Goal: Answer question/provide support: Share knowledge or assist other users

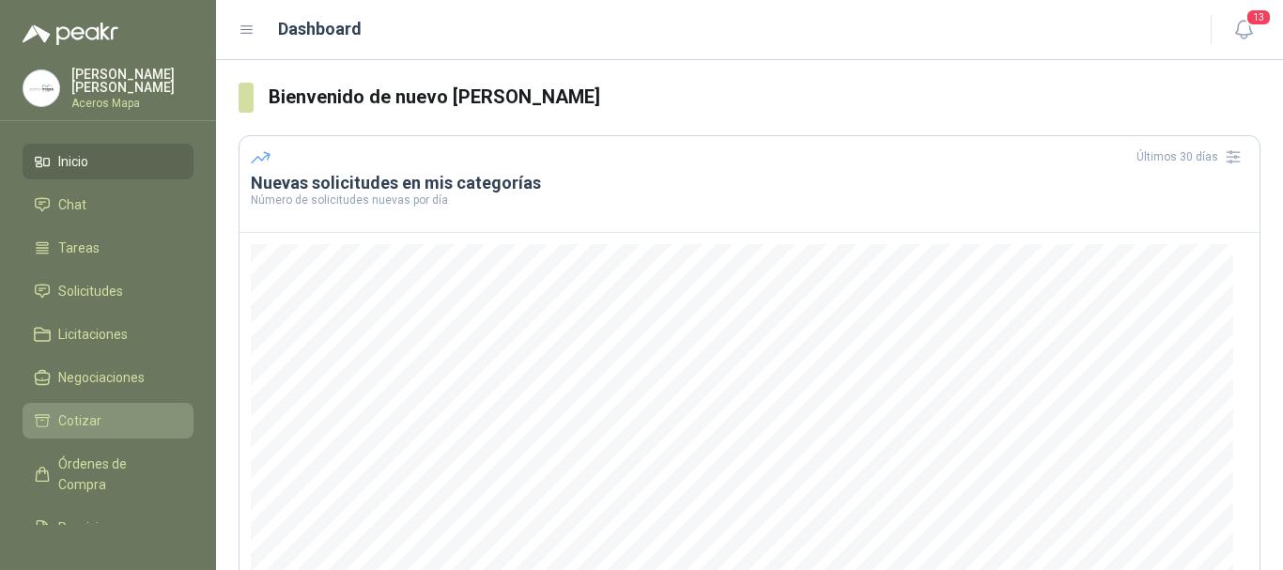
click at [95, 417] on span "Cotizar" at bounding box center [79, 420] width 43 height 21
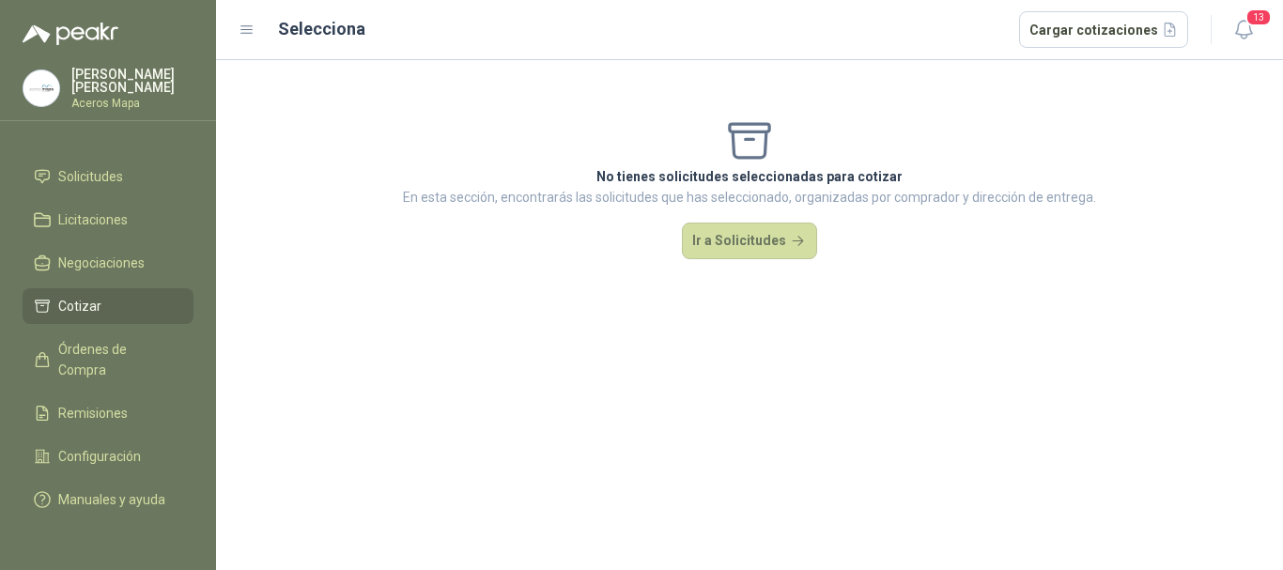
scroll to position [132, 0]
click at [736, 232] on button "Ir a Solicitudes" at bounding box center [749, 242] width 135 height 38
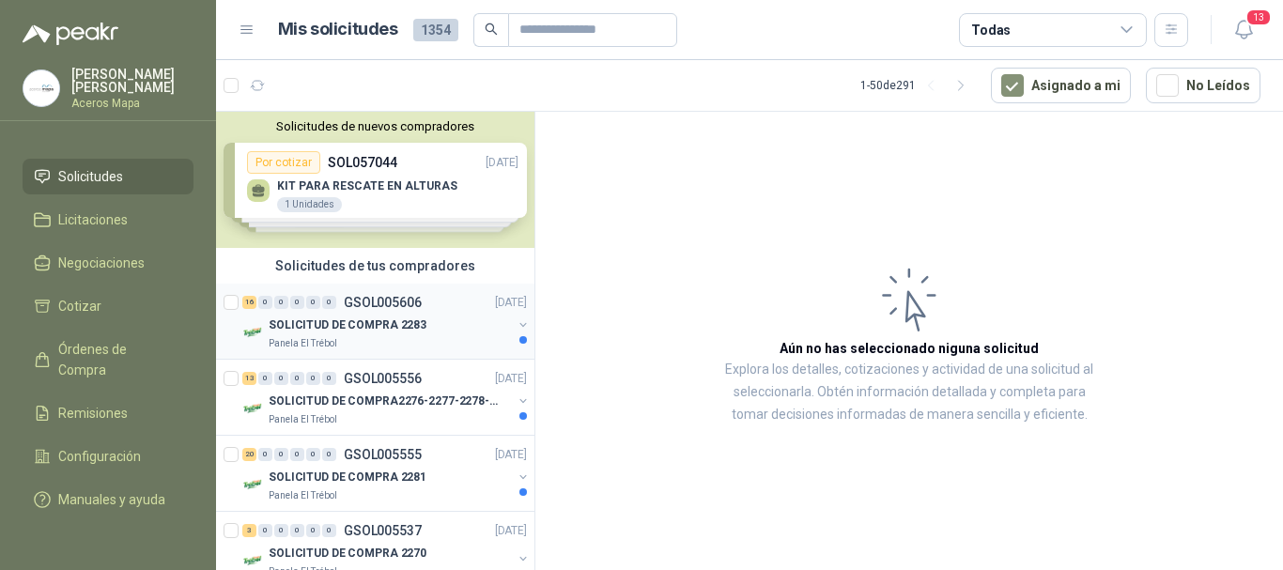
click at [314, 314] on div "SOLICITUD DE COMPRA 2283" at bounding box center [390, 325] width 243 height 23
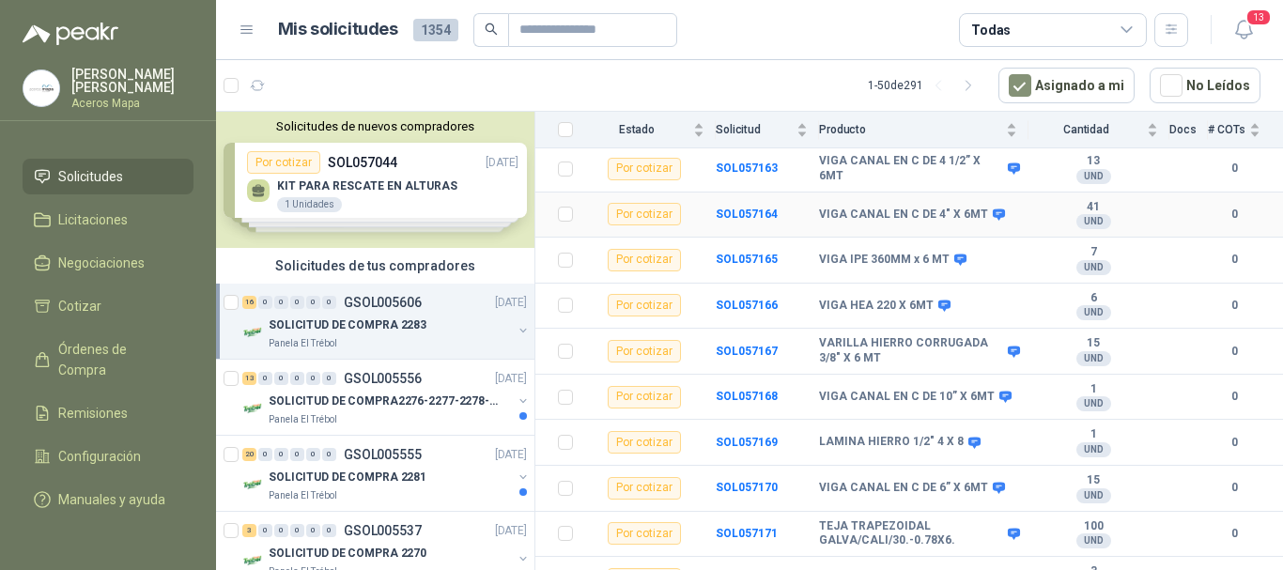
scroll to position [282, 0]
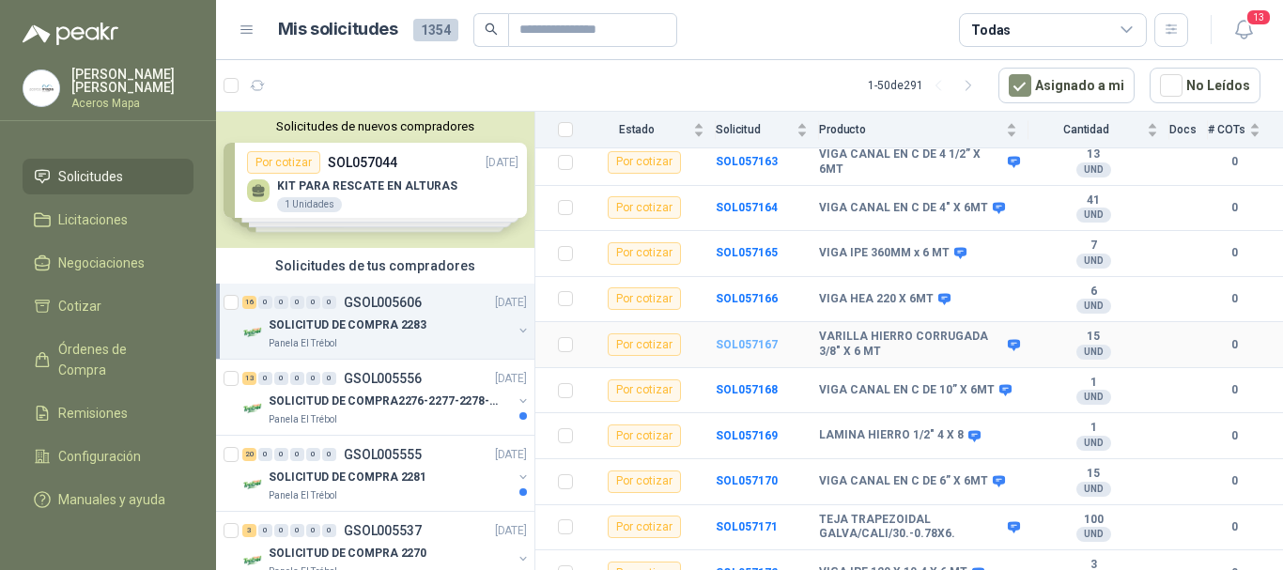
click at [751, 338] on b "SOL057167" at bounding box center [747, 344] width 62 height 13
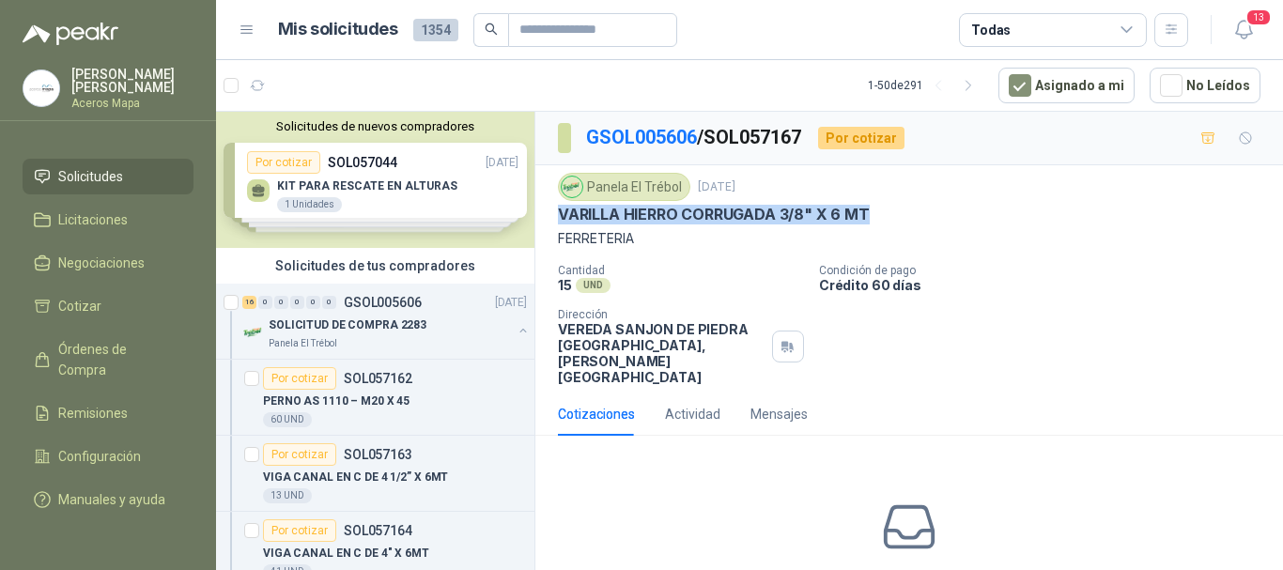
drag, startPoint x: 559, startPoint y: 217, endPoint x: 872, endPoint y: 204, distance: 313.1
click at [872, 204] on div "Panela El Trébol [DATE] VARILLA HIERRO CORRUGADA 3/8" X 6 MT FERRETERIA" at bounding box center [909, 211] width 703 height 76
copy p "VARILLA HIERRO CORRUGADA 3/8" X 6 MT"
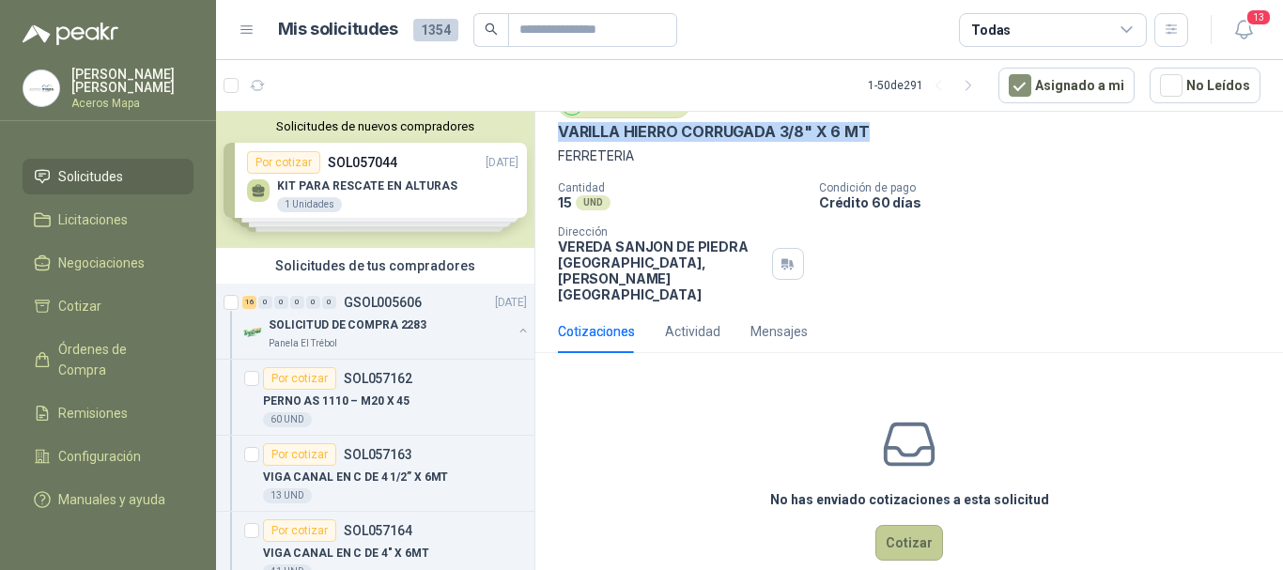
click at [898, 525] on button "Cotizar" at bounding box center [909, 543] width 68 height 36
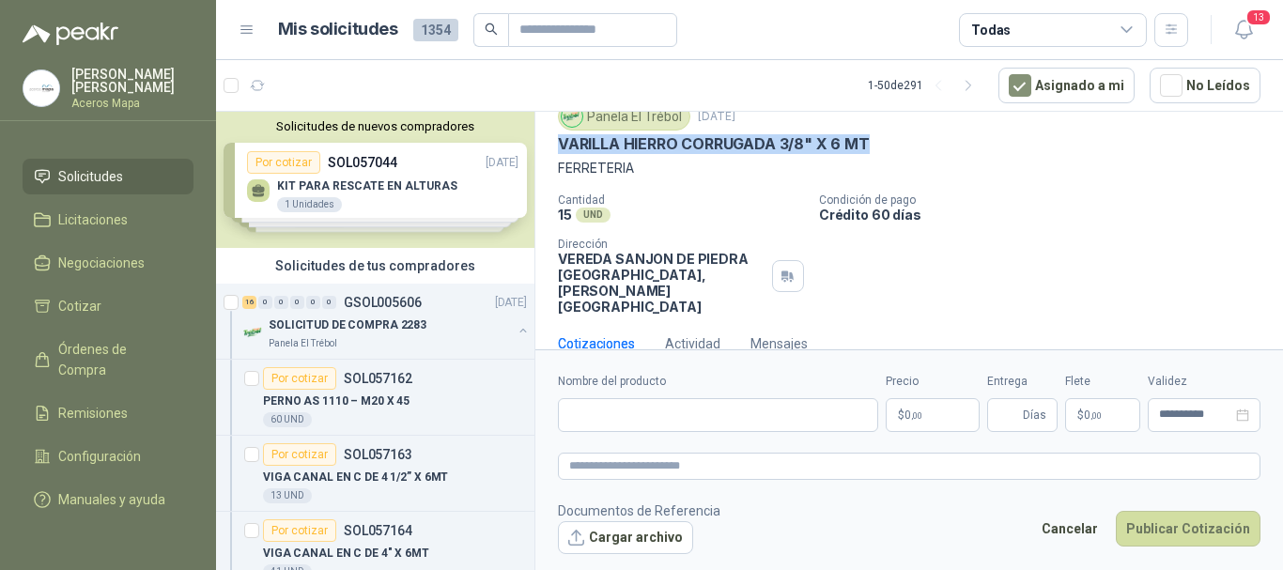
scroll to position [70, 0]
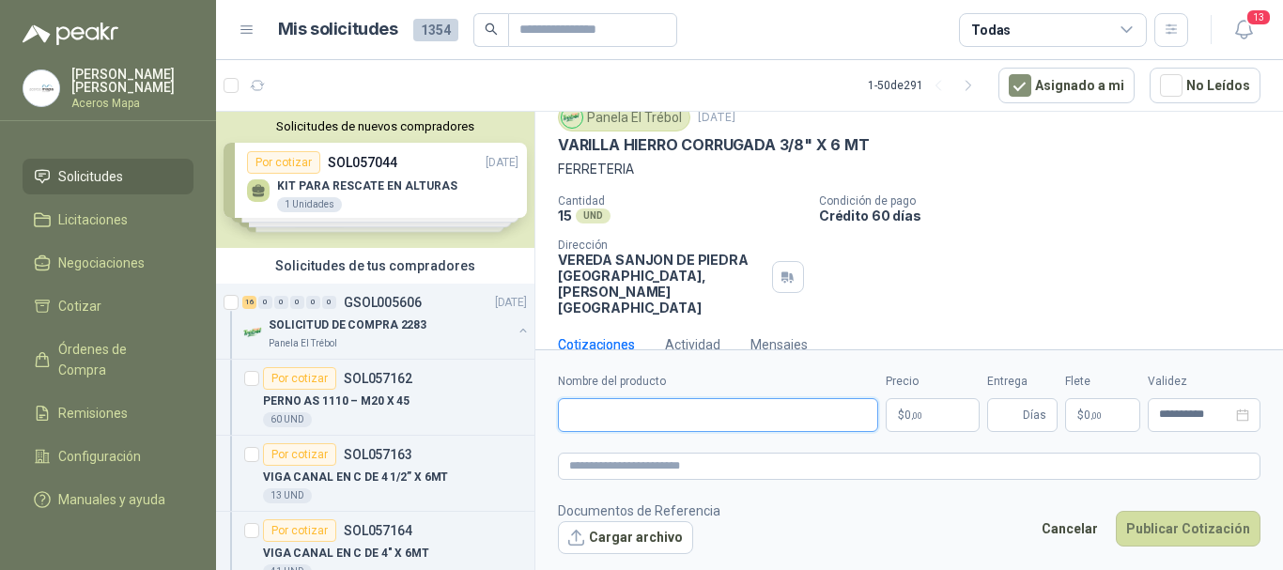
click at [703, 408] on input "Nombre del producto" at bounding box center [718, 415] width 320 height 34
paste input "**********"
type input "**********"
click at [921, 411] on span ",00" at bounding box center [916, 415] width 11 height 10
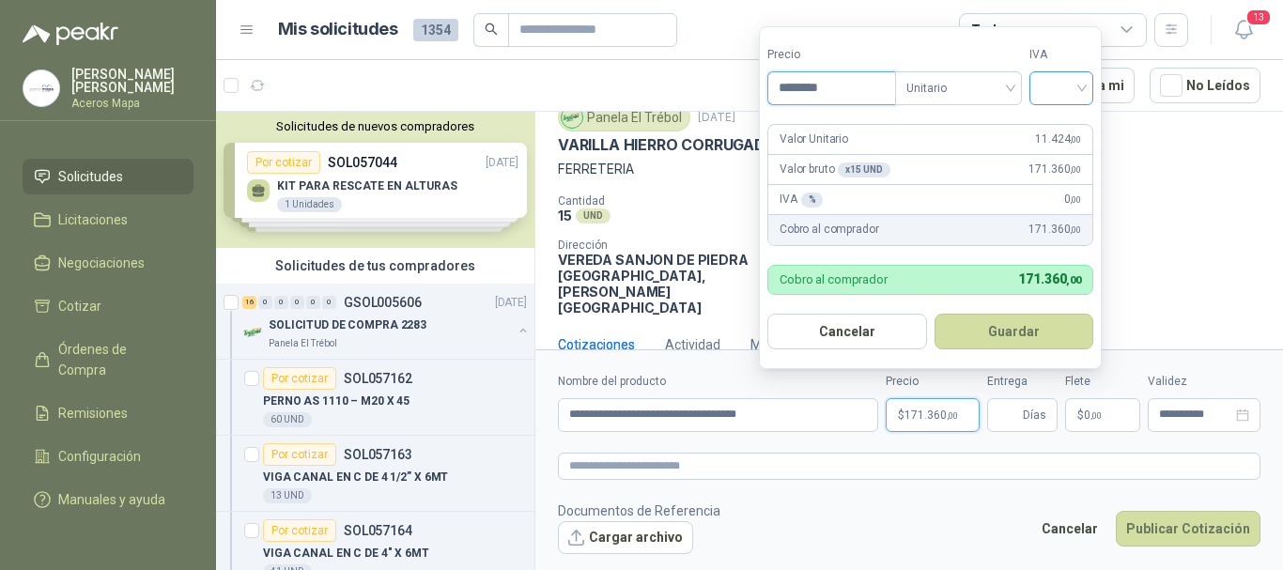
type input "********"
click at [1061, 90] on input "search" at bounding box center [1061, 86] width 41 height 28
click at [1064, 121] on div "19%" at bounding box center [1065, 126] width 35 height 21
click at [1016, 327] on button "Guardar" at bounding box center [1018, 332] width 162 height 36
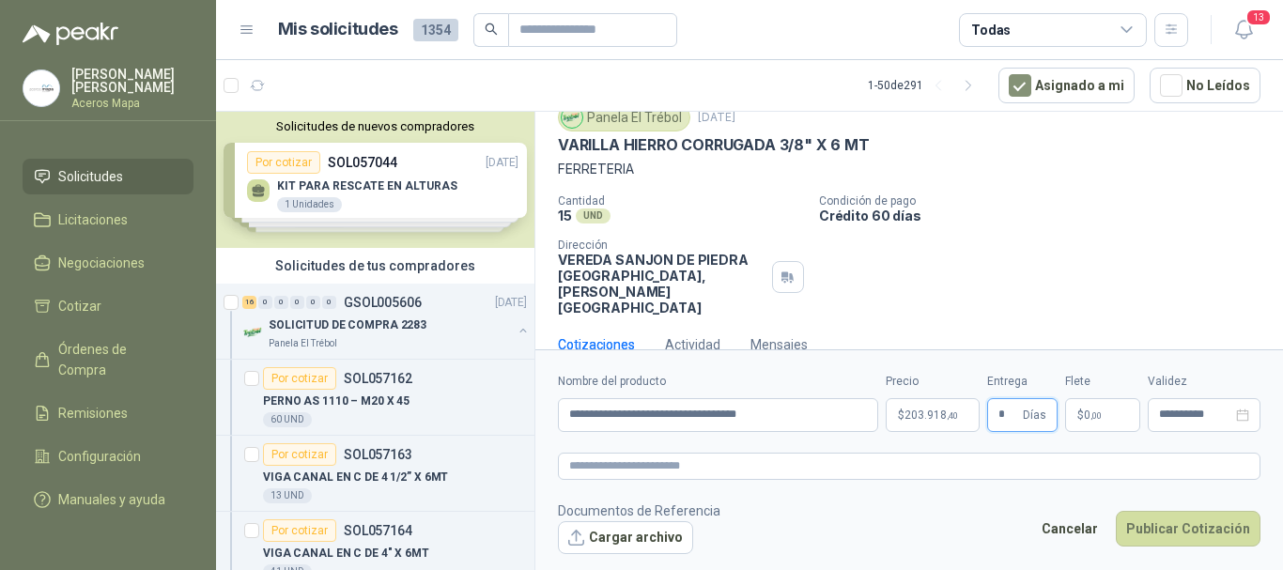
type input "*"
click at [1103, 417] on p "$ 0 ,00" at bounding box center [1102, 415] width 75 height 34
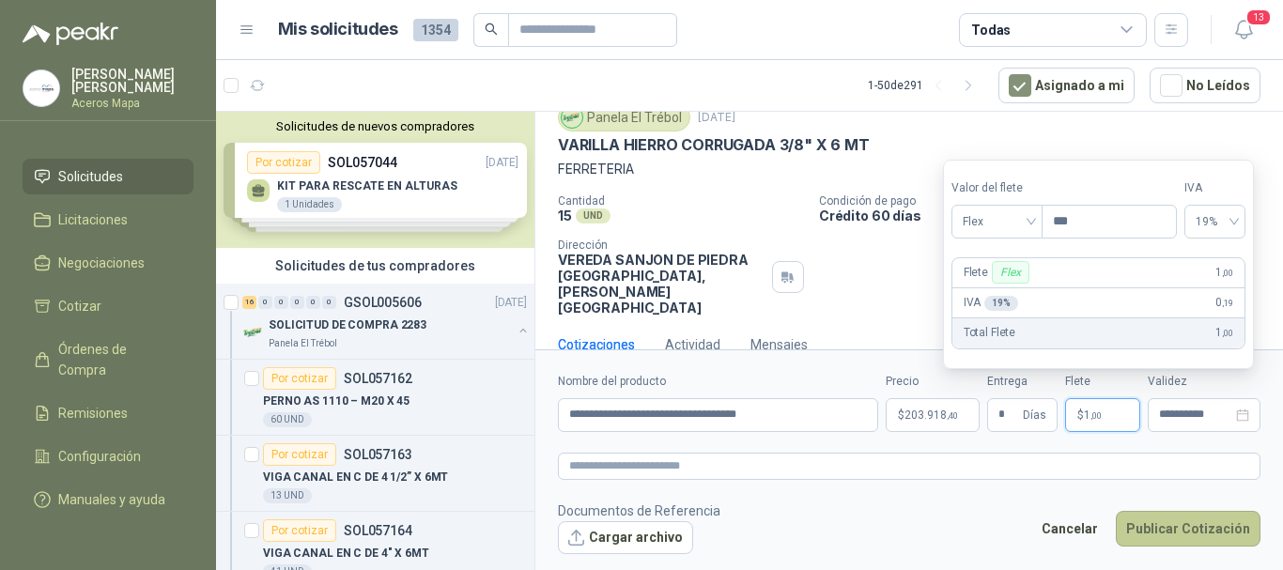
type input "***"
click at [1199, 531] on button "Publicar Cotización" at bounding box center [1188, 529] width 145 height 36
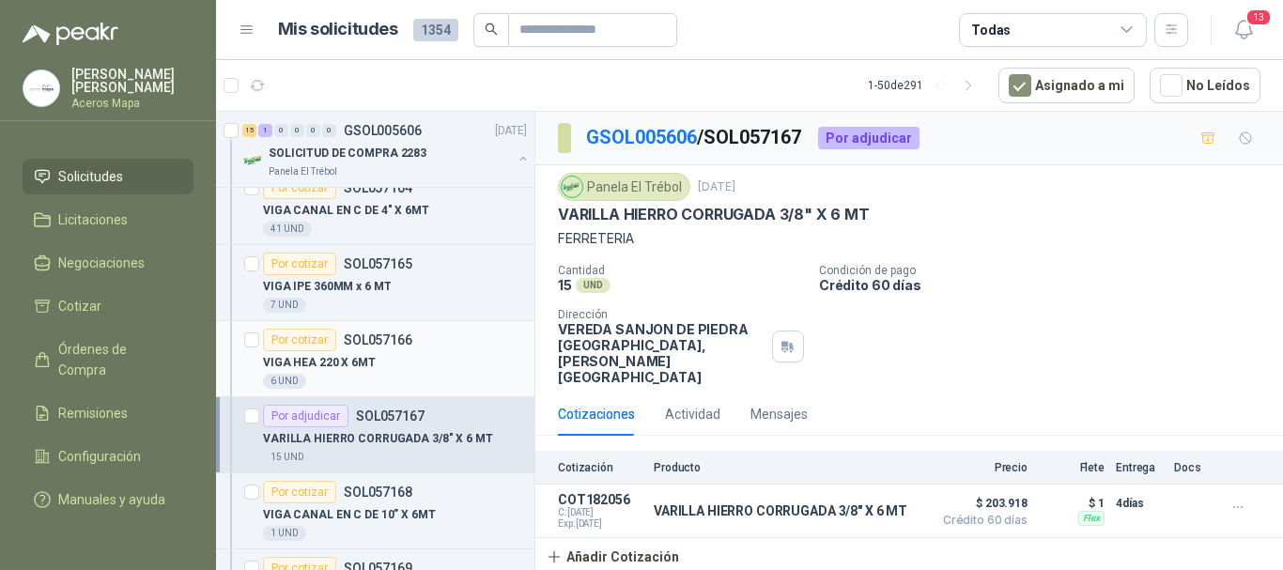
scroll to position [376, 0]
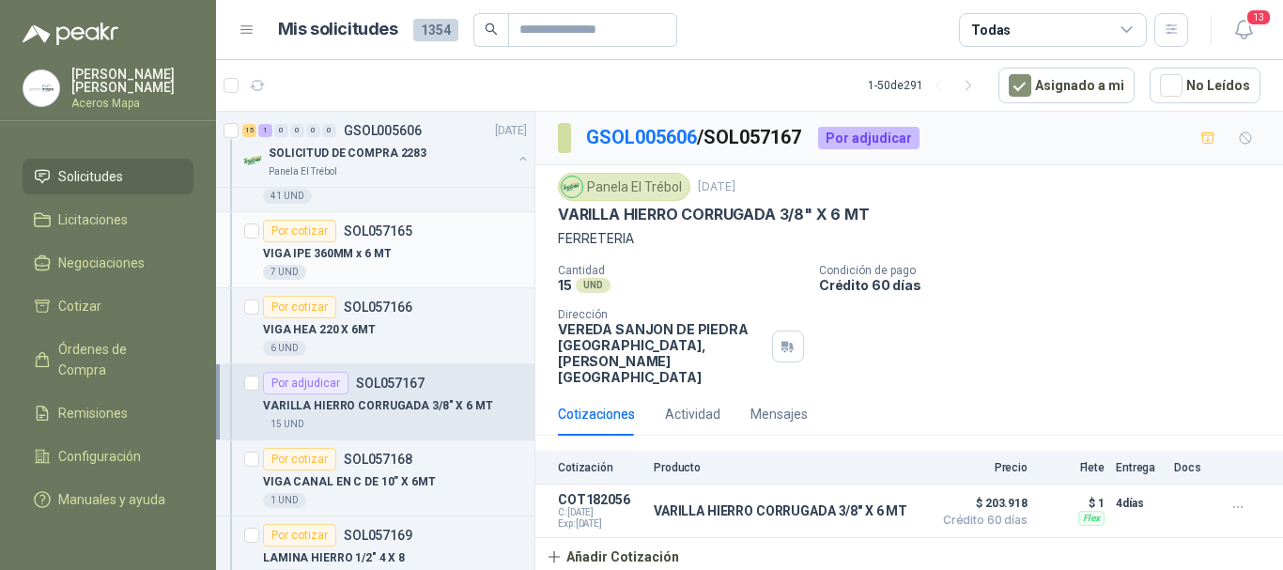
click at [417, 263] on div "VIGA IPE 360MM x 6 MT" at bounding box center [395, 253] width 264 height 23
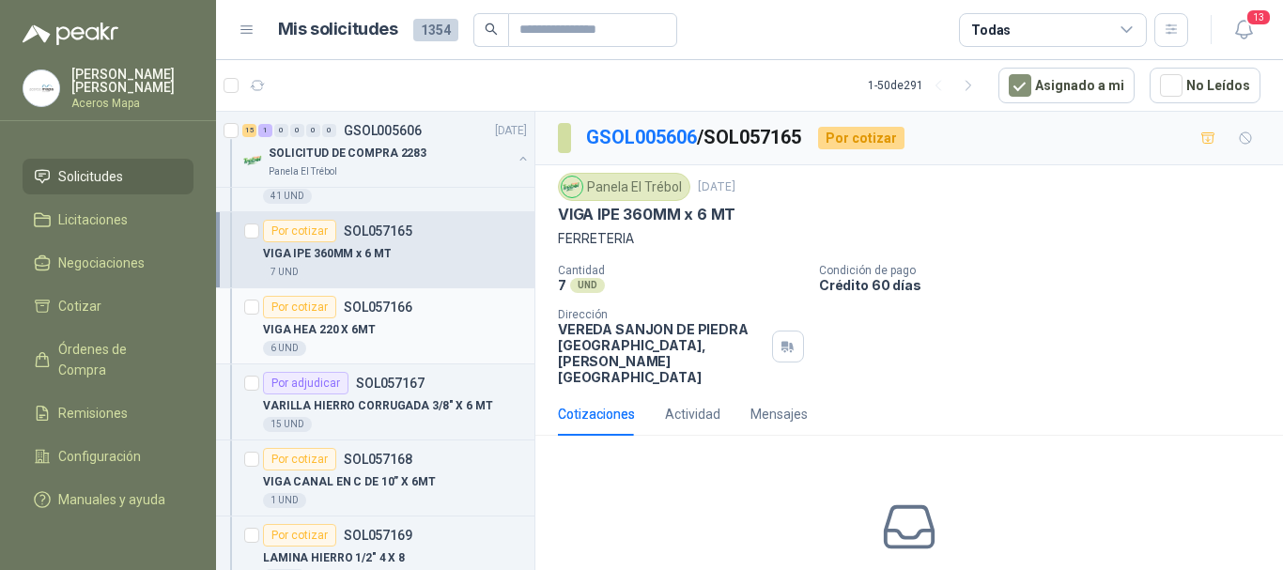
click at [381, 326] on div "VIGA HEA 220 X 6MT" at bounding box center [395, 329] width 264 height 23
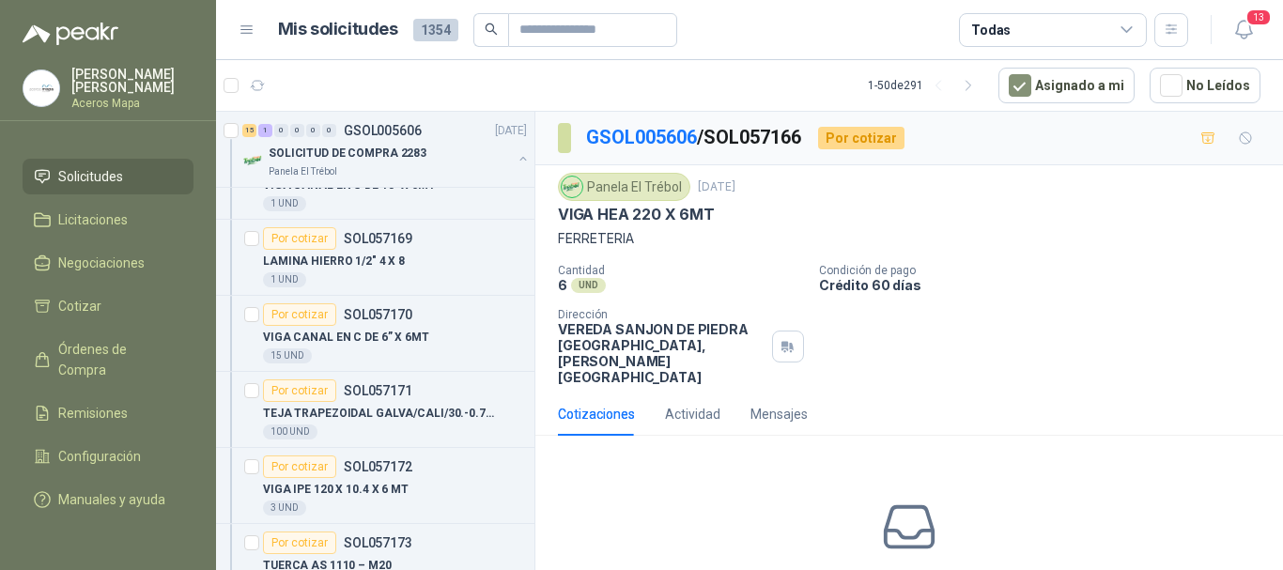
scroll to position [658, 0]
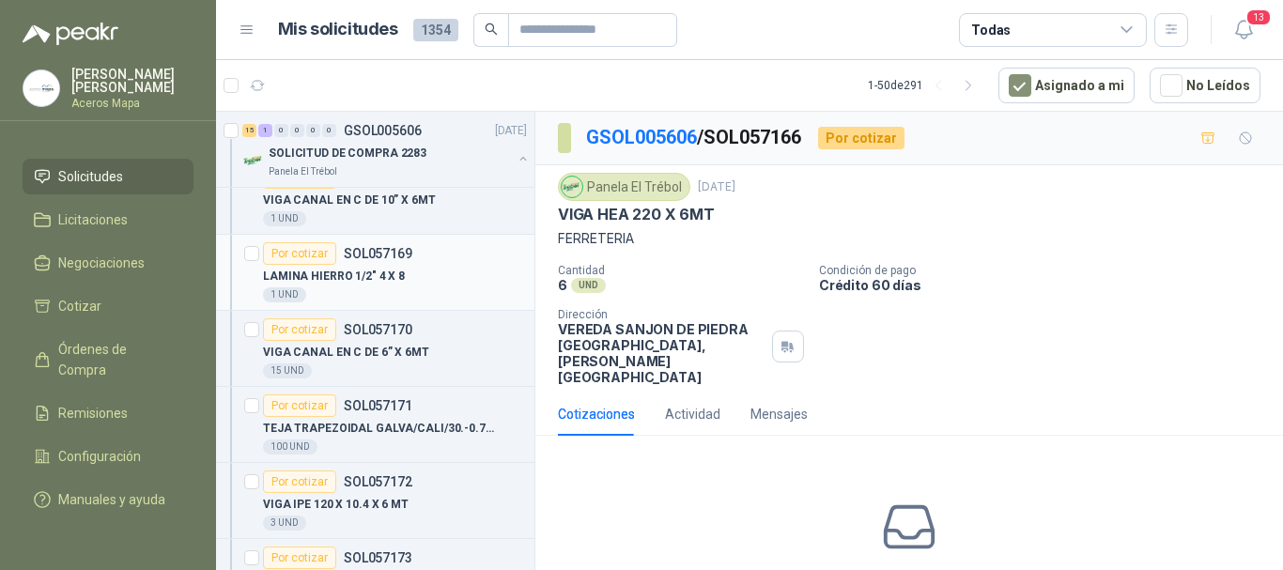
click at [367, 262] on div "Por cotizar SOL057169" at bounding box center [337, 253] width 149 height 23
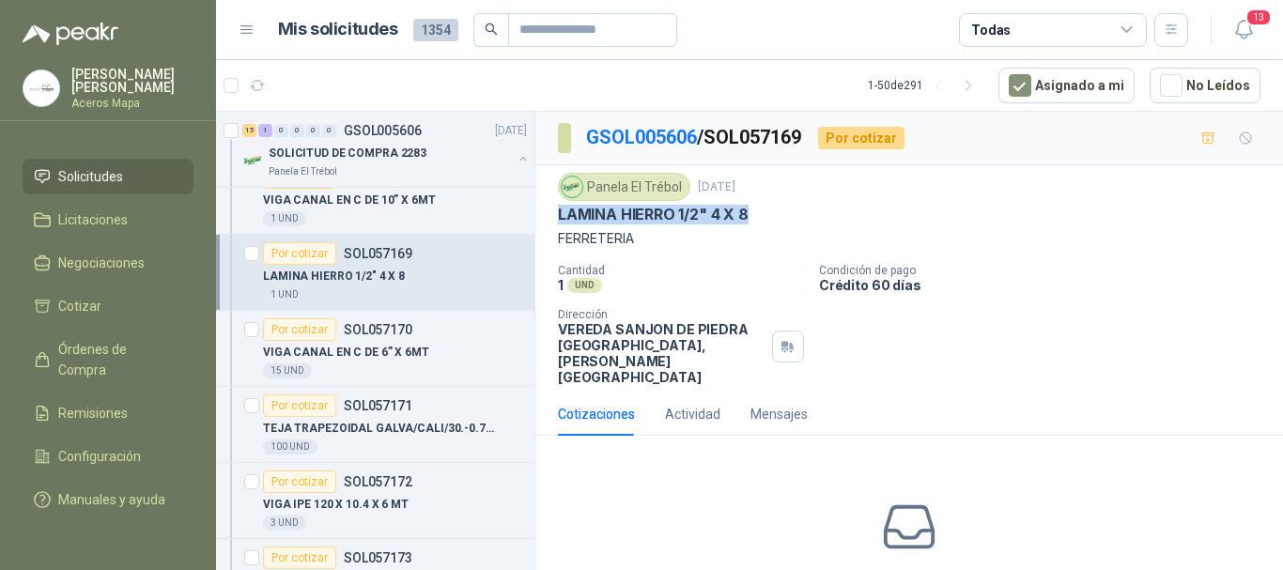
drag, startPoint x: 557, startPoint y: 217, endPoint x: 757, endPoint y: 209, distance: 200.2
click at [757, 209] on div "Panela El Trébol [DATE] LAMINA HIERRO 1/2" 4 X 8 FERRETERIA Cantidad 1 UND  Co…" at bounding box center [909, 278] width 748 height 227
copy p "LAMINA HIERRO 1/2" 4 X 8"
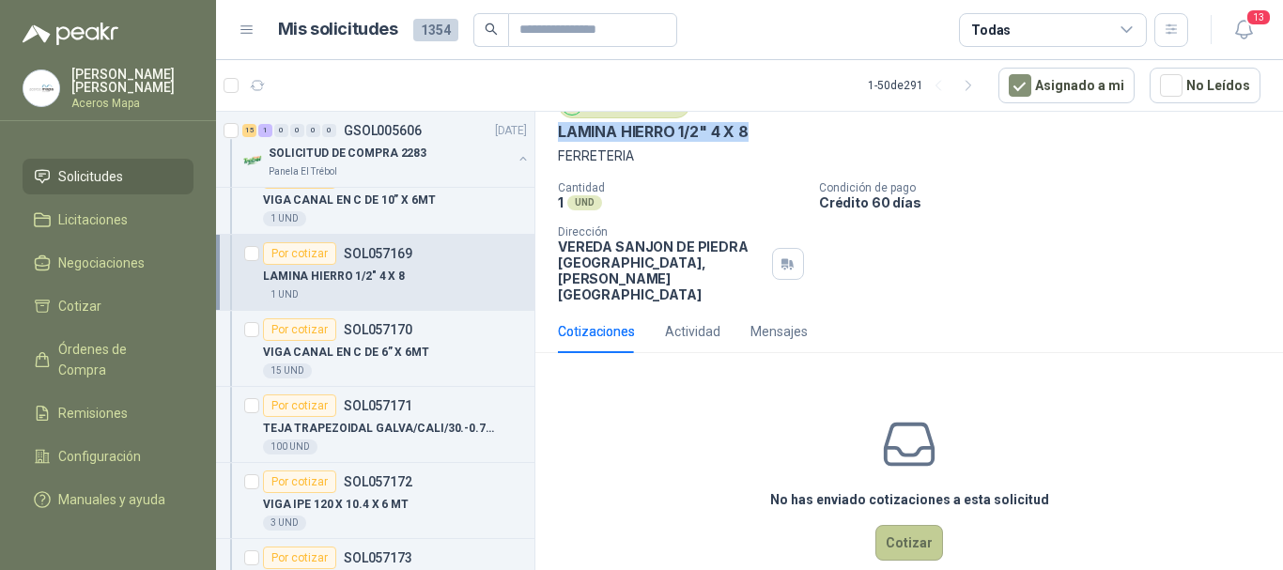
click at [904, 525] on button "Cotizar" at bounding box center [909, 543] width 68 height 36
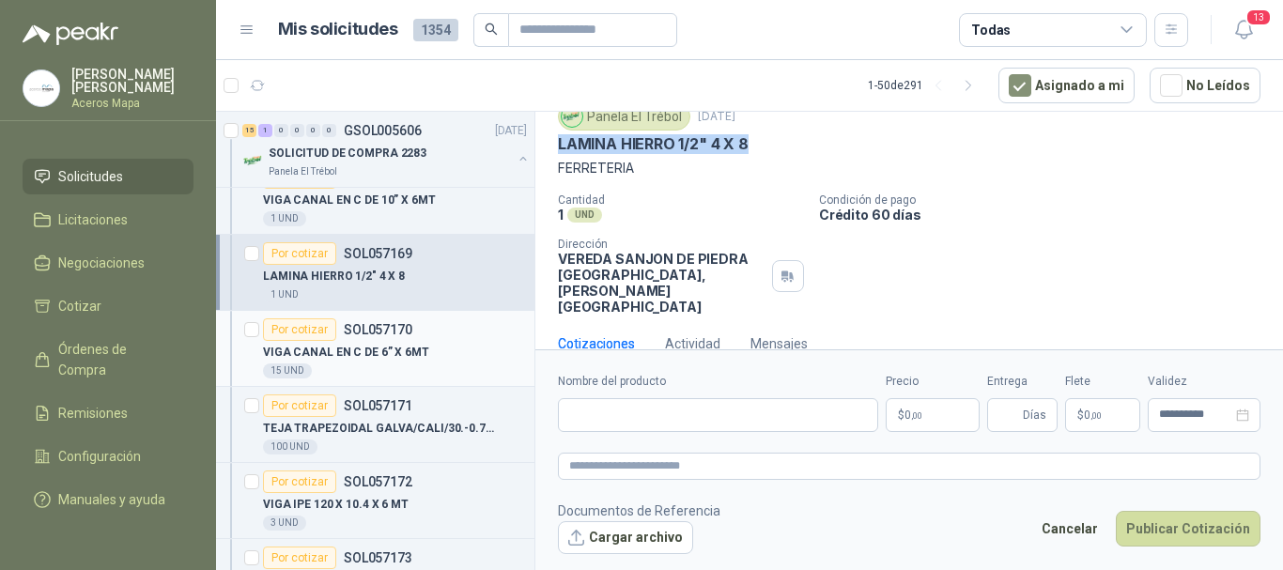
scroll to position [70, 0]
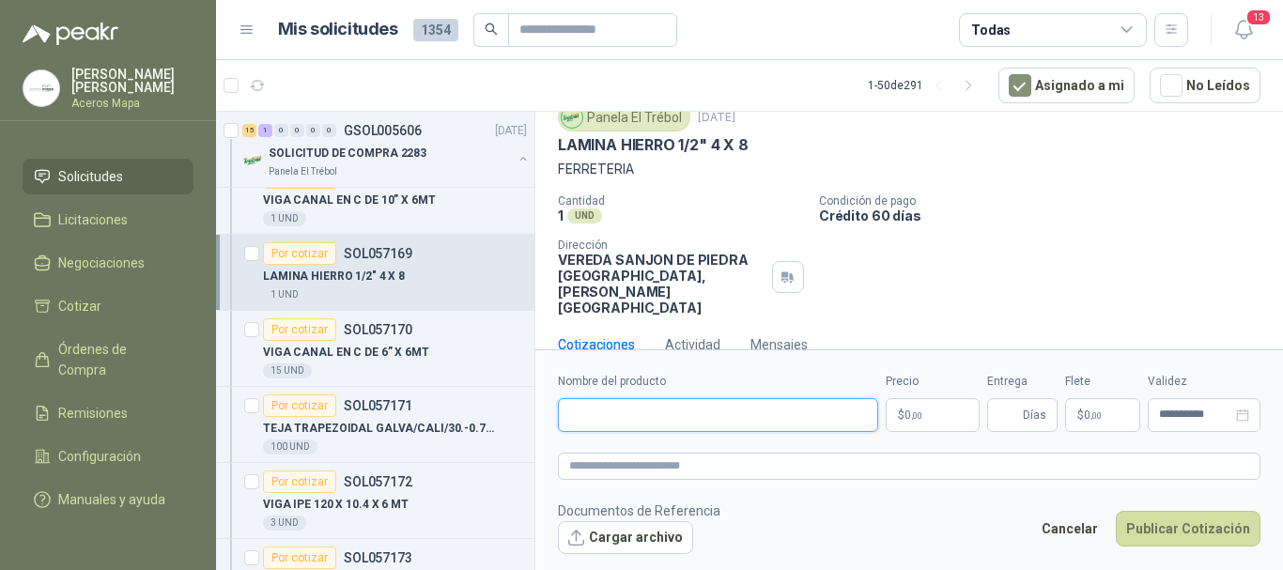
click at [738, 420] on input "Nombre del producto" at bounding box center [718, 415] width 320 height 34
paste input "**********"
type input "**********"
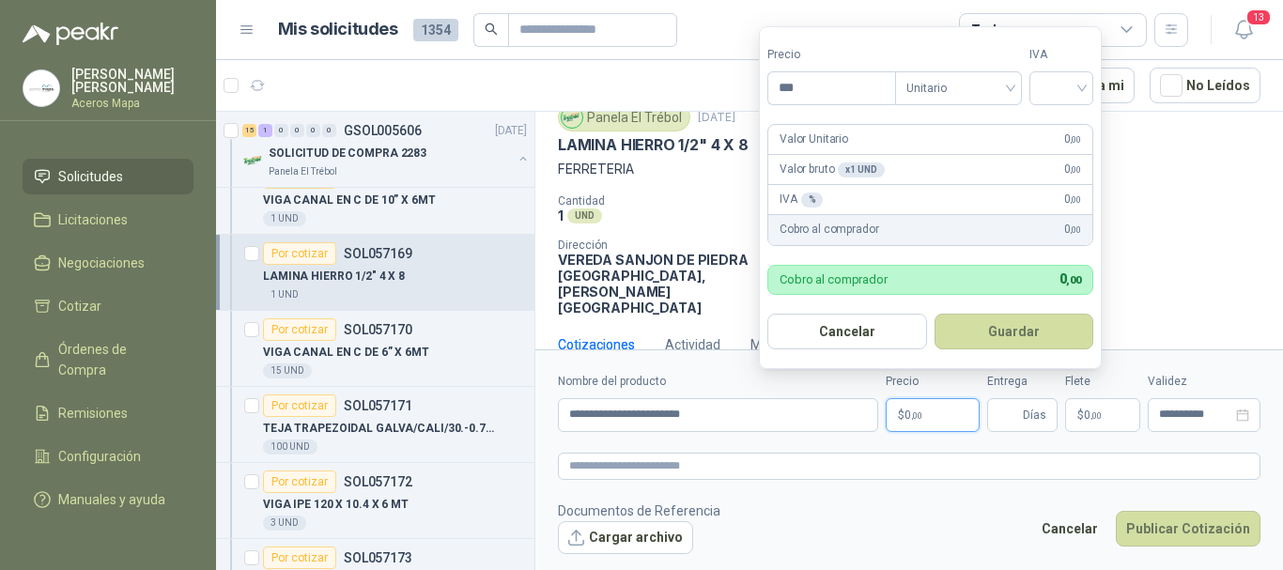
click at [914, 410] on span ",00" at bounding box center [916, 415] width 11 height 10
type input "*********"
click at [1049, 97] on input "search" at bounding box center [1061, 86] width 41 height 28
click at [1051, 126] on div "19%" at bounding box center [1065, 126] width 35 height 21
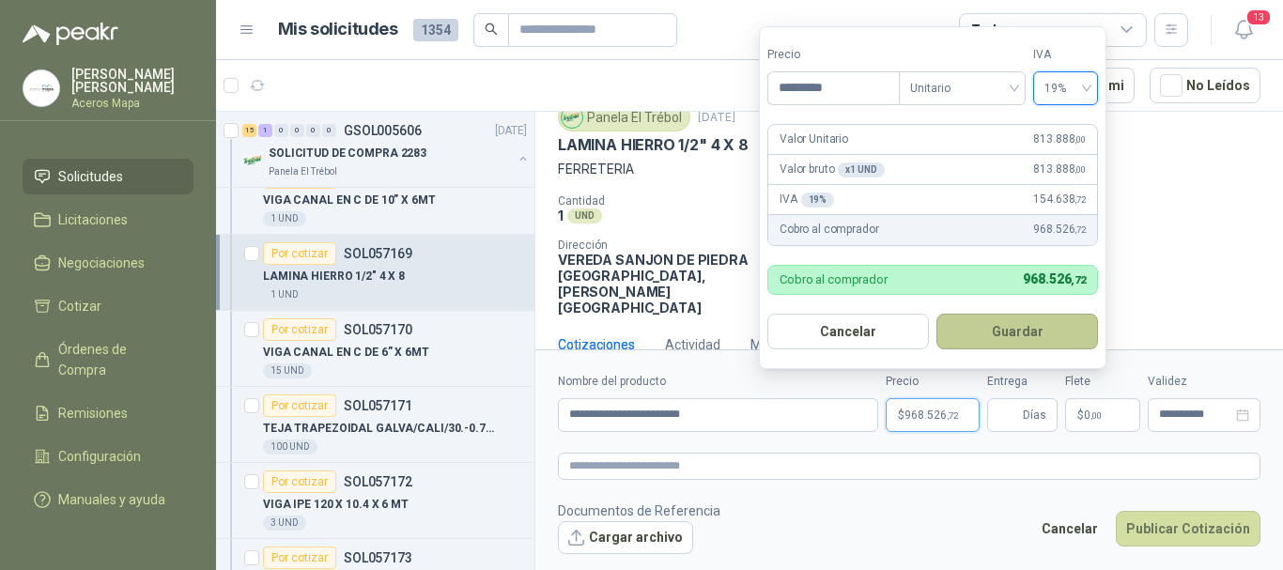
click at [1020, 336] on button "Guardar" at bounding box center [1018, 332] width 162 height 36
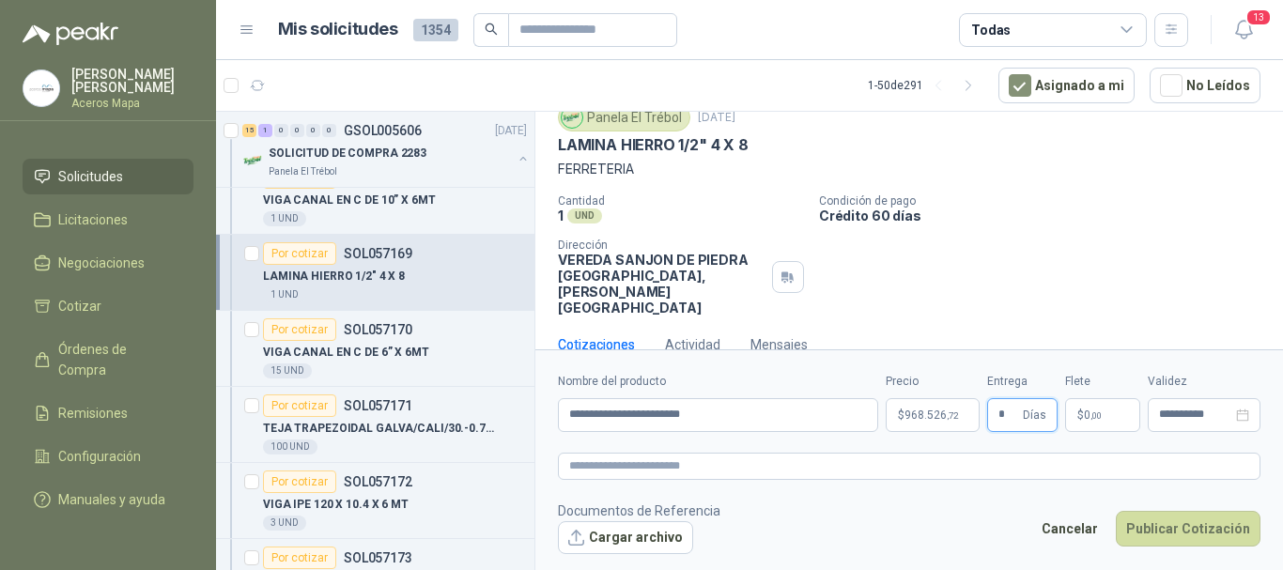
type input "*"
click at [1098, 415] on span ",00" at bounding box center [1096, 415] width 11 height 10
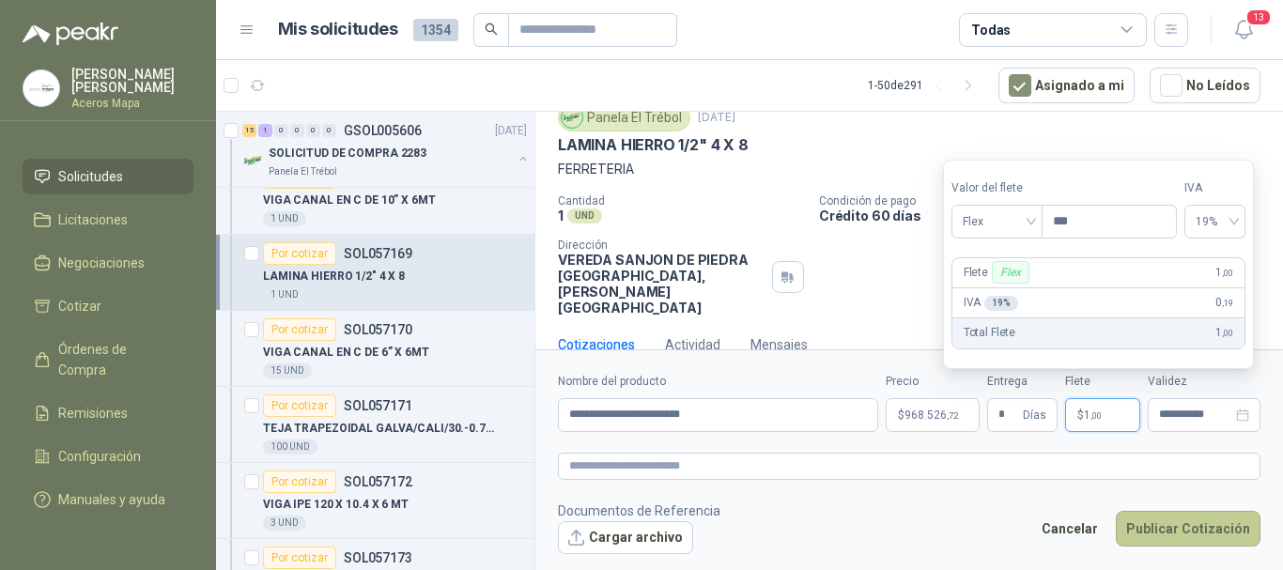
type input "***"
click at [1192, 534] on button "Publicar Cotización" at bounding box center [1188, 529] width 145 height 36
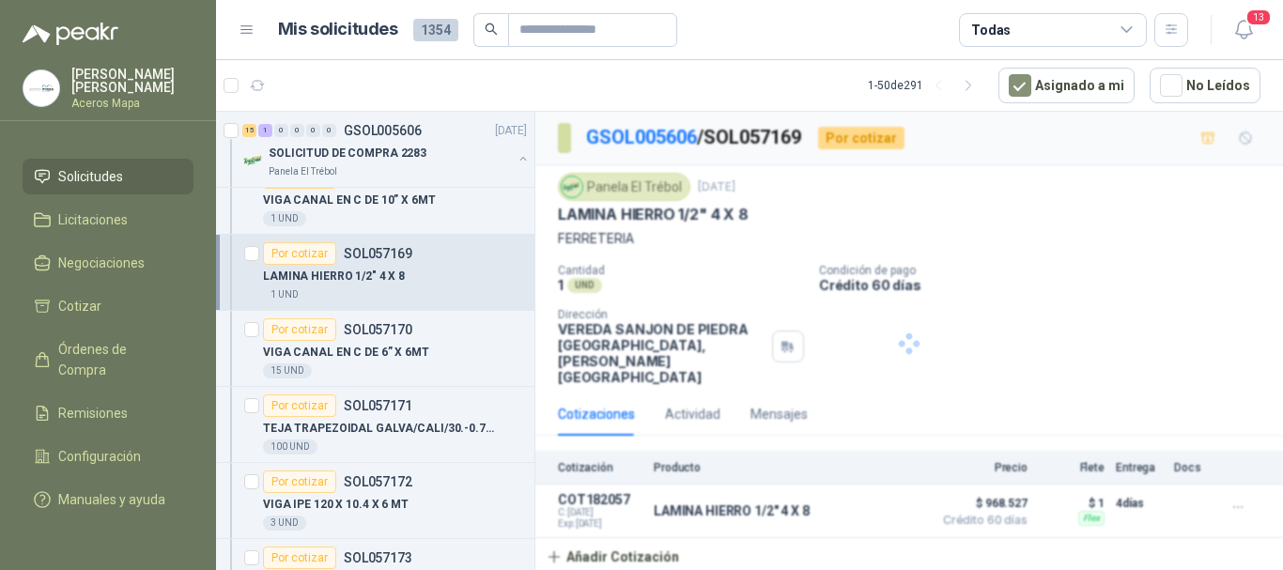
scroll to position [0, 0]
click at [351, 476] on p "SOL057172" at bounding box center [378, 481] width 69 height 13
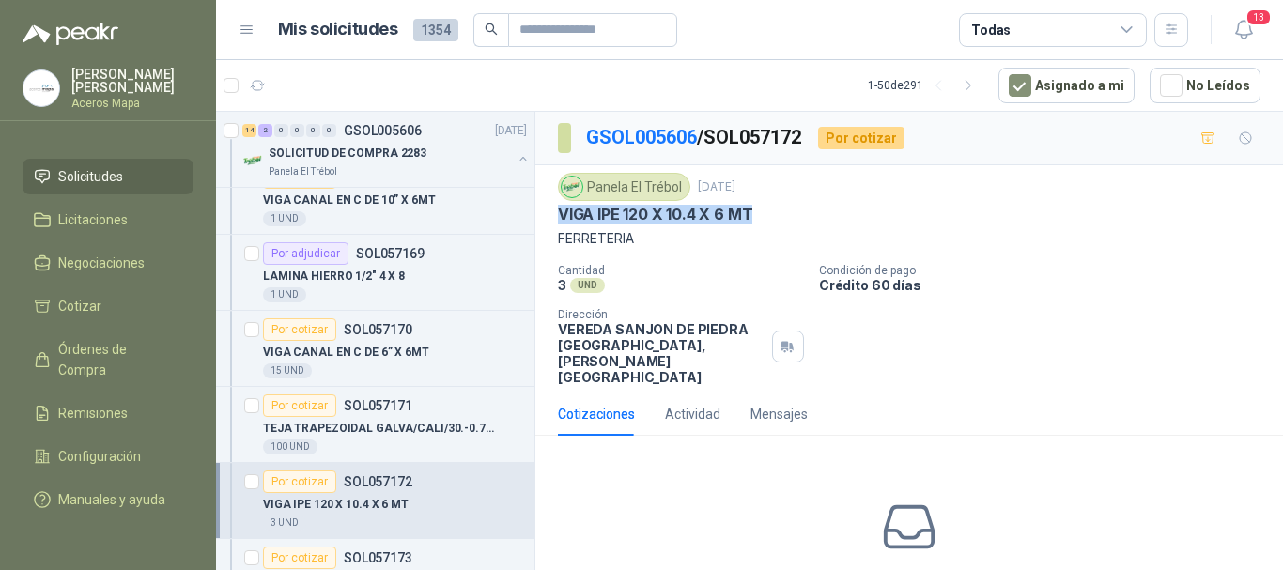
drag, startPoint x: 557, startPoint y: 215, endPoint x: 755, endPoint y: 209, distance: 198.3
click at [755, 209] on div "Panela El Trébol [DATE] VIGA IPE 120 X 10.4 X 6 MT FERRETERIA Cantidad 3 UND  …" at bounding box center [909, 278] width 748 height 227
copy p "VIGA IPE 120 X 10.4 X 6 MT"
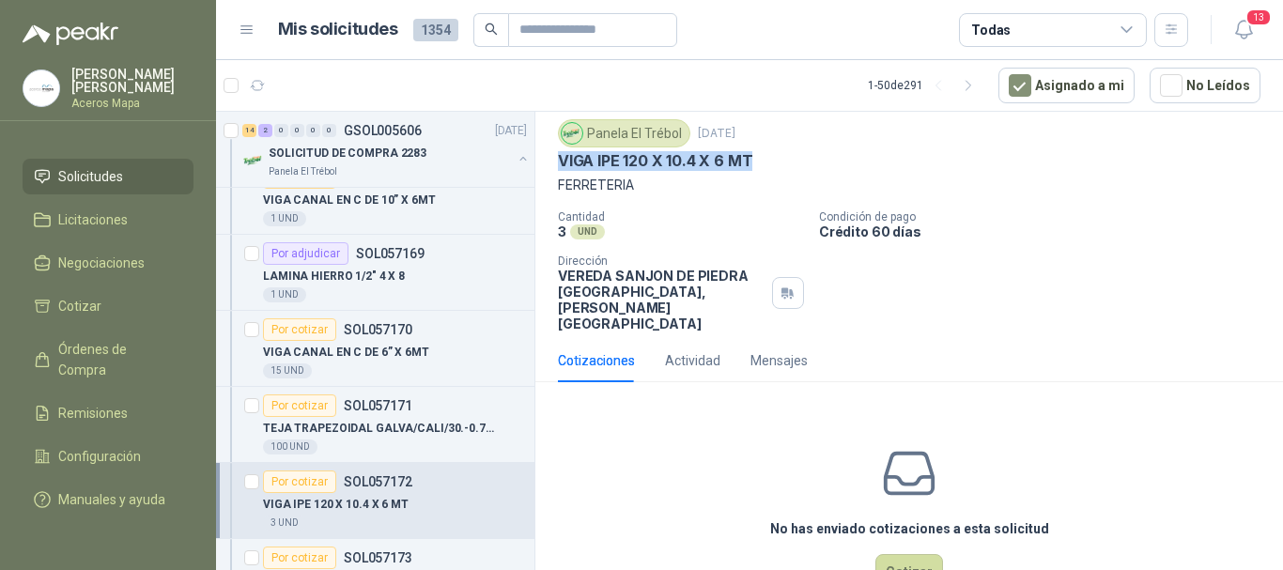
scroll to position [83, 0]
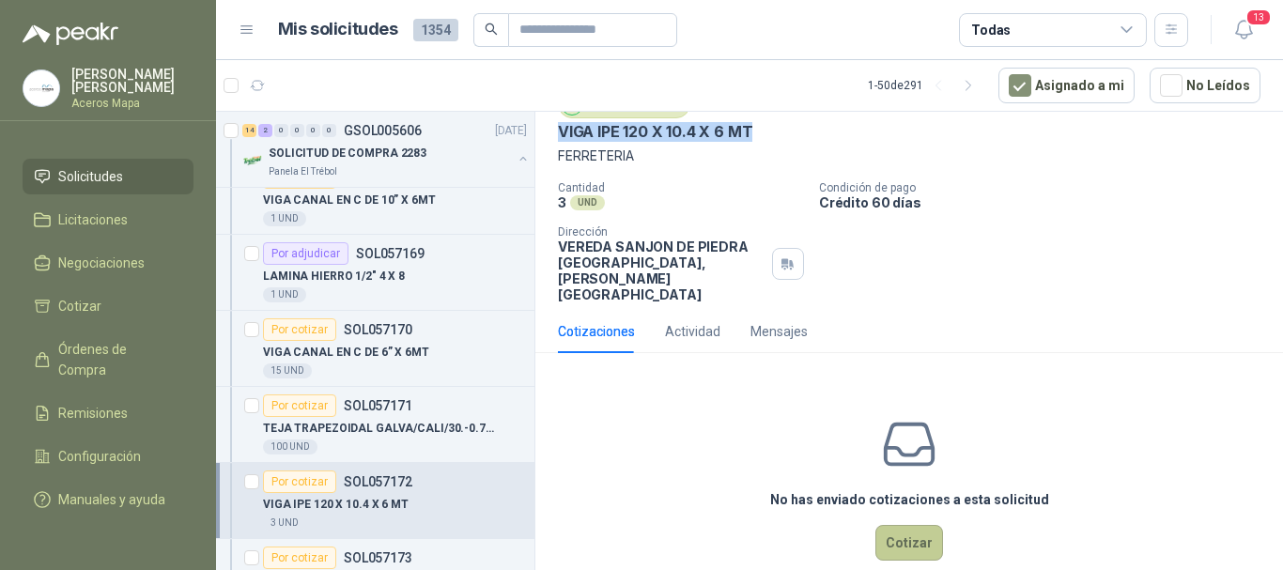
click at [905, 525] on button "Cotizar" at bounding box center [909, 543] width 68 height 36
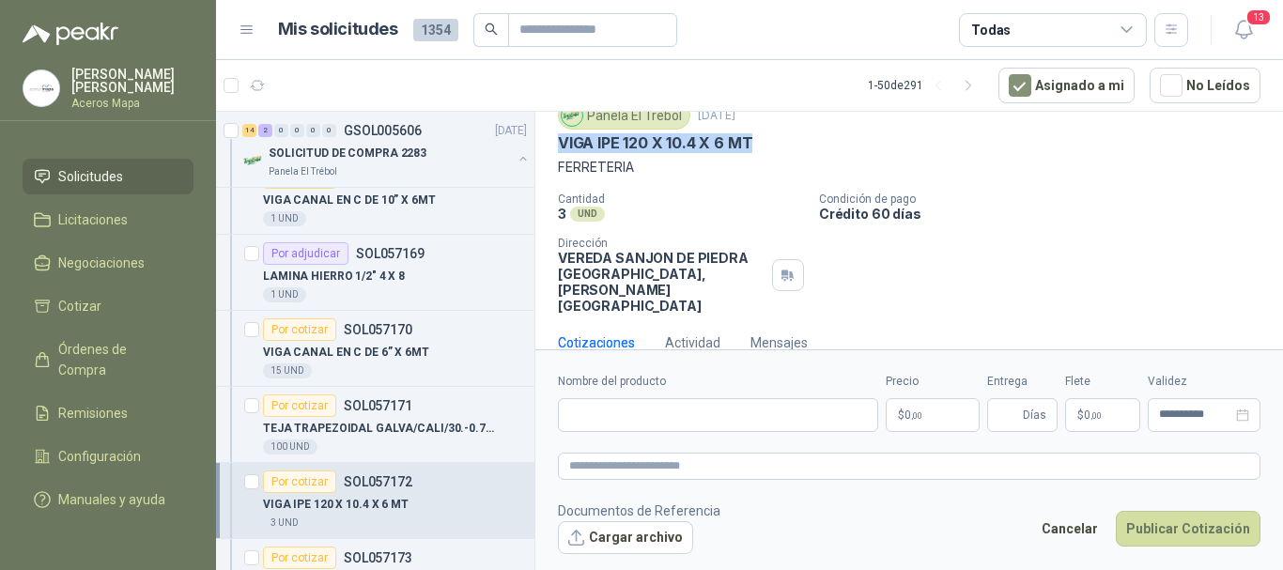
scroll to position [70, 0]
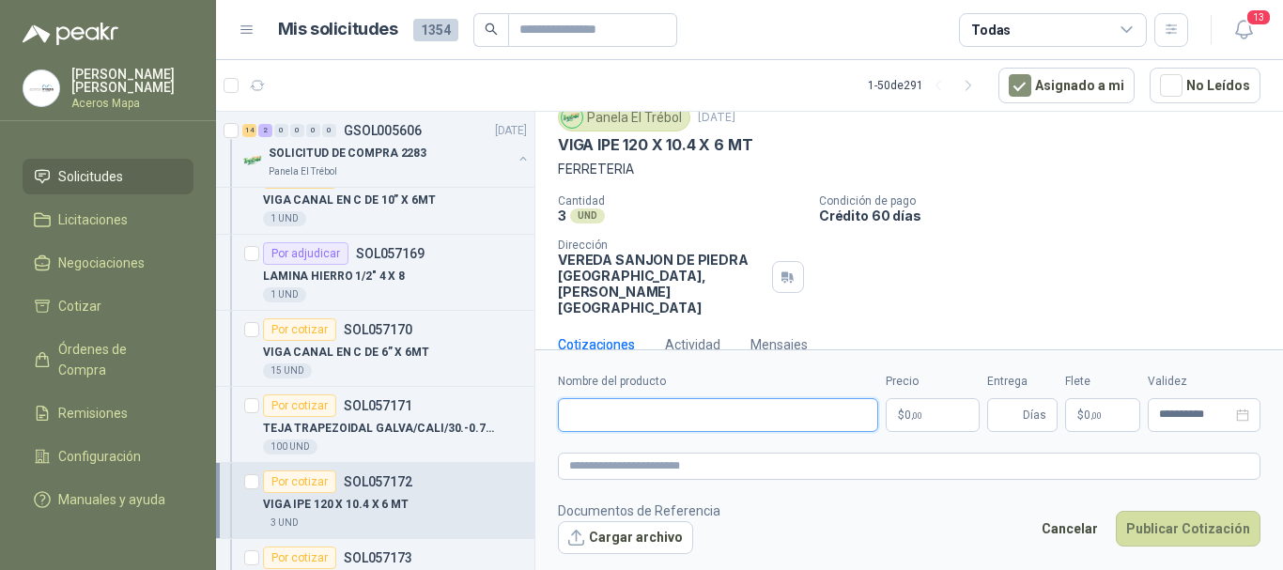
click at [607, 421] on input "Nombre del producto" at bounding box center [718, 415] width 320 height 34
paste input "**********"
type input "**********"
click at [936, 423] on p "$ 0 ,00" at bounding box center [933, 415] width 94 height 34
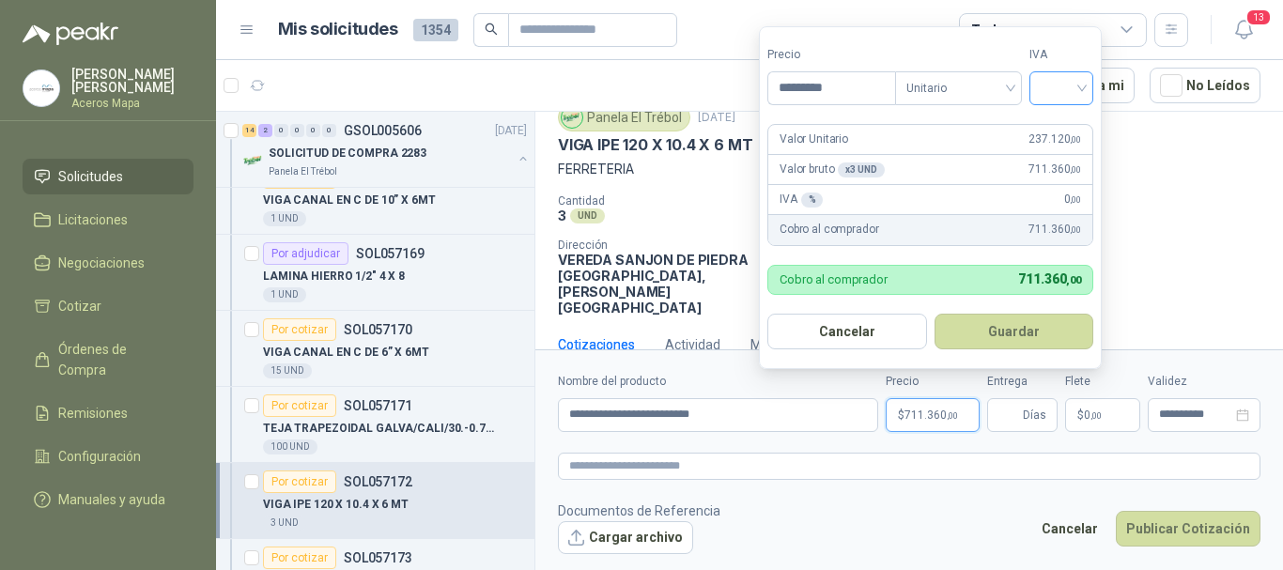
type input "*********"
click at [1065, 99] on input "search" at bounding box center [1061, 86] width 41 height 28
click at [1060, 121] on div "19%" at bounding box center [1065, 126] width 35 height 21
click at [1019, 333] on button "Guardar" at bounding box center [1018, 332] width 162 height 36
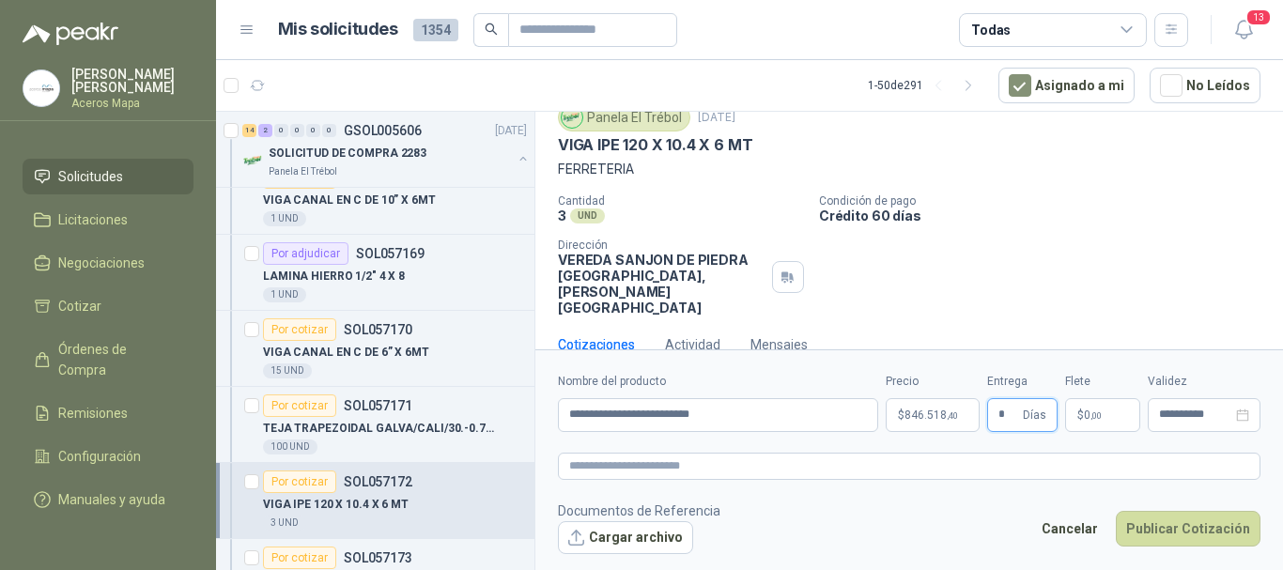
type input "*"
click at [1110, 421] on p "$ 0 ,00" at bounding box center [1102, 415] width 75 height 34
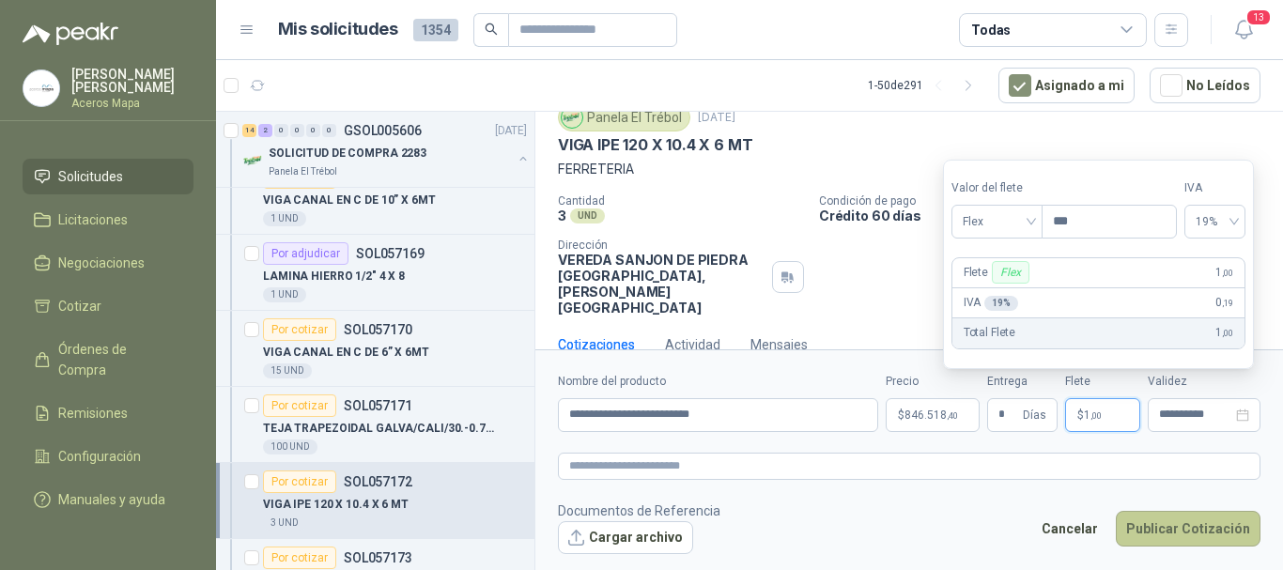
type input "***"
click at [1198, 524] on button "Publicar Cotización" at bounding box center [1188, 529] width 145 height 36
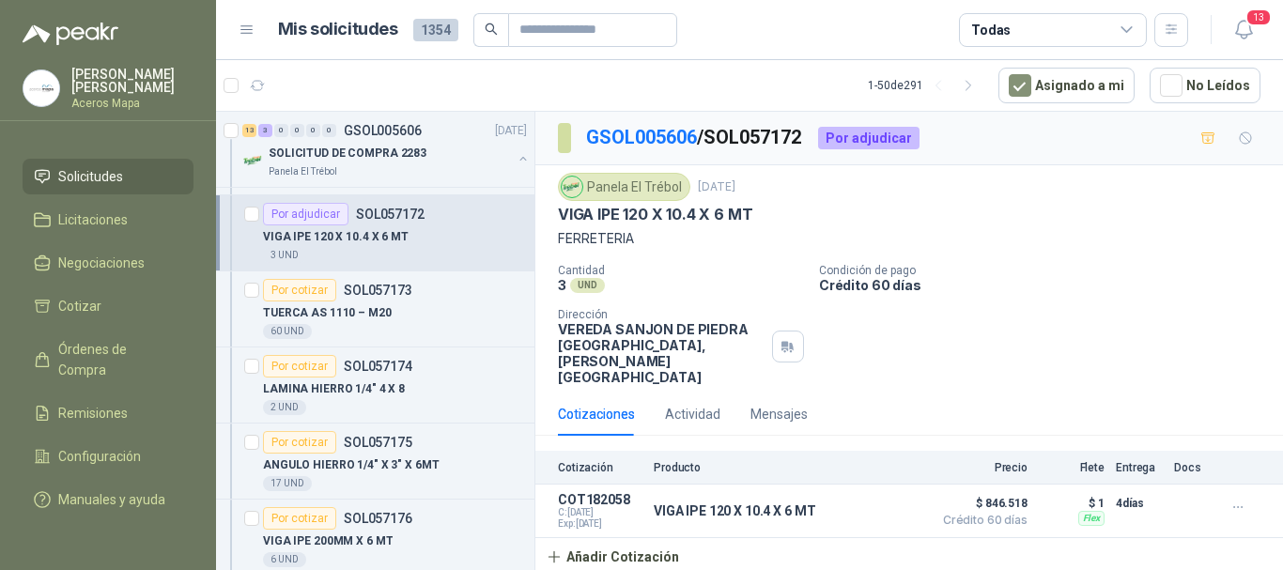
scroll to position [939, 0]
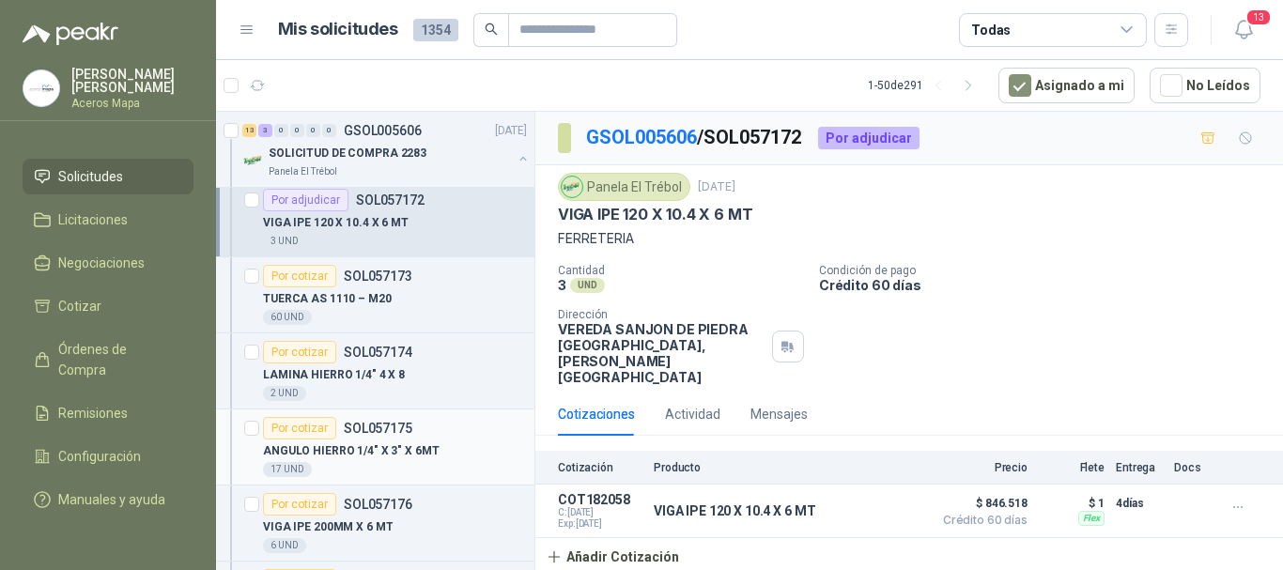
click at [409, 448] on p "ANGULO HIERRO 1/4" X 3" X 6MT" at bounding box center [351, 451] width 177 height 18
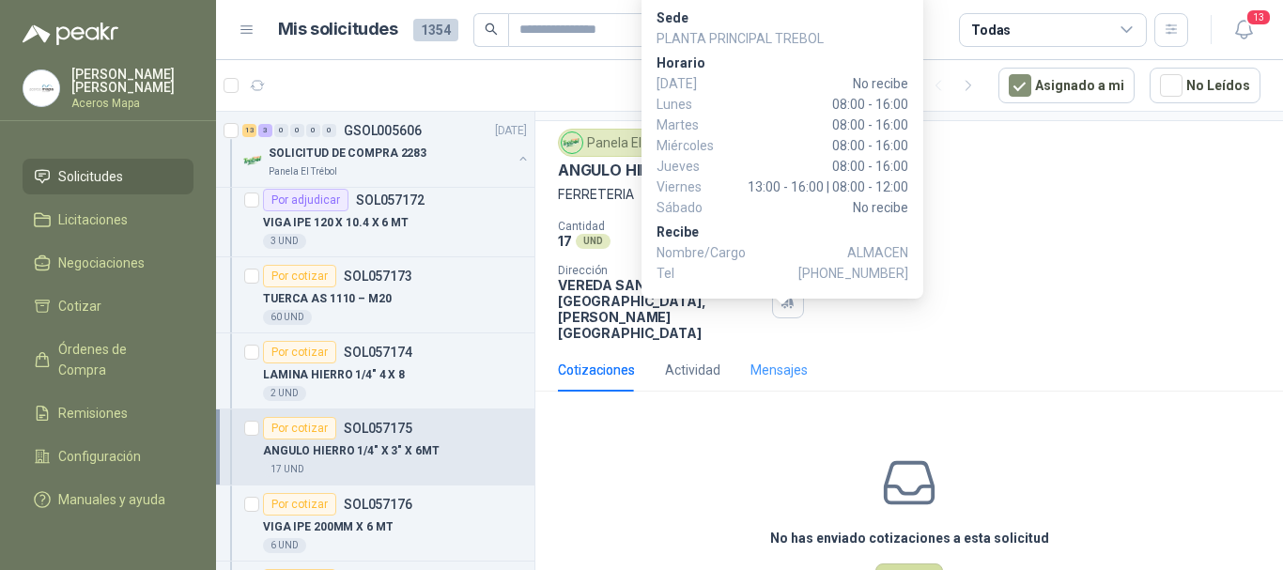
scroll to position [83, 0]
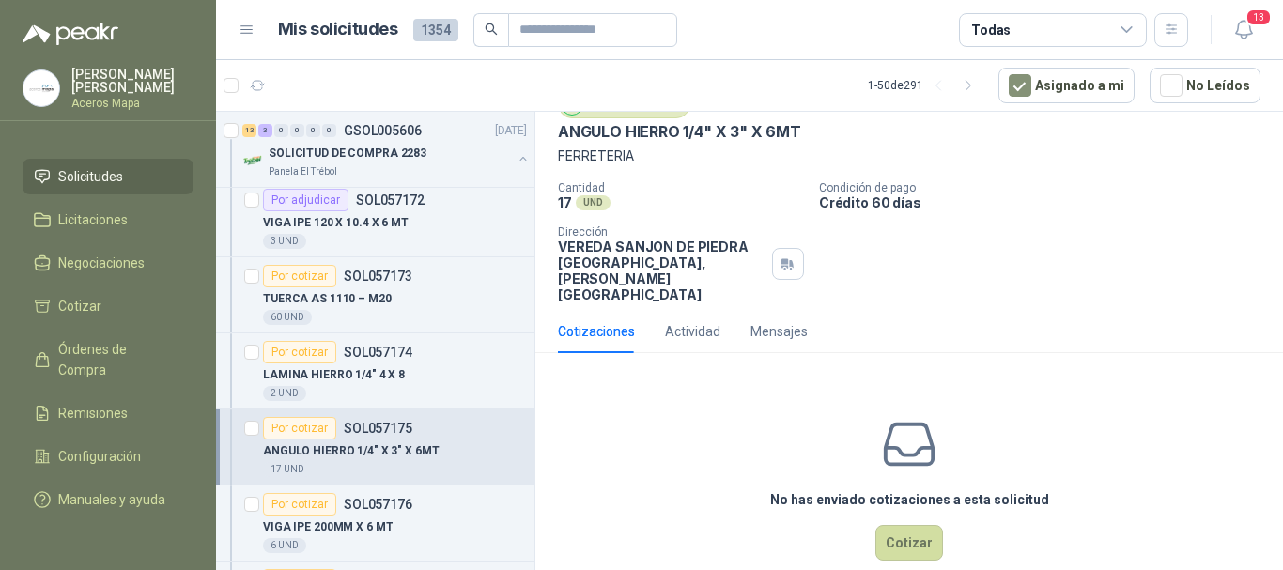
drag, startPoint x: 911, startPoint y: 515, endPoint x: 915, endPoint y: 550, distance: 35.0
click at [915, 550] on div "No has enviado cotizaciones a esta solicitud Cotizar" at bounding box center [909, 488] width 748 height 240
drag, startPoint x: 555, startPoint y: 133, endPoint x: 802, endPoint y: 132, distance: 247.0
click at [802, 132] on div "Panela El Trébol [DATE] ANGULO HIERRO 1/4" X 3" X 6MT FERRETERIA Cantidad 17 UN…" at bounding box center [909, 196] width 748 height 227
copy p "ANGULO HIERRO 1/4" X 3" X 6MT"
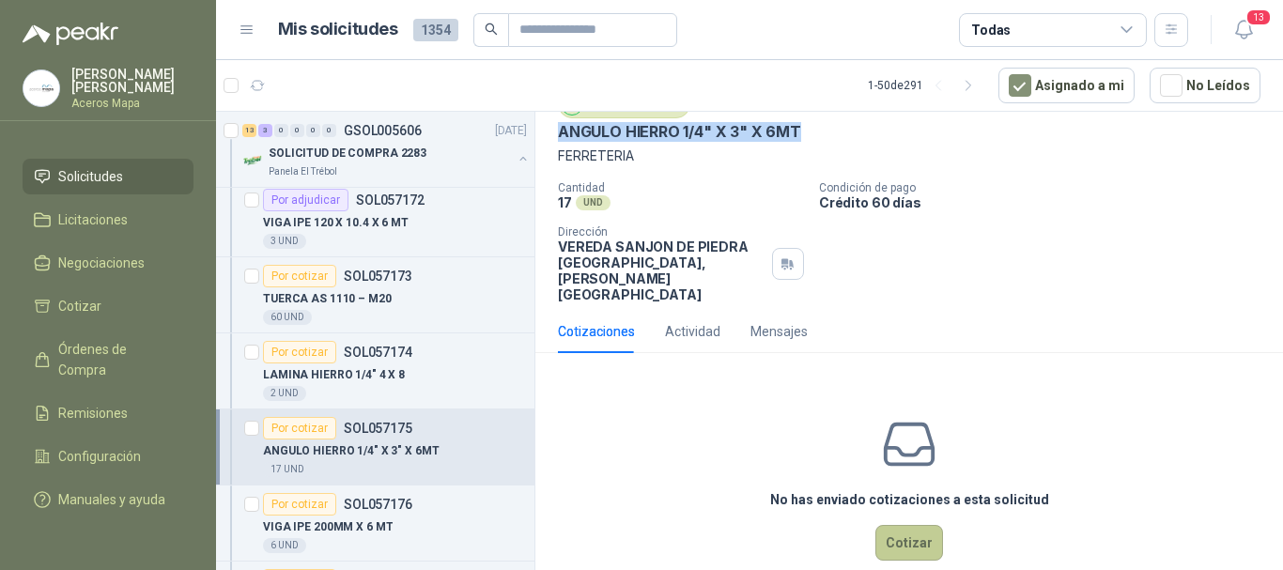
click at [919, 525] on button "Cotizar" at bounding box center [909, 543] width 68 height 36
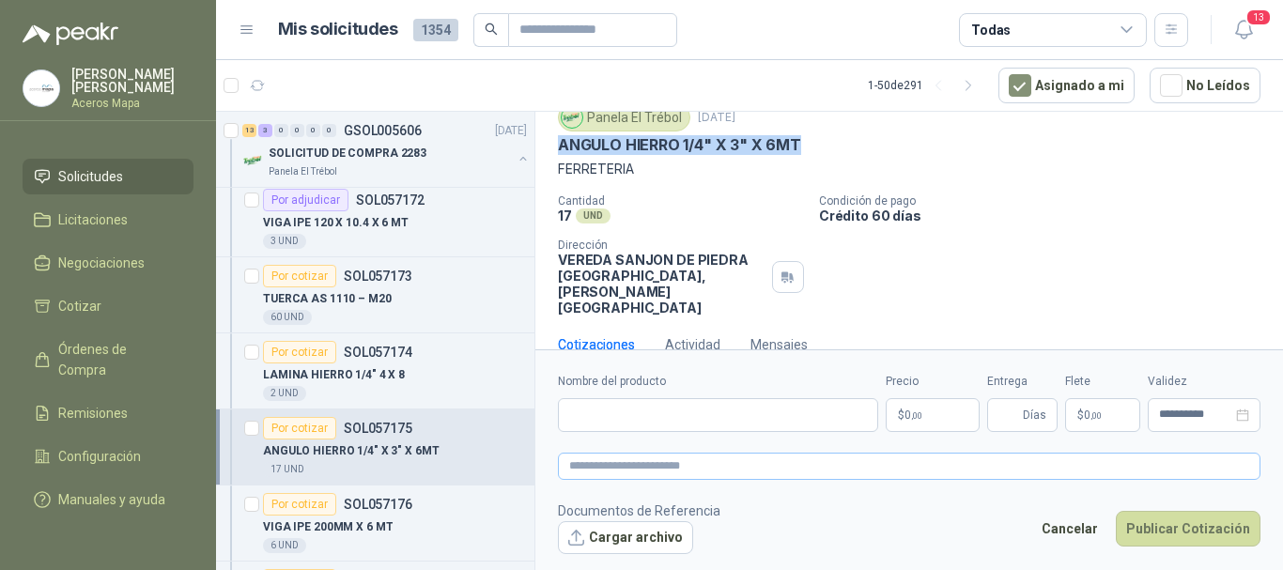
scroll to position [70, 0]
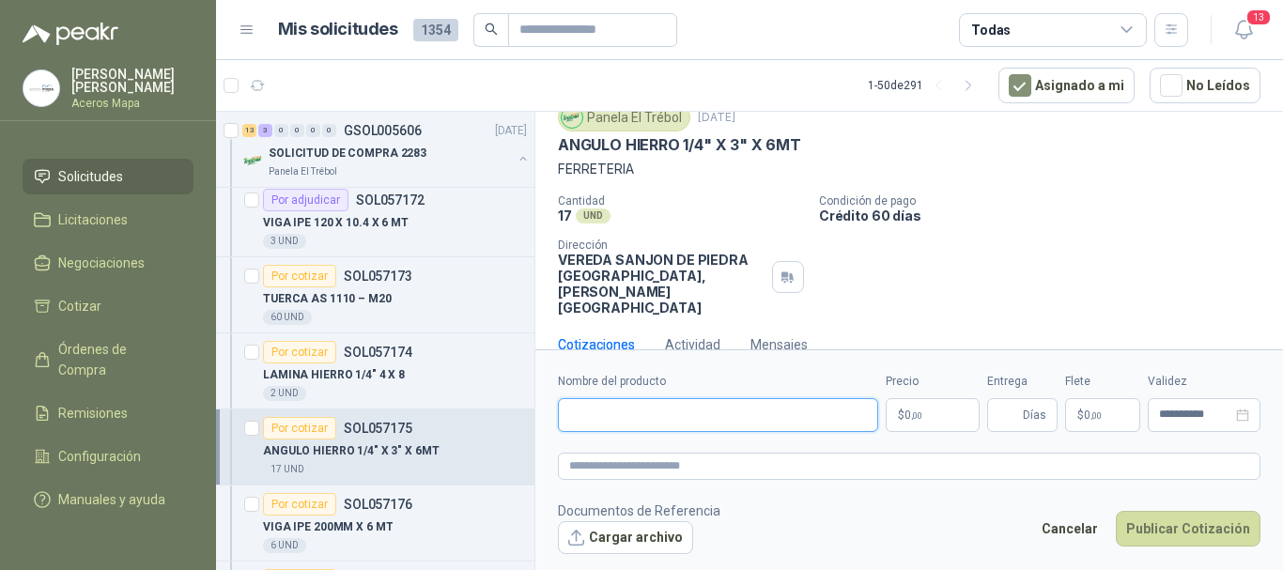
paste input "**********"
type input "**********"
click at [928, 419] on p "$ 0 ,00" at bounding box center [933, 415] width 94 height 34
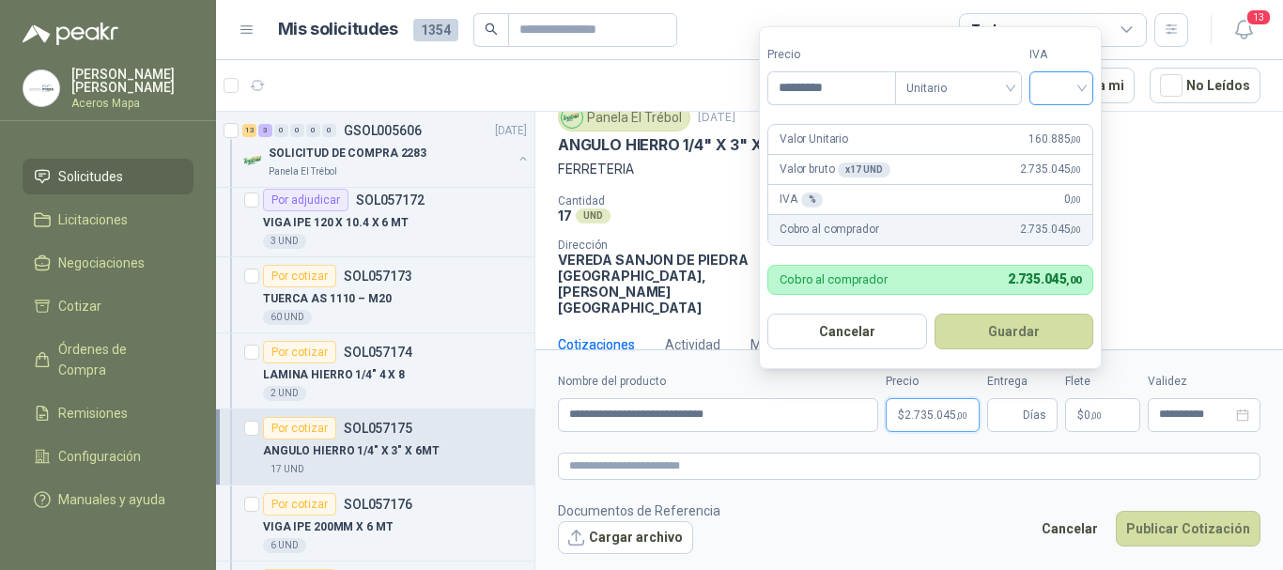
type input "*********"
click at [1078, 96] on input "search" at bounding box center [1061, 86] width 41 height 28
click at [1071, 128] on div "19%" at bounding box center [1065, 126] width 35 height 21
click at [1028, 338] on button "Guardar" at bounding box center [1018, 332] width 162 height 36
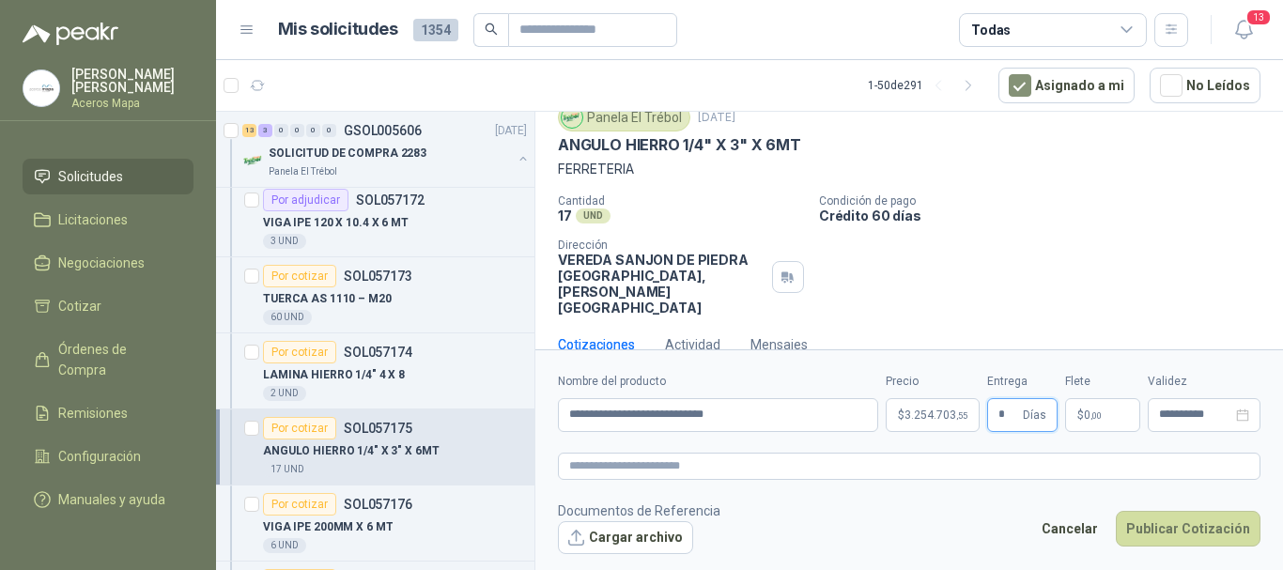
type input "*"
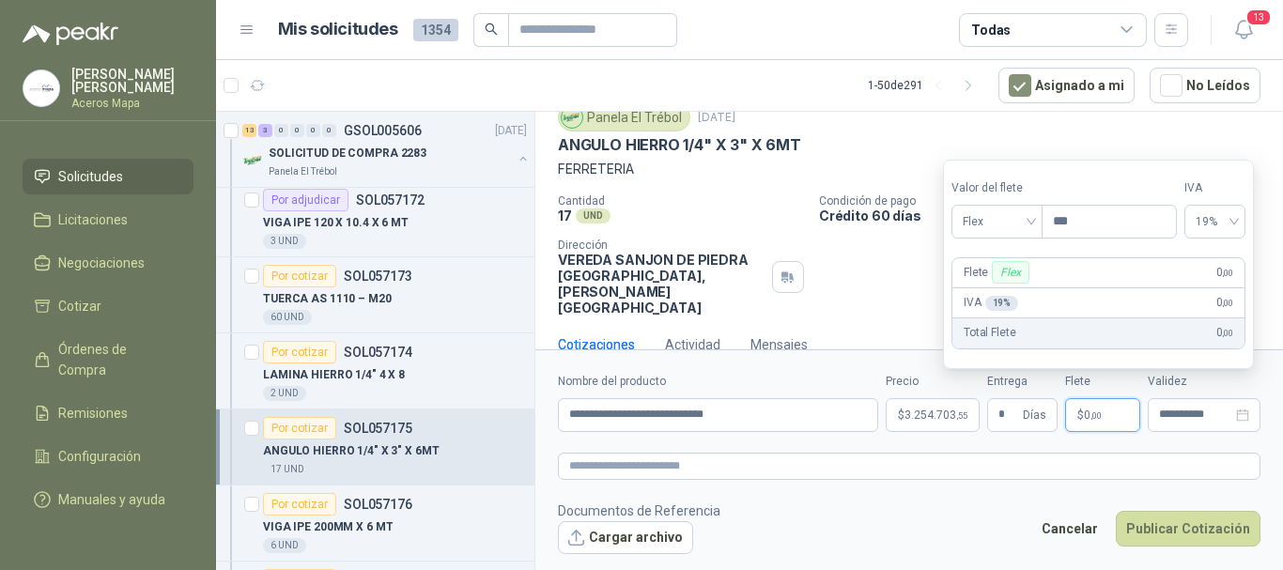
click at [1112, 418] on p "$ 0 ,00" at bounding box center [1102, 415] width 75 height 34
type input "***"
click at [1161, 528] on button "Publicar Cotización" at bounding box center [1188, 529] width 145 height 36
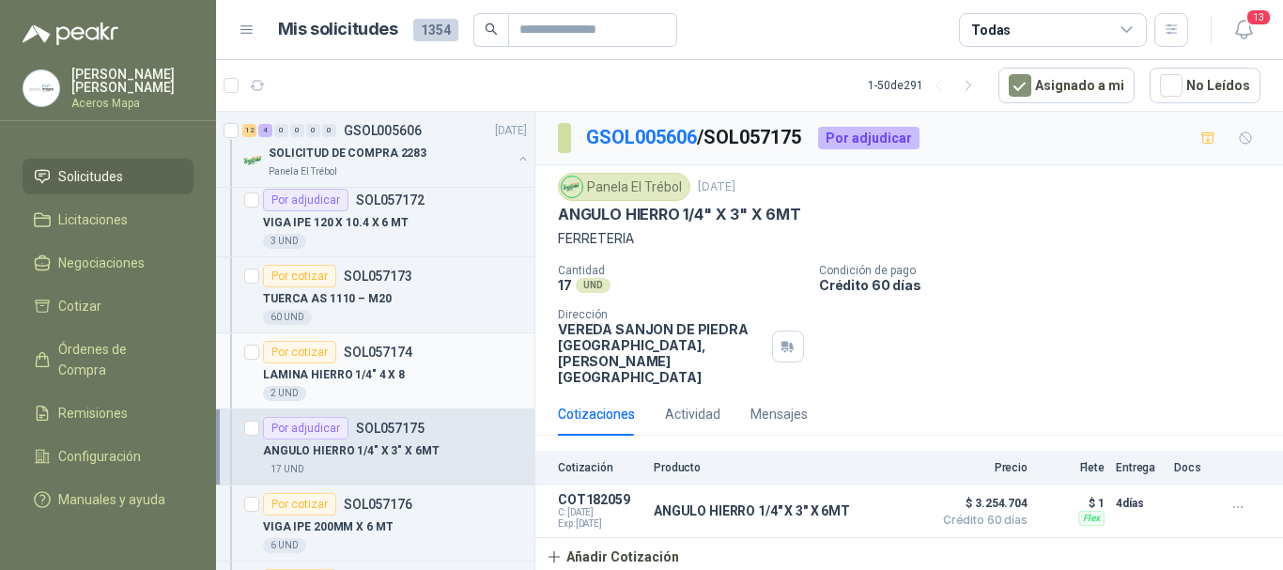
scroll to position [1033, 0]
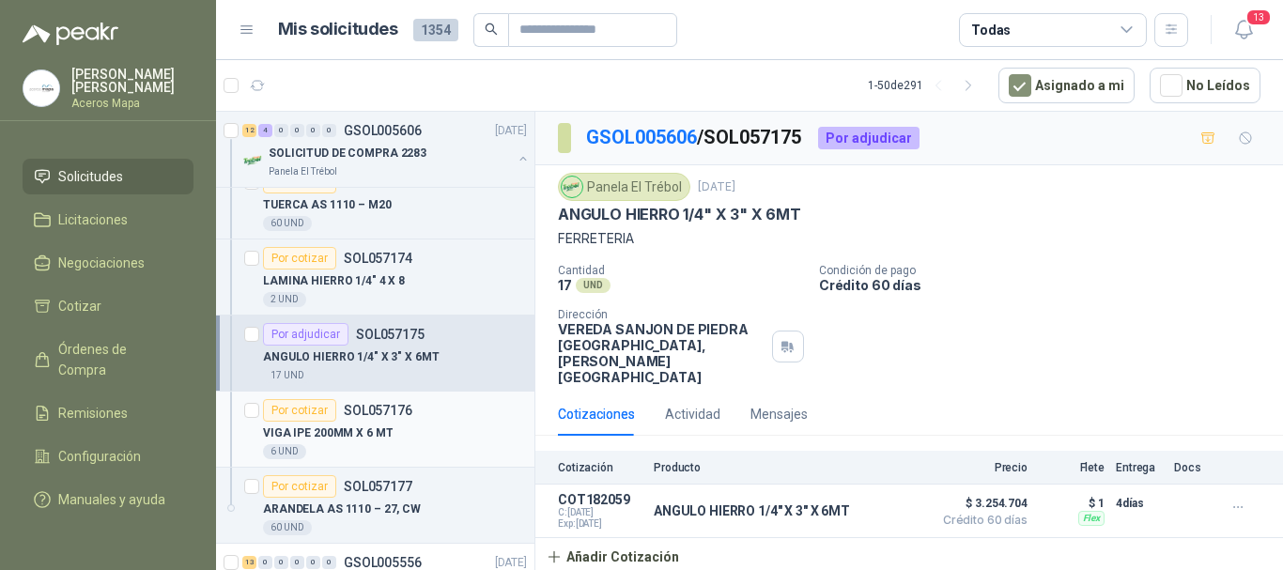
click at [411, 426] on div "VIGA IPE 200MM X 6 MT" at bounding box center [395, 433] width 264 height 23
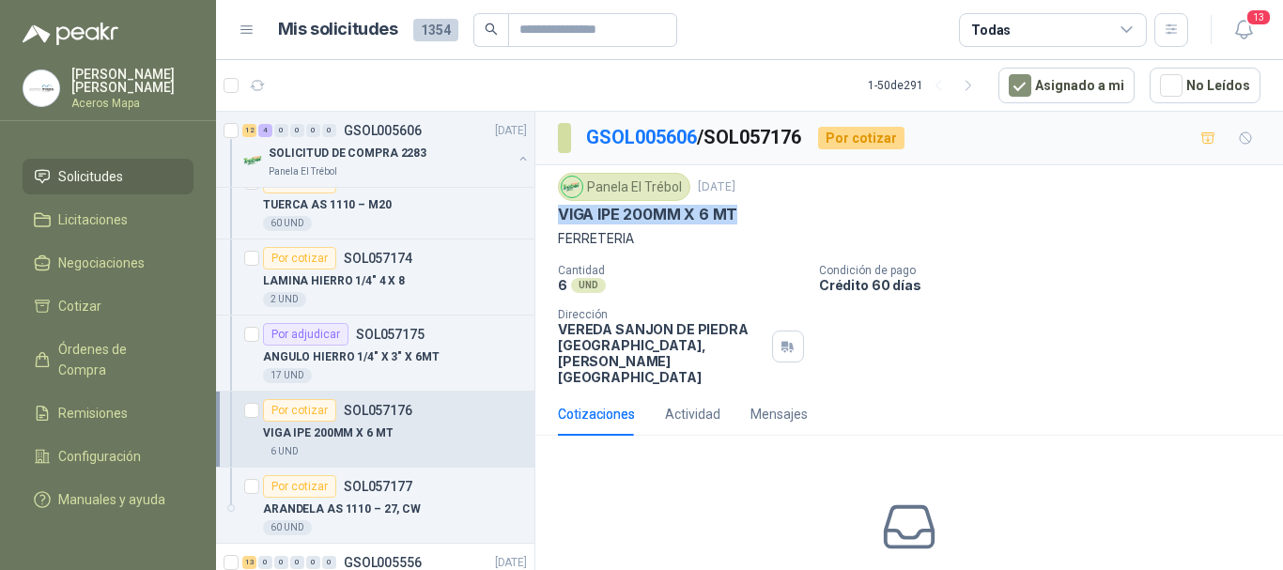
drag, startPoint x: 557, startPoint y: 213, endPoint x: 751, endPoint y: 218, distance: 194.5
click at [751, 218] on div "Panela El Trébol [DATE] VIGA IPE 200MM X 6 MT FERRETERIA Cantidad 6 UND  Condi…" at bounding box center [909, 278] width 748 height 227
copy p "VIGA IPE 200MM X 6 MT"
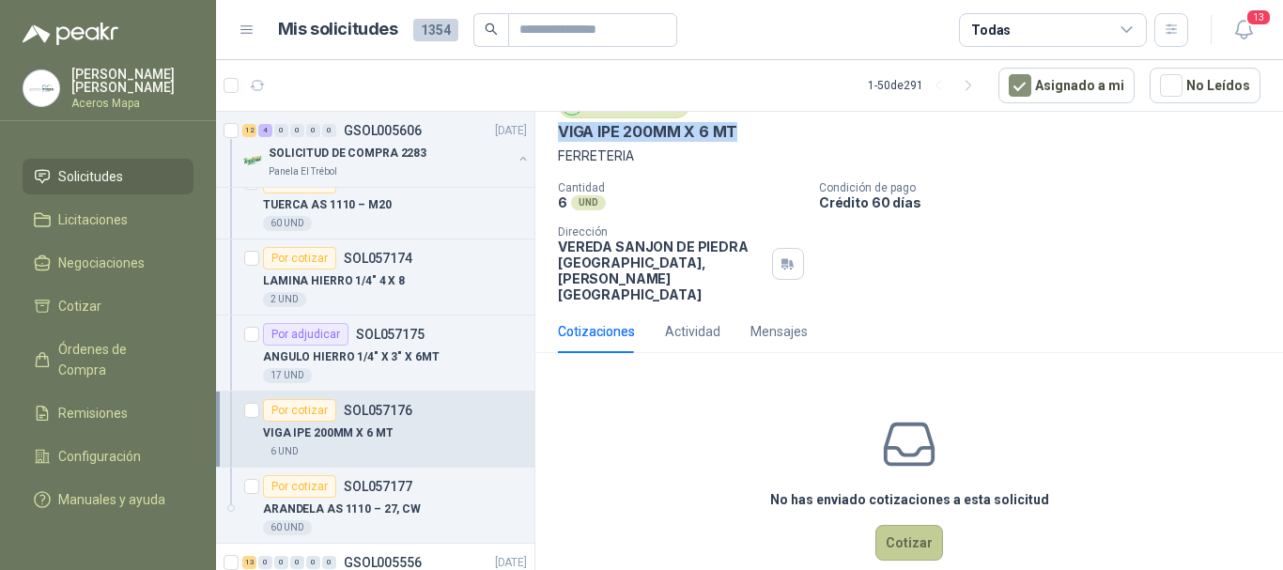
click at [909, 525] on button "Cotizar" at bounding box center [909, 543] width 68 height 36
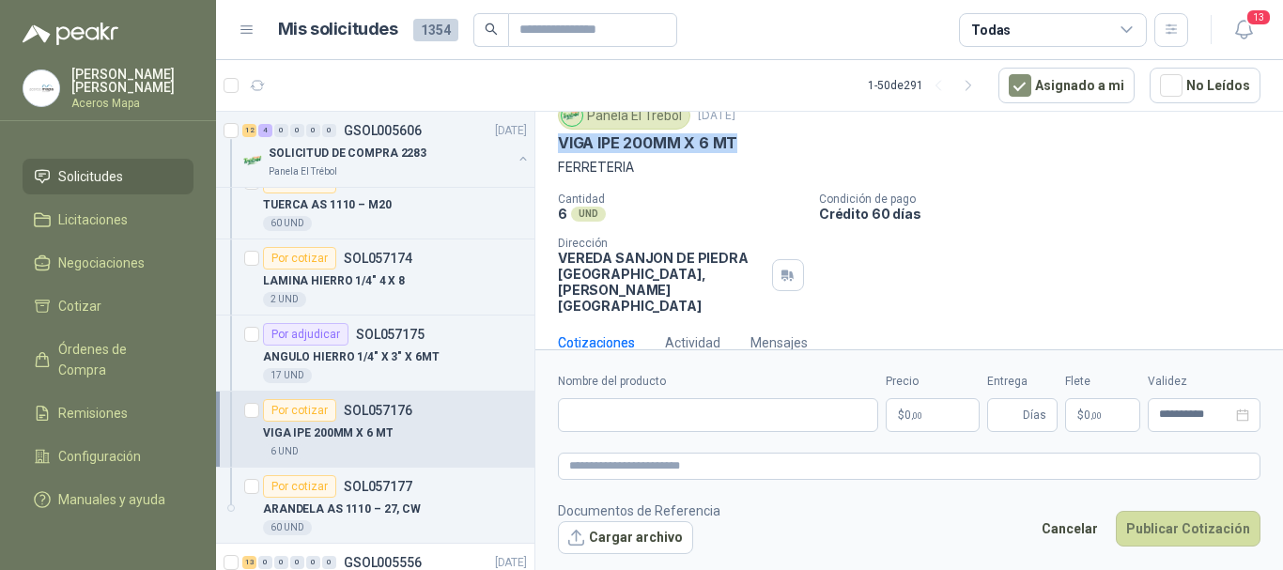
scroll to position [70, 0]
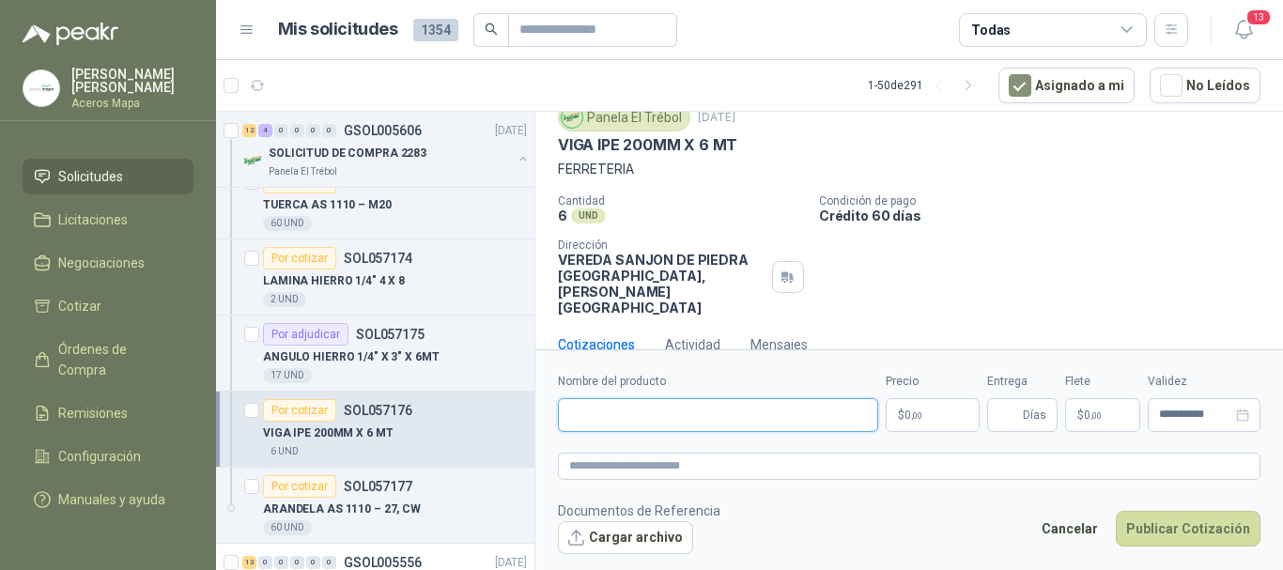
click at [740, 419] on input "Nombre del producto" at bounding box center [718, 415] width 320 height 34
paste input "**********"
type input "**********"
click at [932, 420] on p "$ 0 ,00" at bounding box center [933, 415] width 94 height 34
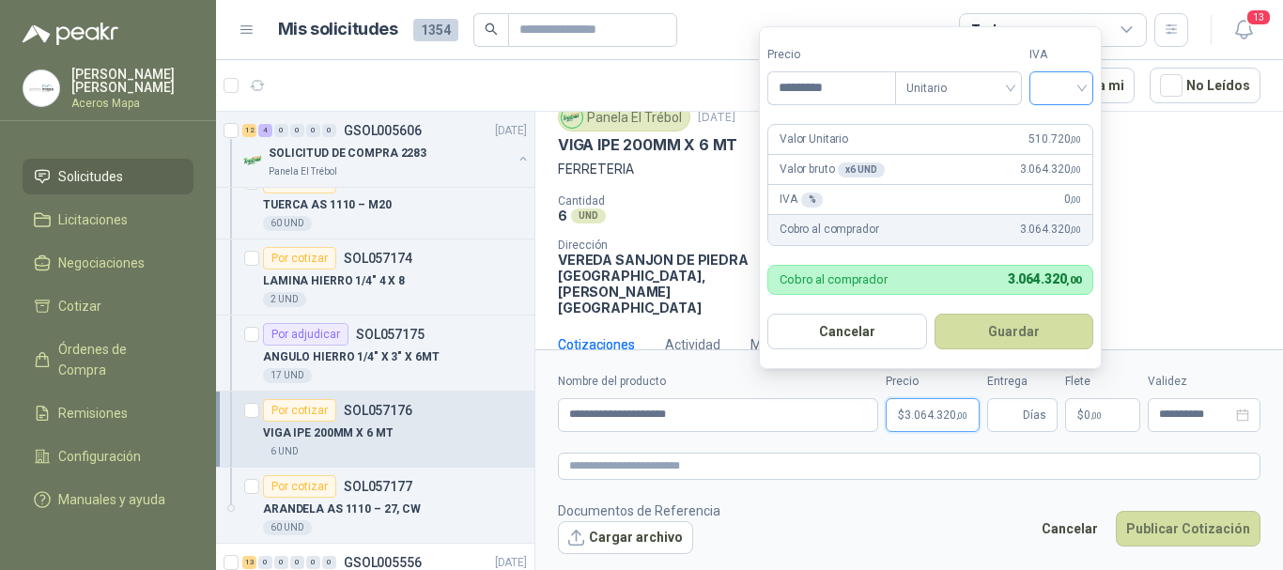
type input "*********"
click at [1071, 91] on input "search" at bounding box center [1061, 86] width 41 height 28
click at [1063, 125] on div "19%" at bounding box center [1065, 126] width 35 height 21
click at [1048, 336] on button "Guardar" at bounding box center [1018, 332] width 162 height 36
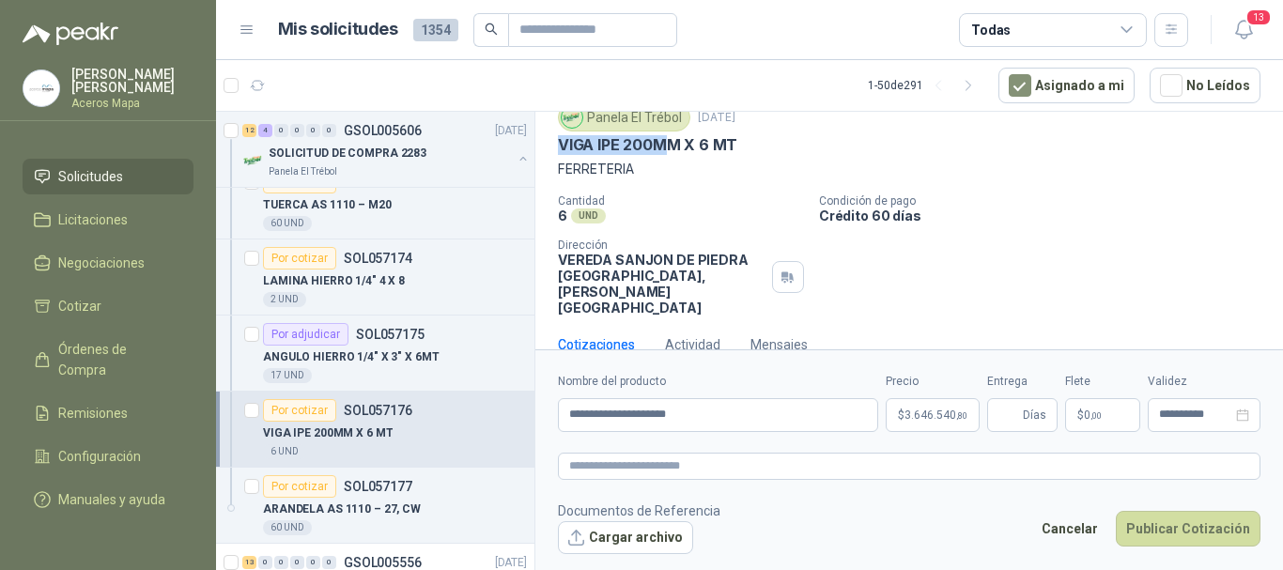
drag, startPoint x: 560, startPoint y: 138, endPoint x: 669, endPoint y: 135, distance: 109.0
click at [669, 135] on p "VIGA IPE 200MM X 6 MT" at bounding box center [647, 145] width 179 height 20
click at [944, 414] on span "3.646.540 ,80" at bounding box center [936, 415] width 63 height 11
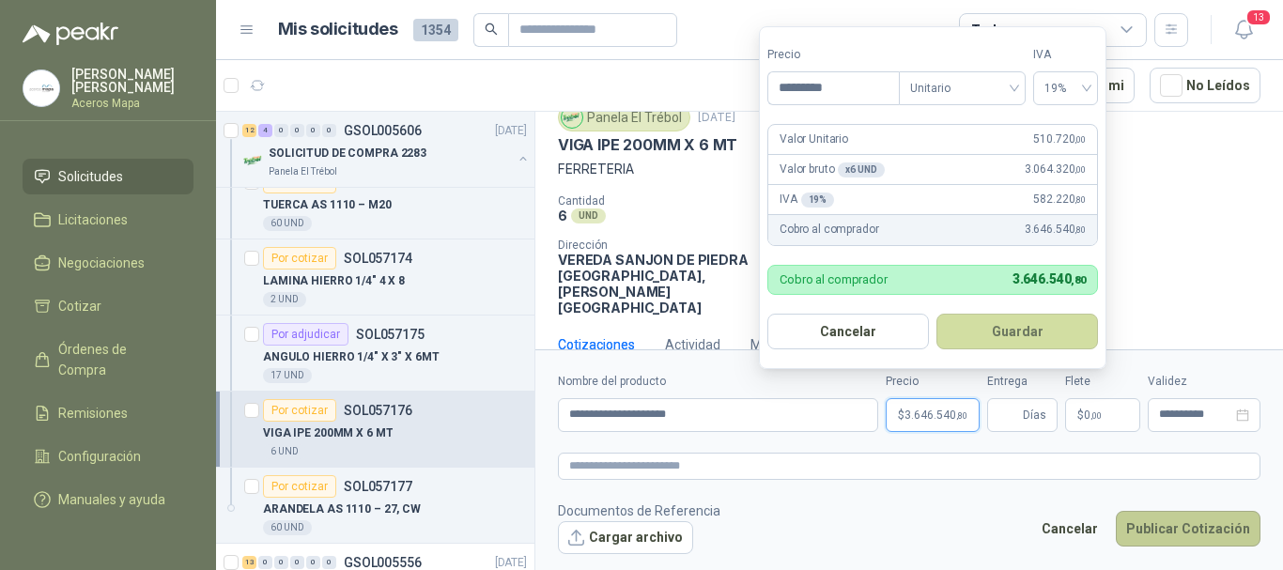
click at [1210, 526] on button "Publicar Cotización" at bounding box center [1188, 529] width 145 height 36
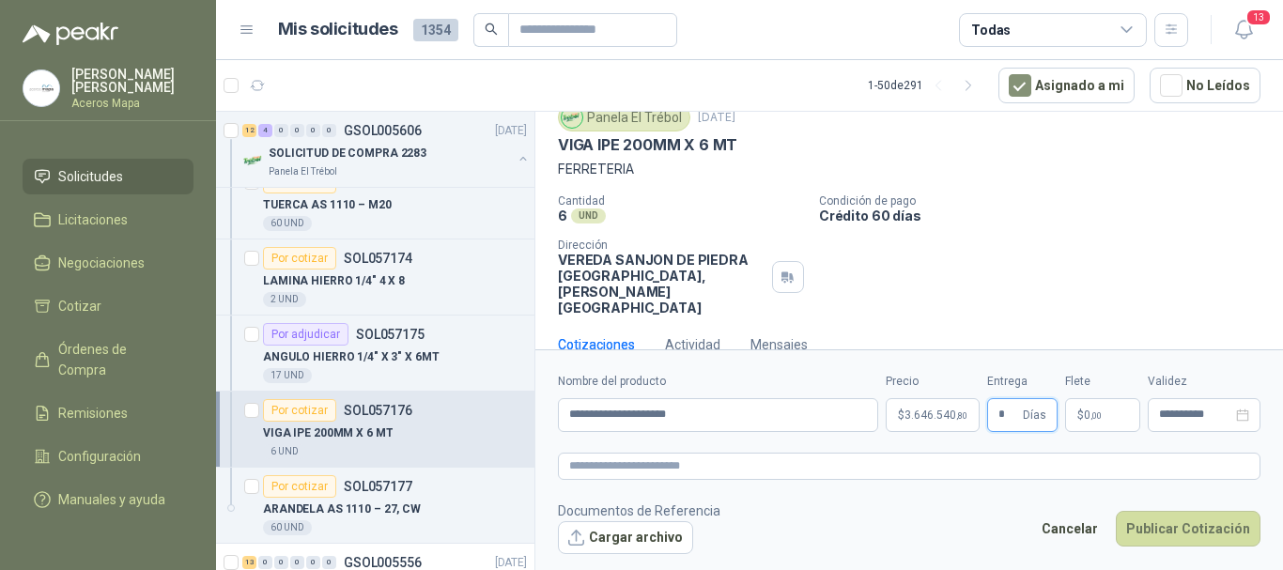
type input "*"
click at [1106, 410] on p "$ 0 ,00" at bounding box center [1102, 415] width 75 height 34
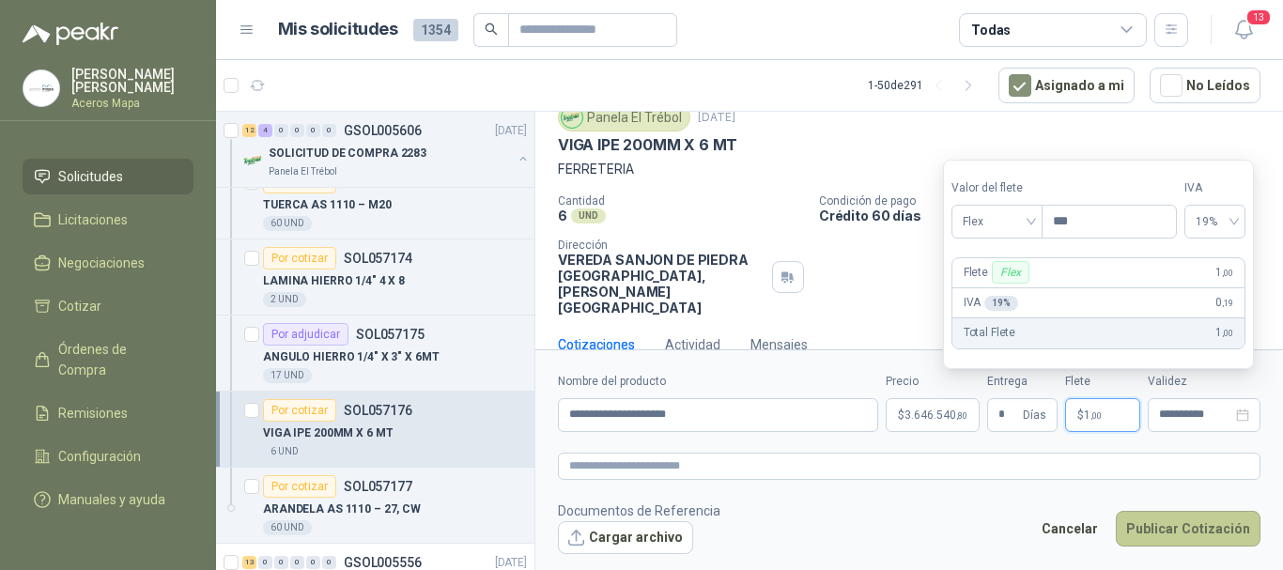
type input "***"
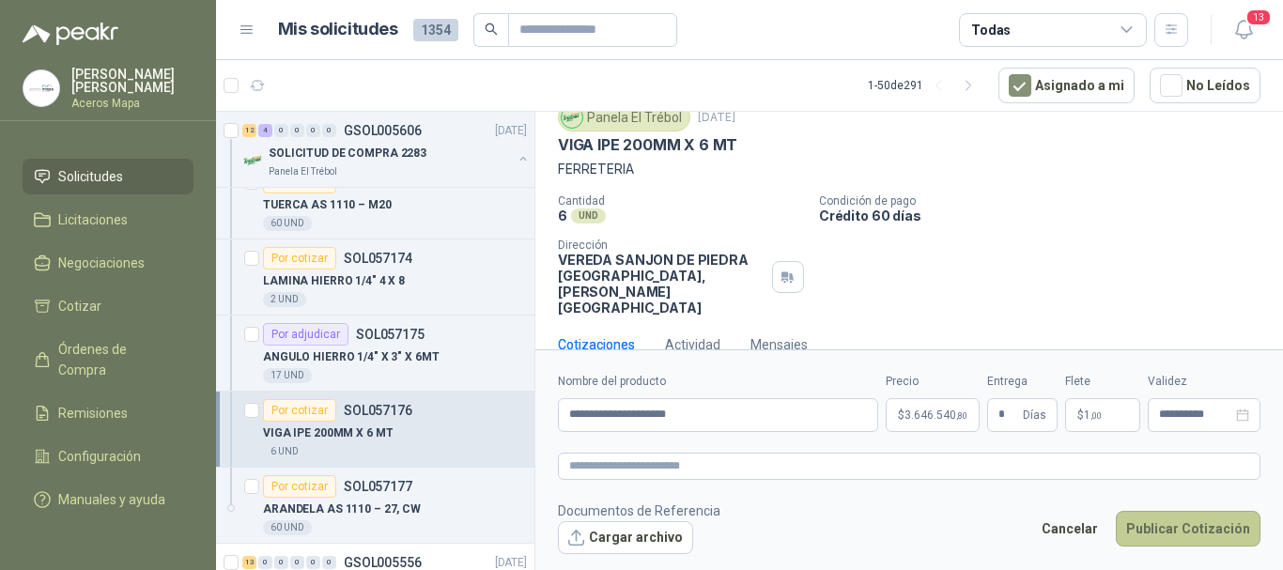
click at [1178, 528] on button "Publicar Cotización" at bounding box center [1188, 529] width 145 height 36
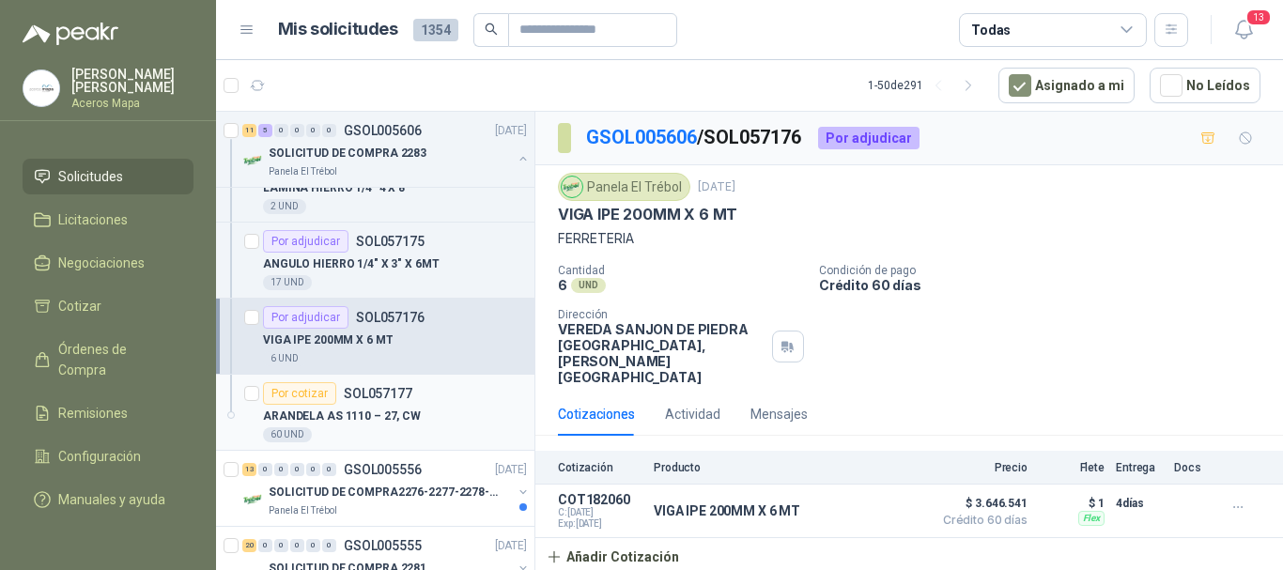
scroll to position [1127, 0]
click at [996, 492] on span "$ 3.646.541" at bounding box center [981, 503] width 94 height 23
click at [1022, 492] on span "$ 3.646.541" at bounding box center [981, 503] width 94 height 23
click at [979, 492] on span "$ 3.646.541" at bounding box center [981, 503] width 94 height 23
click at [869, 499] on button "Detalles" at bounding box center [878, 511] width 88 height 25
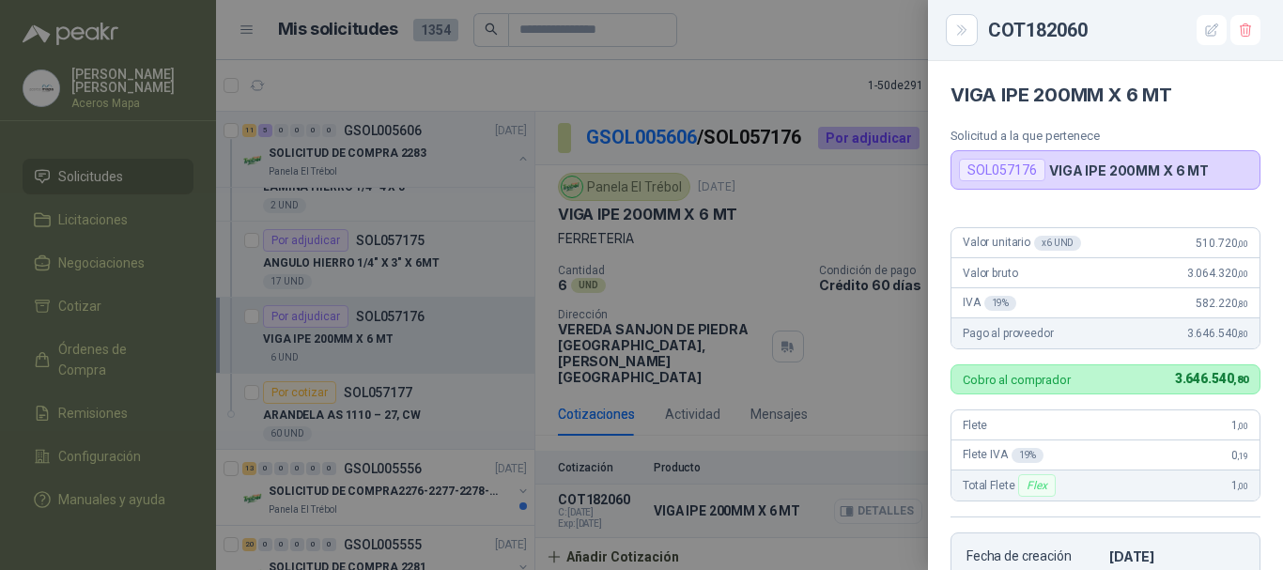
scroll to position [383, 0]
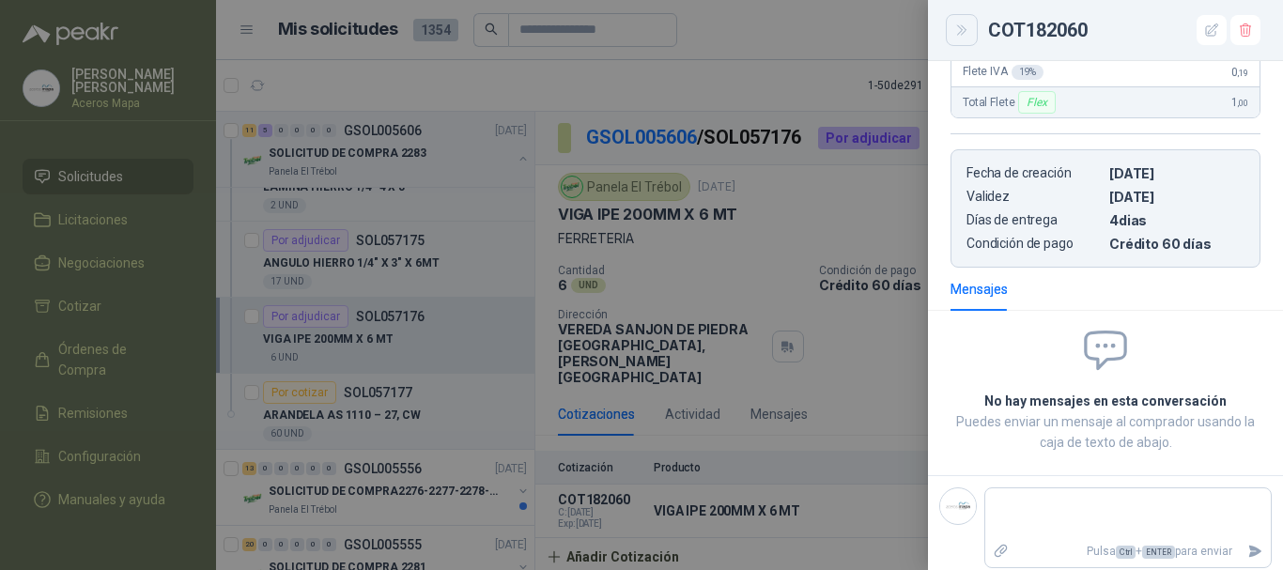
click at [964, 30] on icon "Close" at bounding box center [962, 31] width 16 height 16
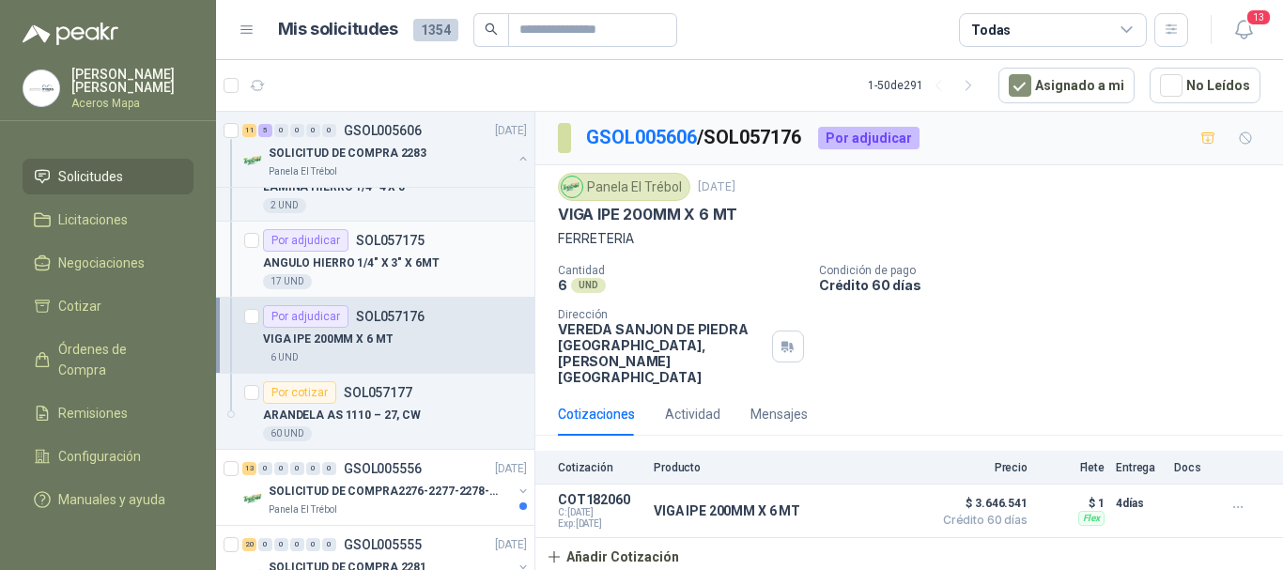
click at [369, 257] on p "ANGULO HIERRO 1/4" X 3" X 6MT" at bounding box center [351, 264] width 177 height 18
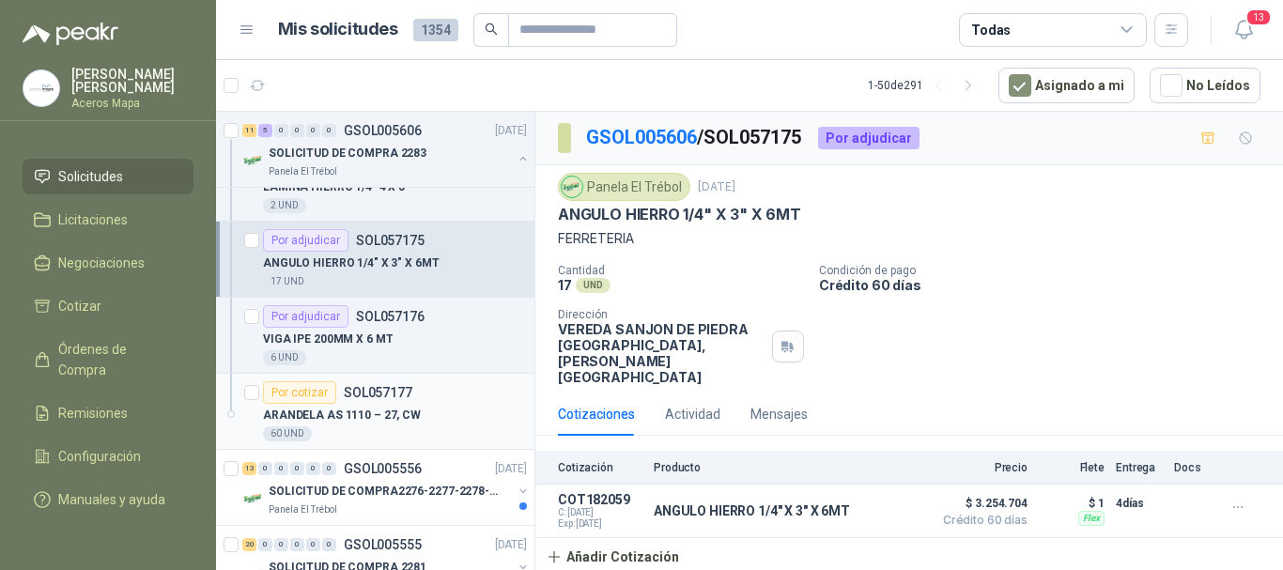
scroll to position [1033, 0]
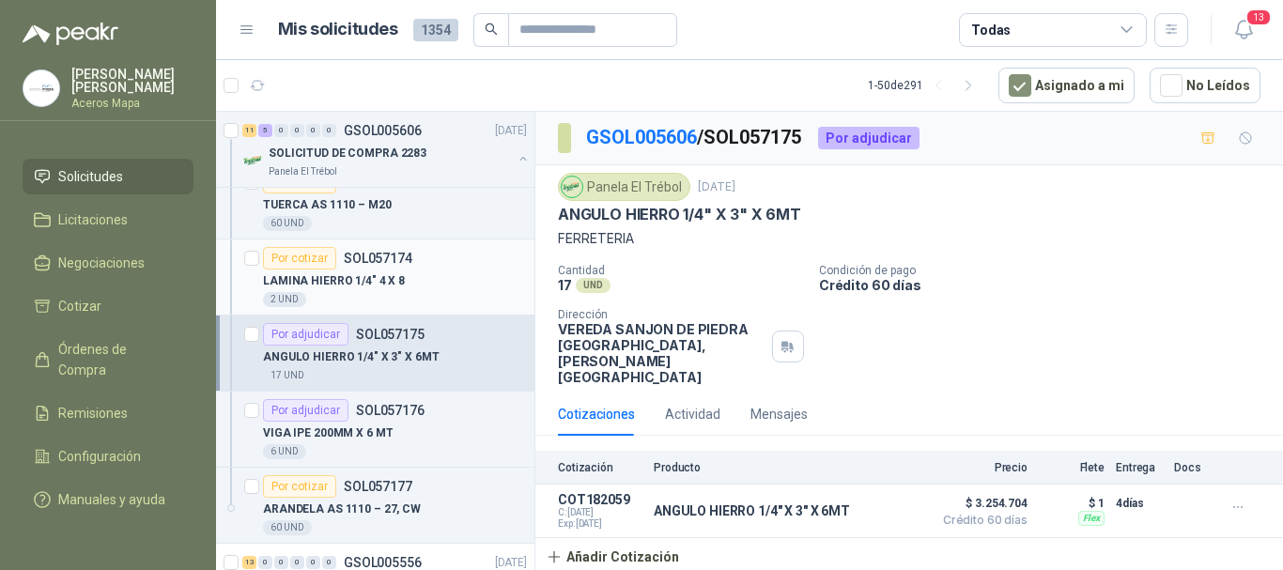
click at [365, 278] on p "LAMINA HIERRO 1/4" 4 X 8" at bounding box center [334, 281] width 142 height 18
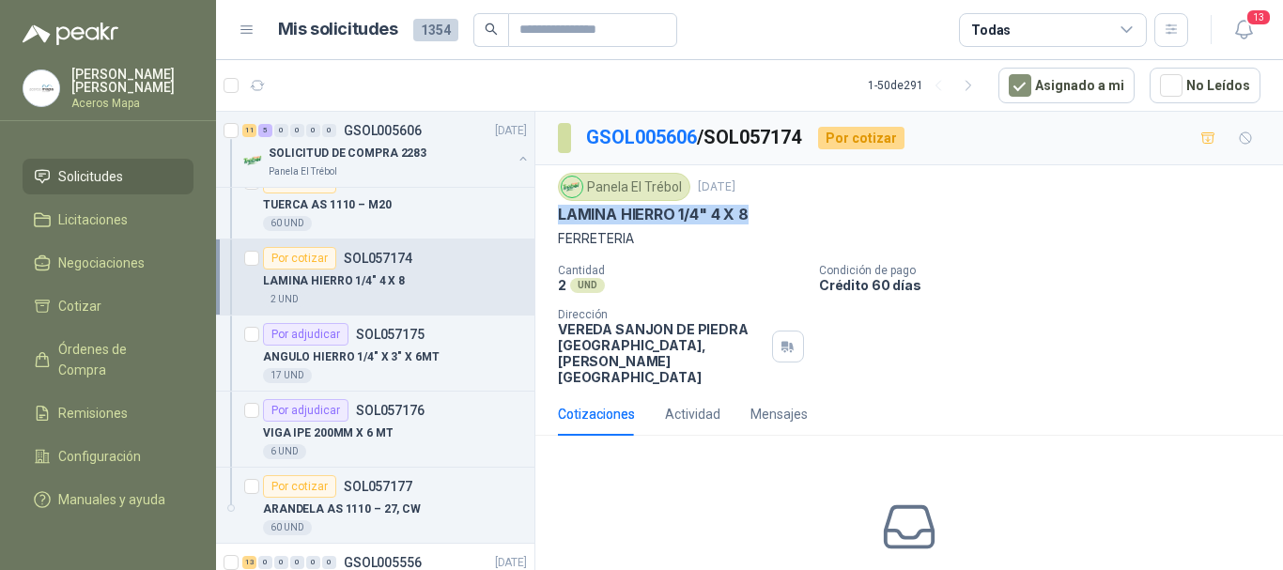
drag, startPoint x: 554, startPoint y: 214, endPoint x: 756, endPoint y: 217, distance: 202.0
click at [776, 213] on div "Panela El Trébol [DATE] LAMINA HIERRO 1/4" 4 X 8 FERRETERIA Cantidad 2 UND  Co…" at bounding box center [909, 278] width 748 height 227
copy p "LAMINA HIERRO 1/4" 4 X 8"
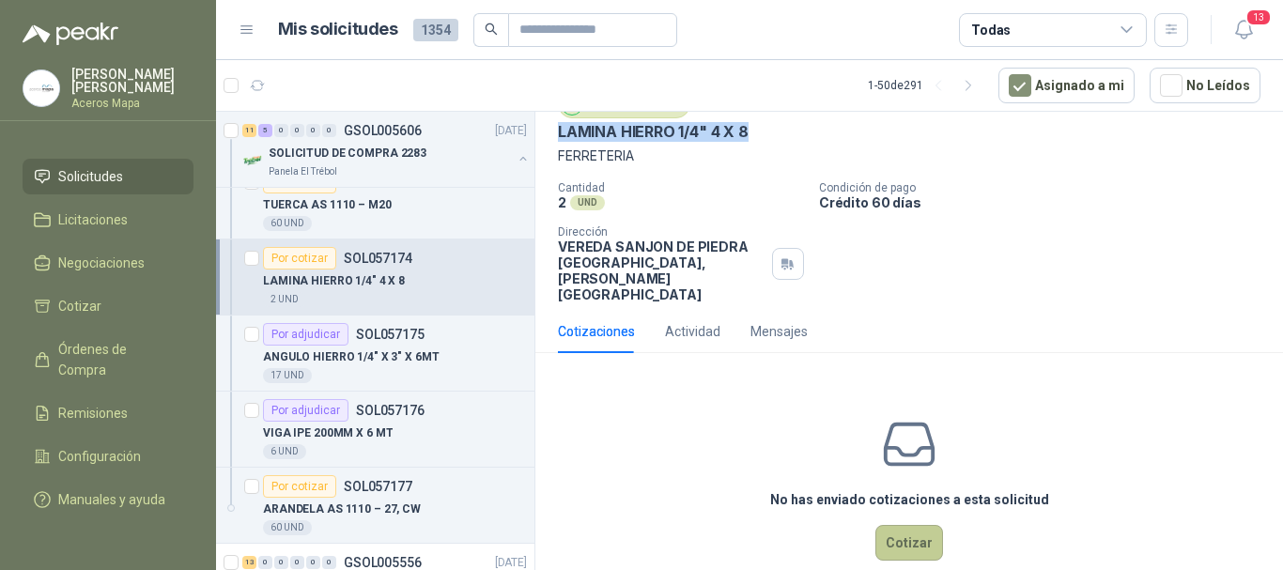
click at [906, 525] on button "Cotizar" at bounding box center [909, 543] width 68 height 36
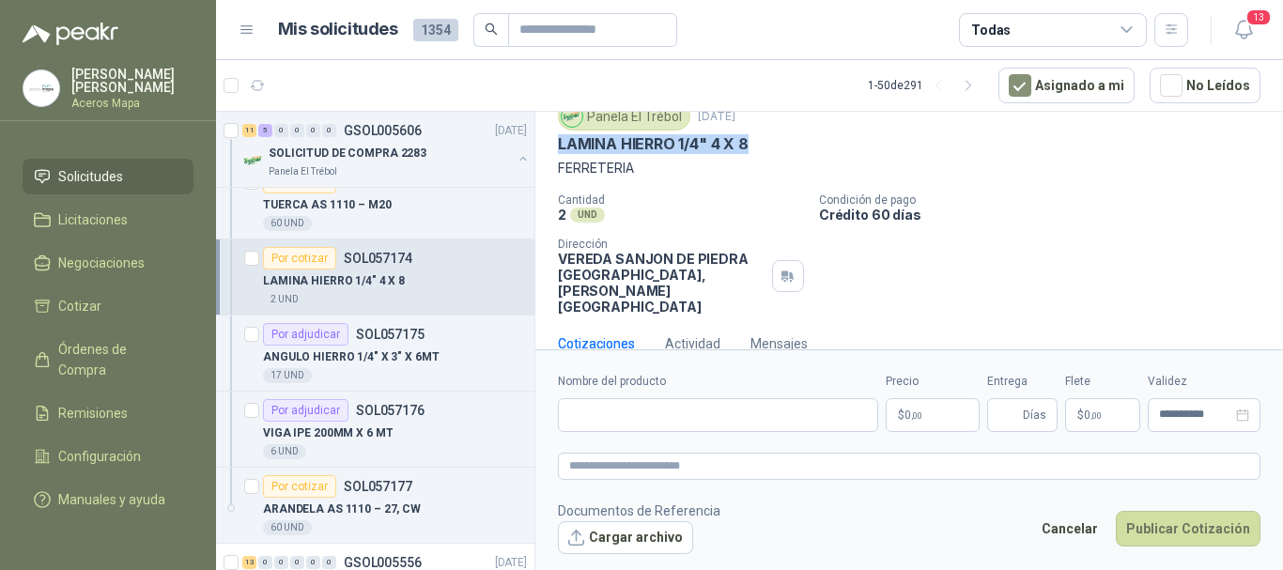
scroll to position [70, 0]
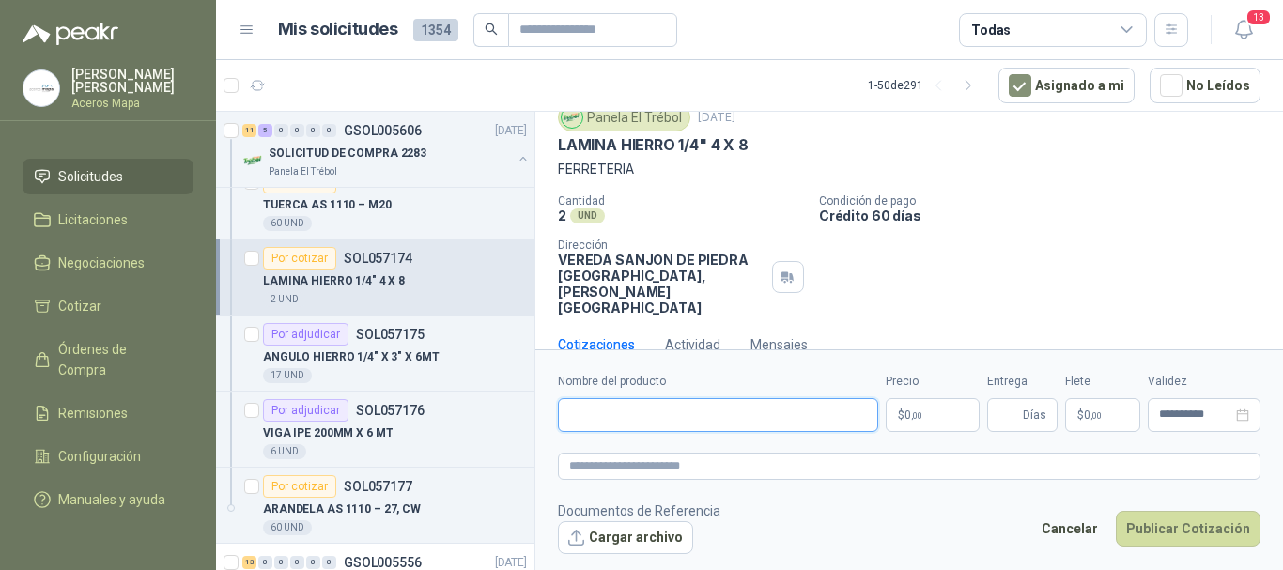
click at [687, 423] on input "Nombre del producto" at bounding box center [718, 415] width 320 height 34
drag, startPoint x: 558, startPoint y: 145, endPoint x: 757, endPoint y: 138, distance: 199.2
click at [757, 138] on div "LAMINA HIERRO 1/4" 4 X 8" at bounding box center [909, 145] width 703 height 20
copy p "LAMINA HIERRO 1/4" 4 X 8"
click at [689, 414] on input "Nombre del producto" at bounding box center [718, 415] width 320 height 34
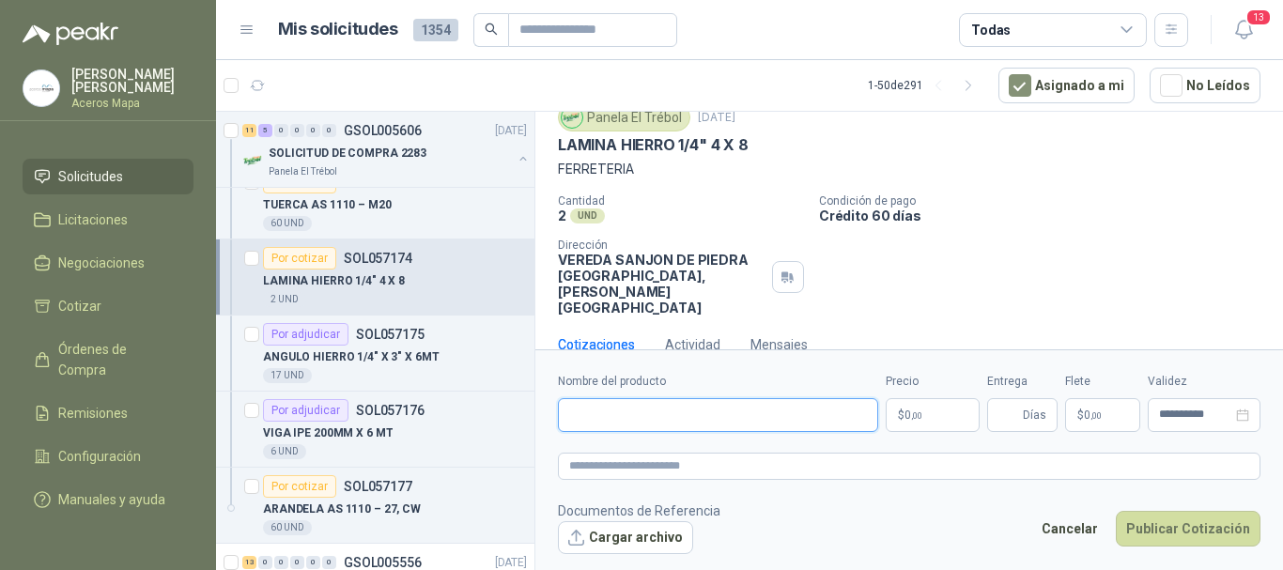
paste input "**********"
type input "**********"
click at [915, 418] on span ",00" at bounding box center [916, 415] width 11 height 10
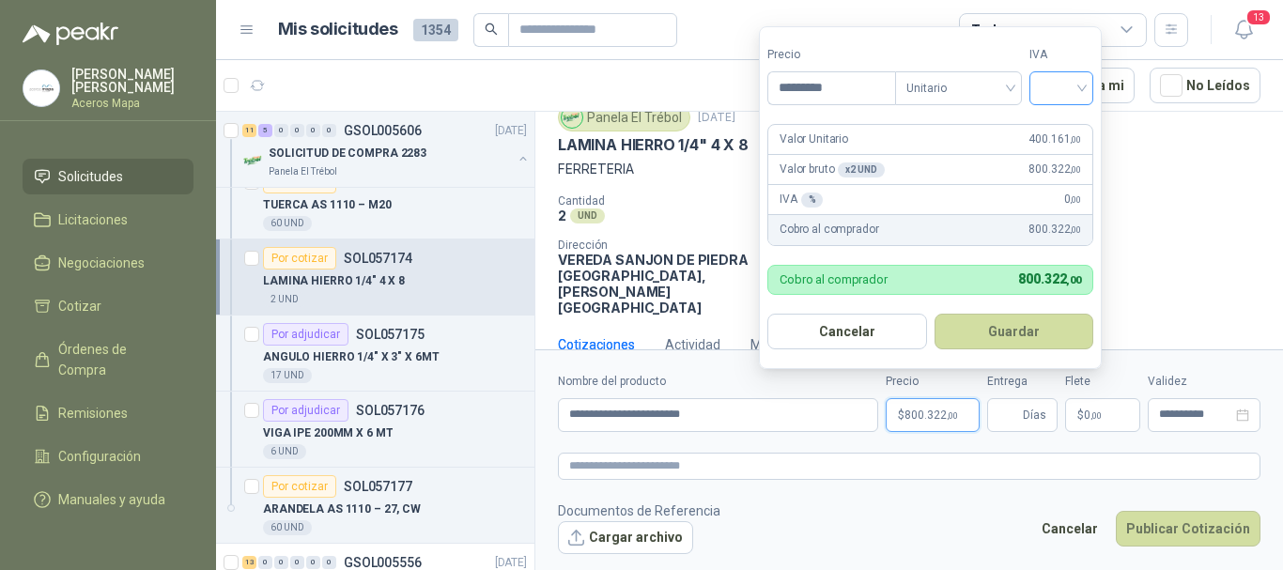
type input "*********"
click at [1067, 90] on input "search" at bounding box center [1061, 86] width 41 height 28
click at [1065, 129] on div "19%" at bounding box center [1065, 126] width 35 height 21
click at [1037, 418] on span "Días" at bounding box center [1034, 415] width 23 height 32
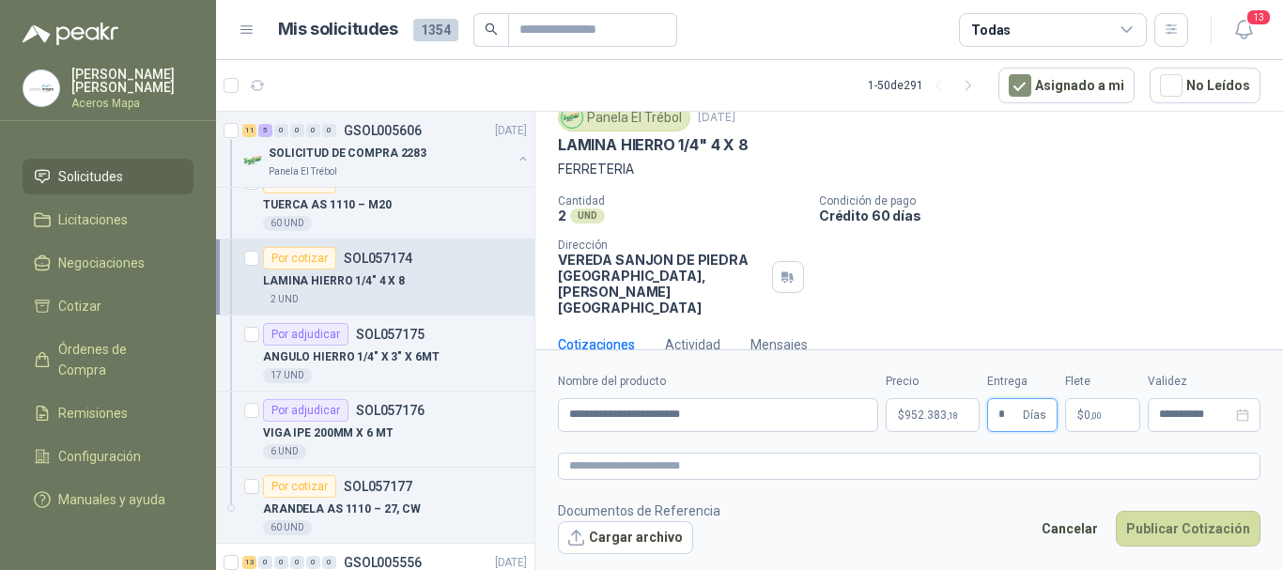
type input "*"
click at [1095, 408] on p "$ 0 ,00" at bounding box center [1102, 415] width 75 height 34
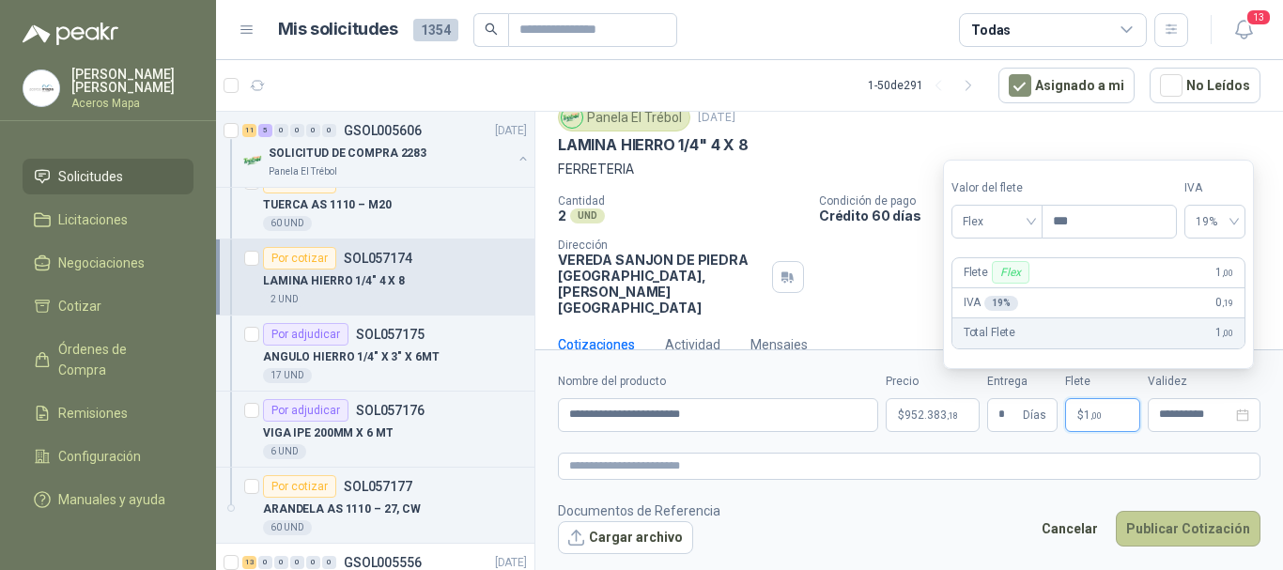
type input "***"
click at [1172, 526] on button "Publicar Cotización" at bounding box center [1188, 529] width 145 height 36
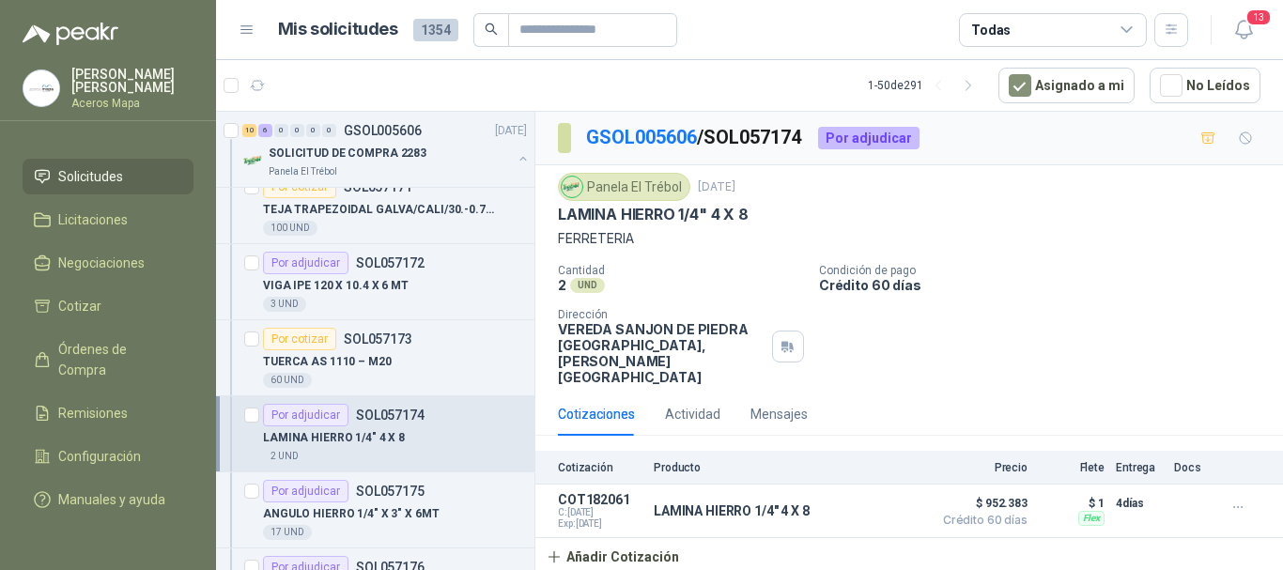
scroll to position [845, 0]
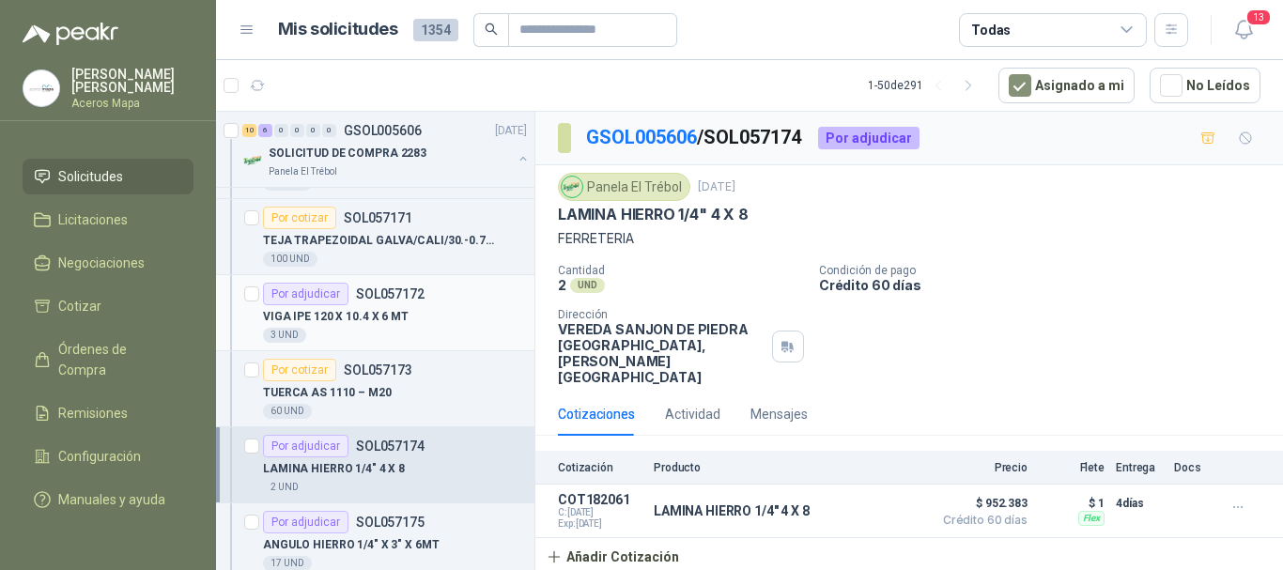
click at [384, 327] on div "VIGA IPE 120 X 10.4 X 6 MT" at bounding box center [395, 316] width 264 height 23
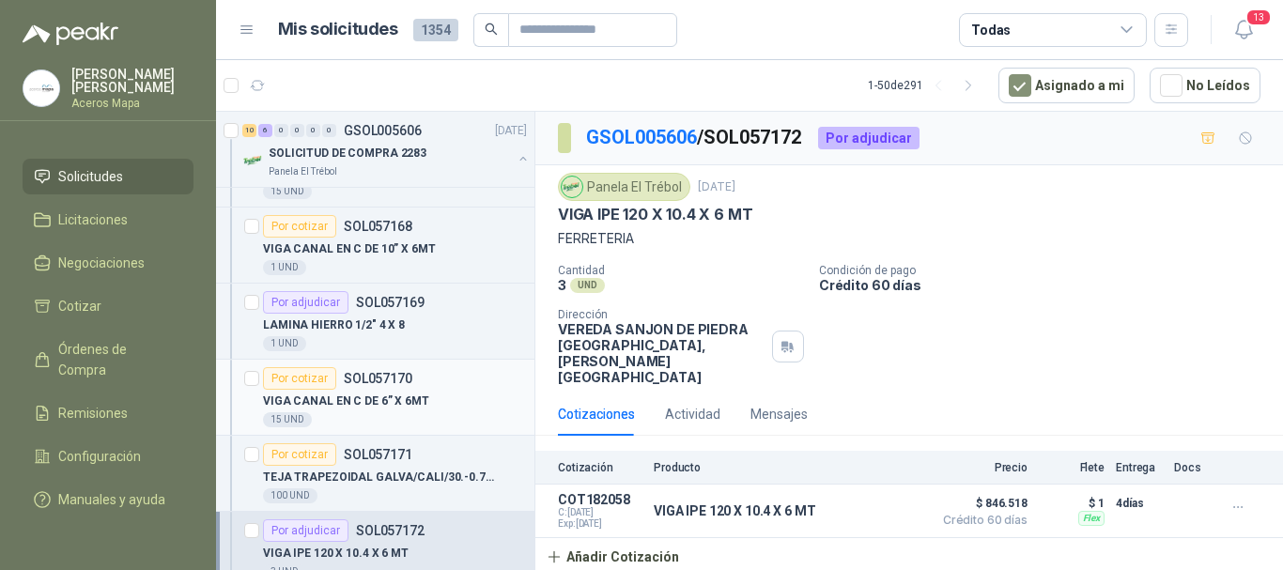
scroll to position [564, 0]
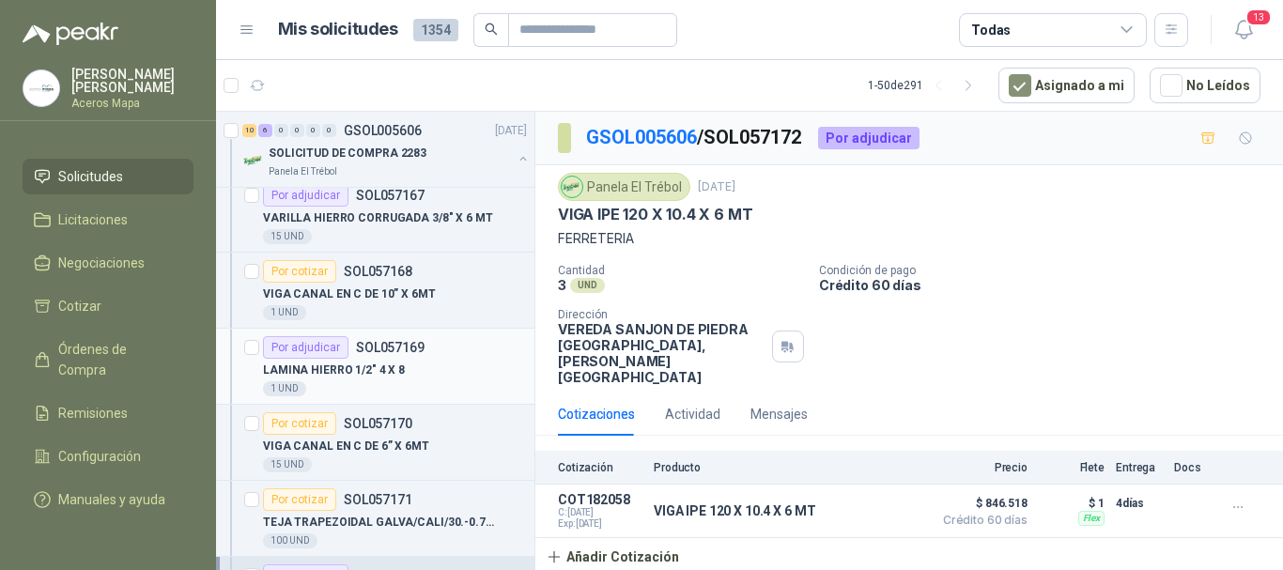
click at [401, 349] on p "SOL057169" at bounding box center [390, 347] width 69 height 13
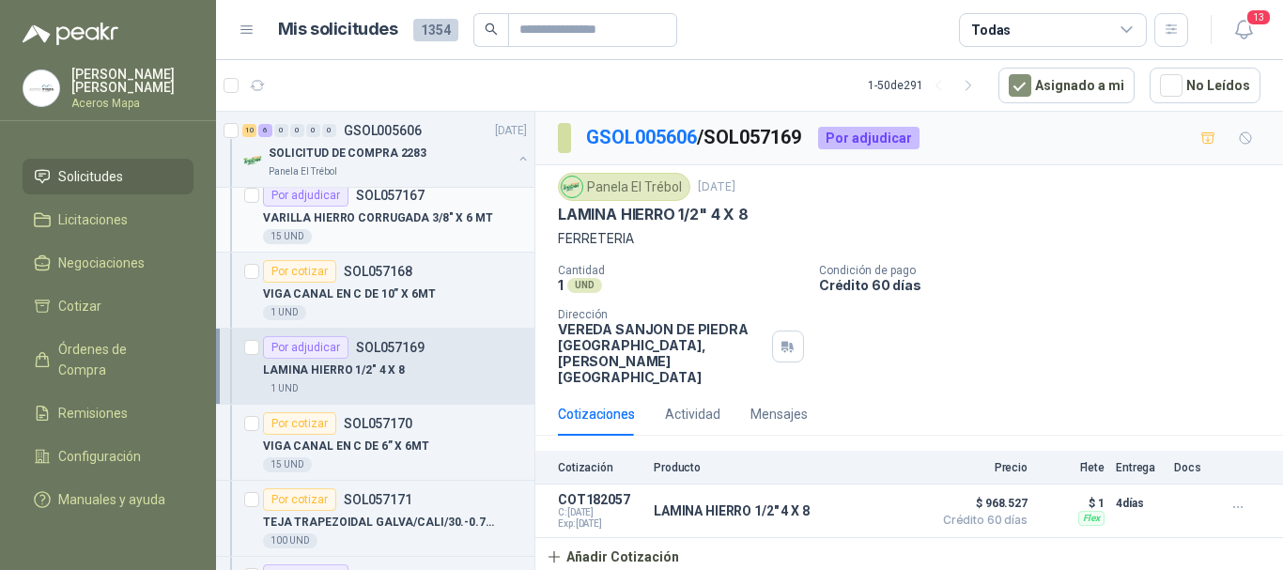
click at [327, 196] on div "Por adjudicar" at bounding box center [305, 195] width 85 height 23
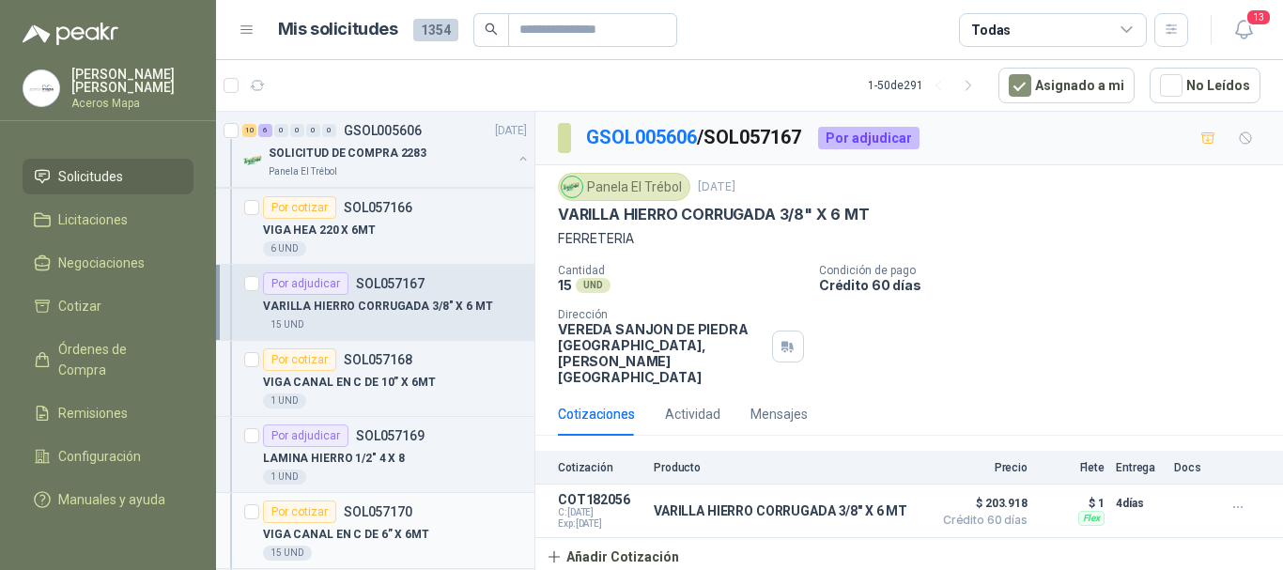
scroll to position [376, 0]
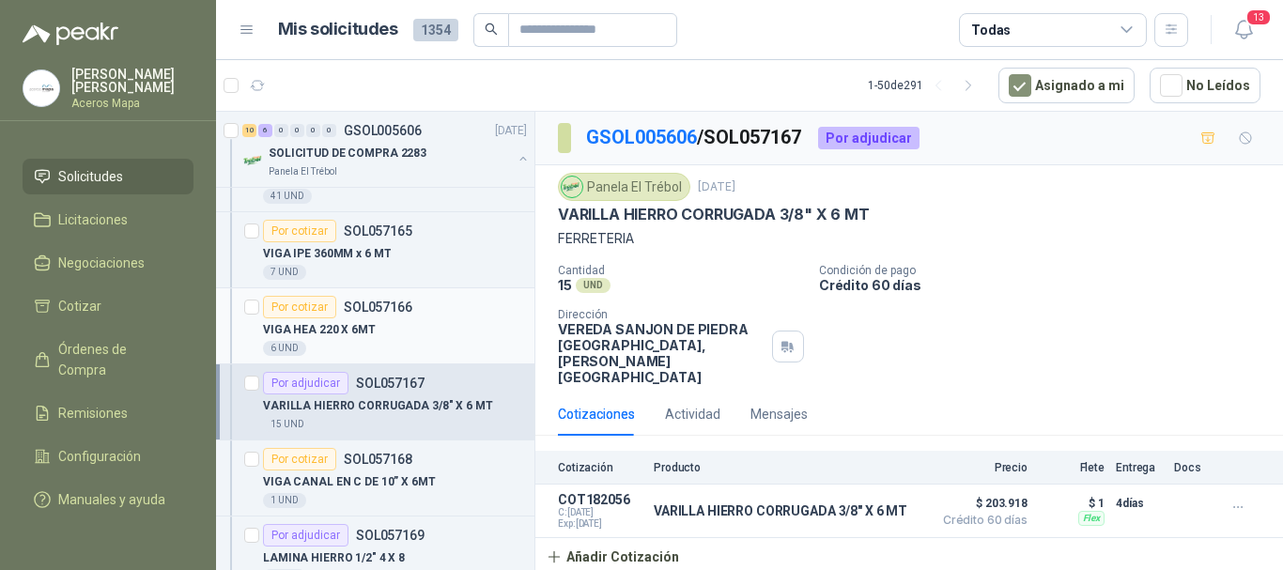
click at [374, 323] on div "VIGA HEA 220 X 6MT" at bounding box center [395, 329] width 264 height 23
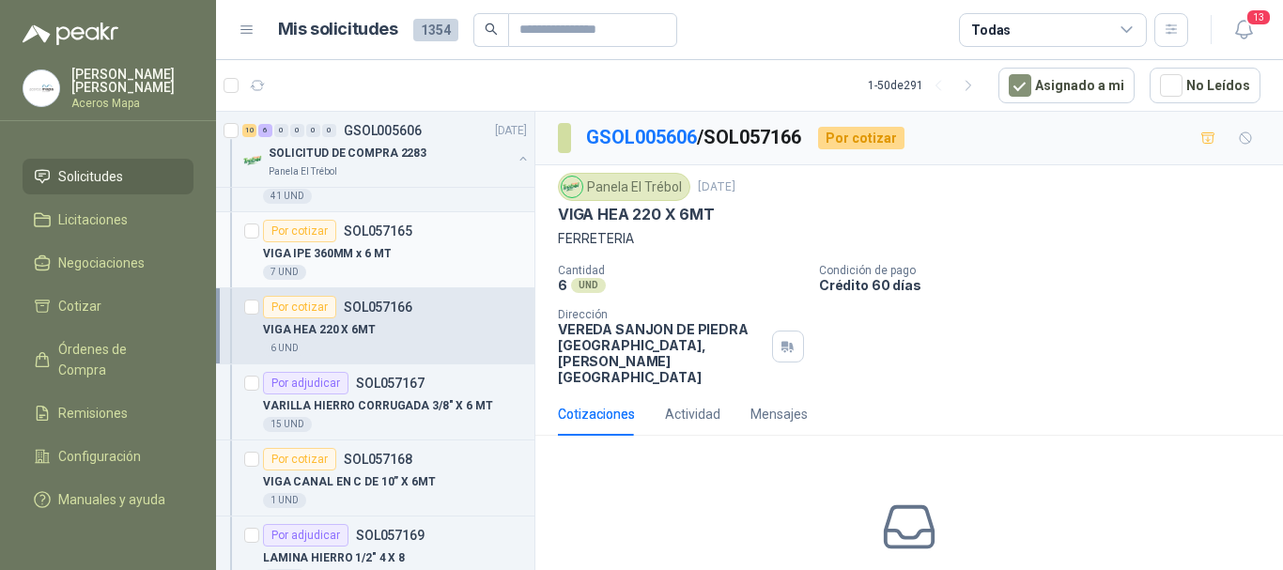
click at [381, 255] on p "VIGA IPE 360MM x 6 MT" at bounding box center [327, 254] width 128 height 18
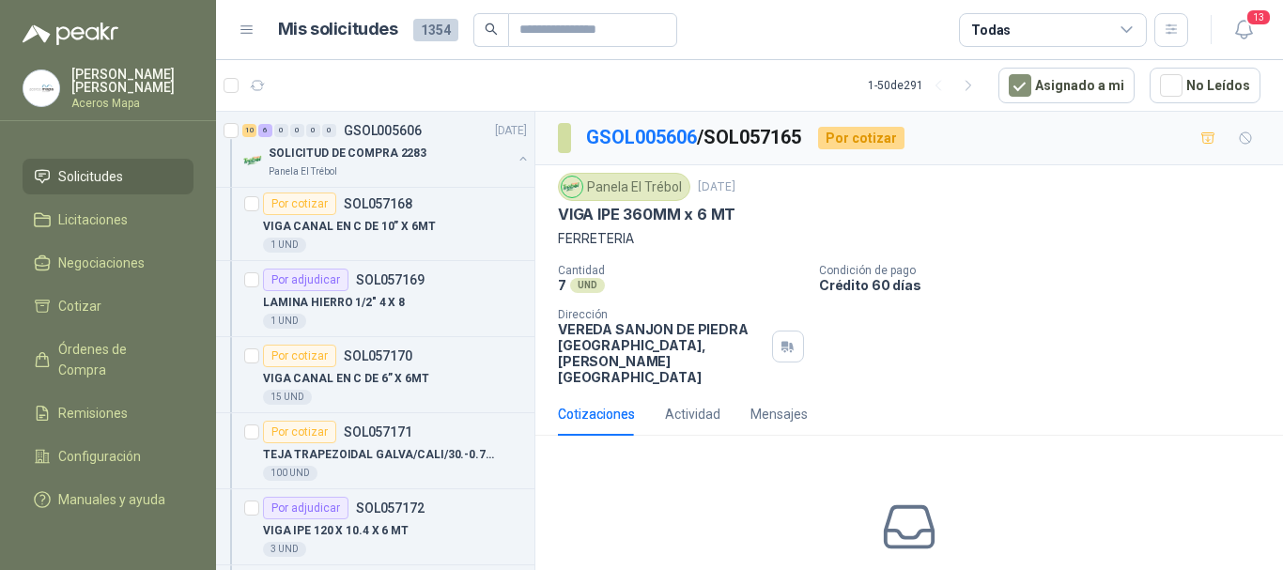
scroll to position [376, 0]
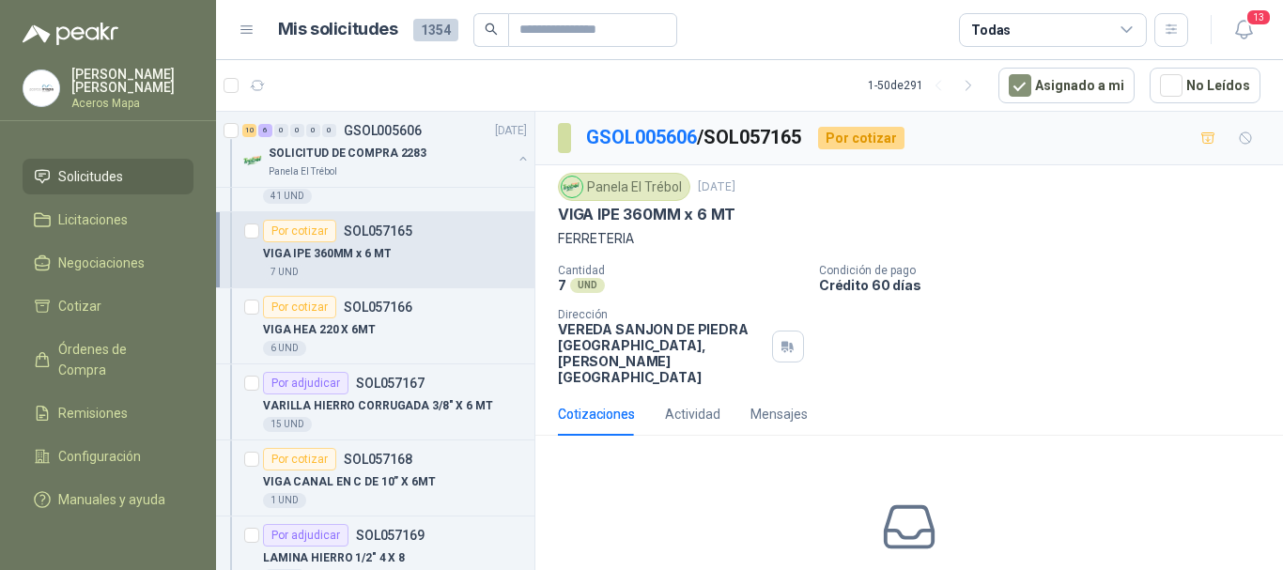
click at [370, 227] on p "SOL057165" at bounding box center [378, 231] width 69 height 13
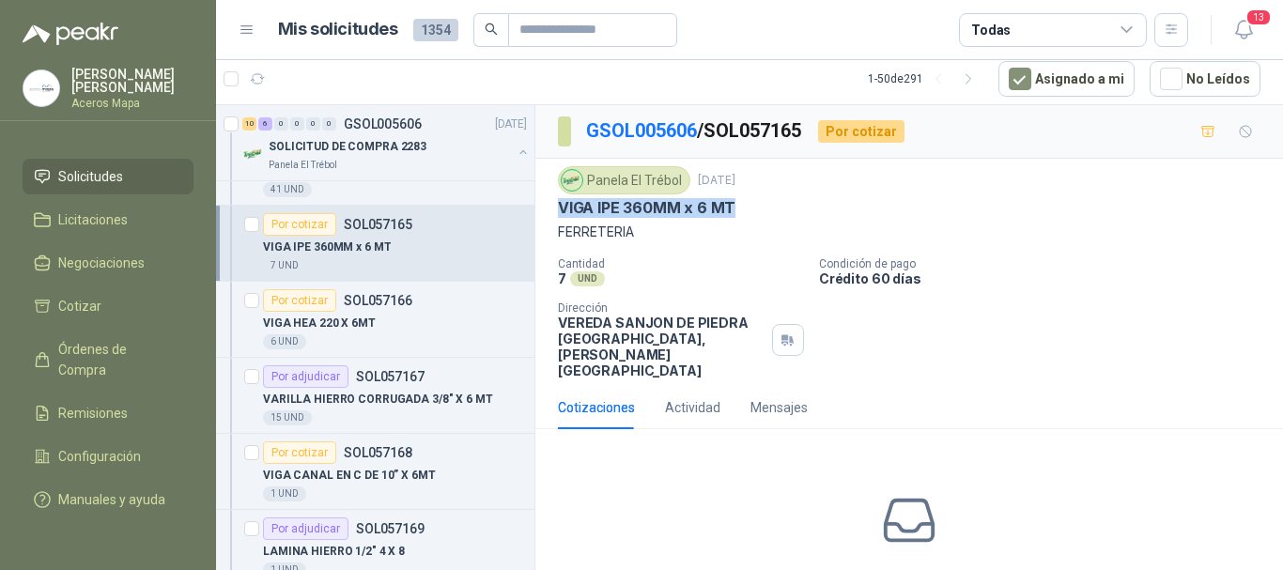
drag, startPoint x: 559, startPoint y: 208, endPoint x: 737, endPoint y: 207, distance: 178.5
click at [737, 207] on div "VIGA IPE 360MM x 6 MT" at bounding box center [909, 208] width 703 height 20
copy p "VIGA IPE 360MM x 6 MT"
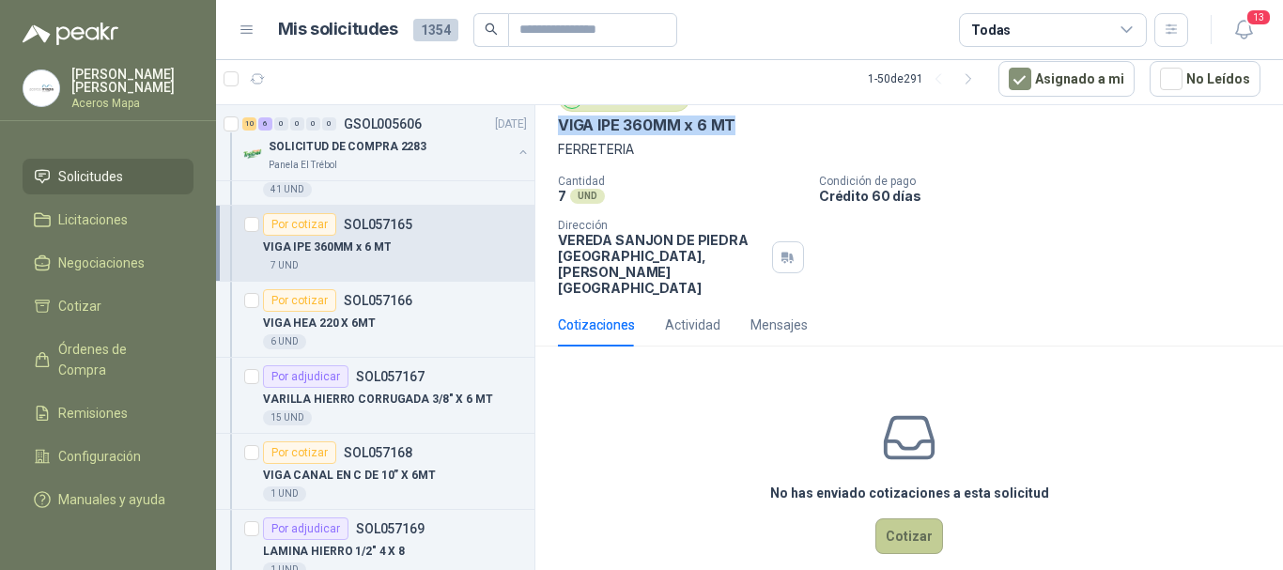
click at [899, 519] on button "Cotizar" at bounding box center [909, 537] width 68 height 36
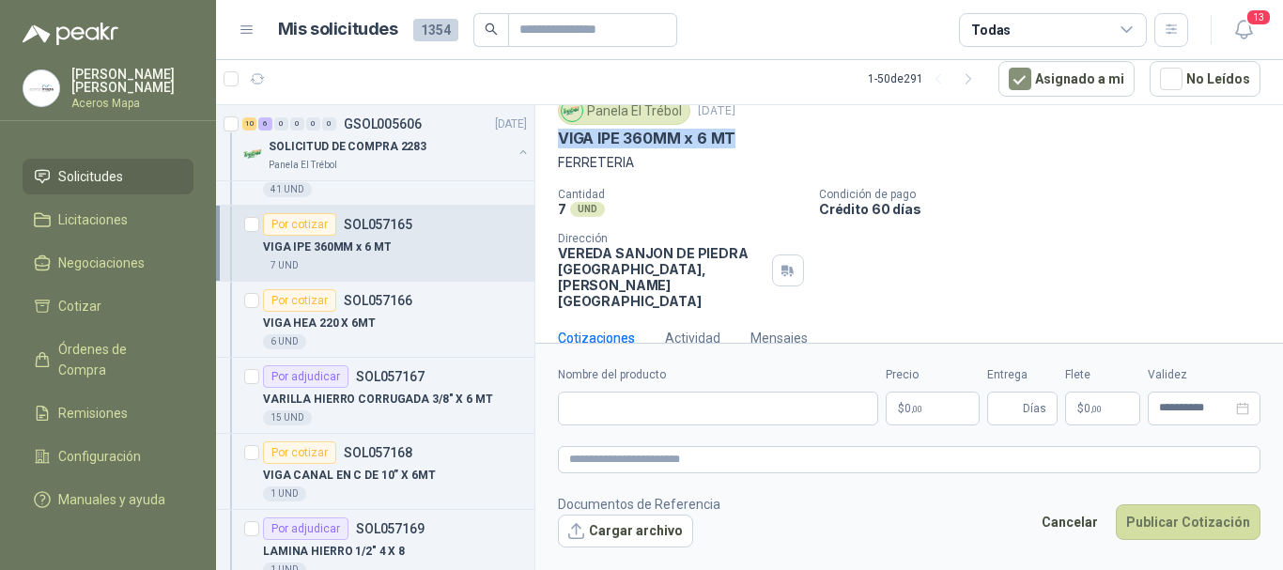
scroll to position [70, 0]
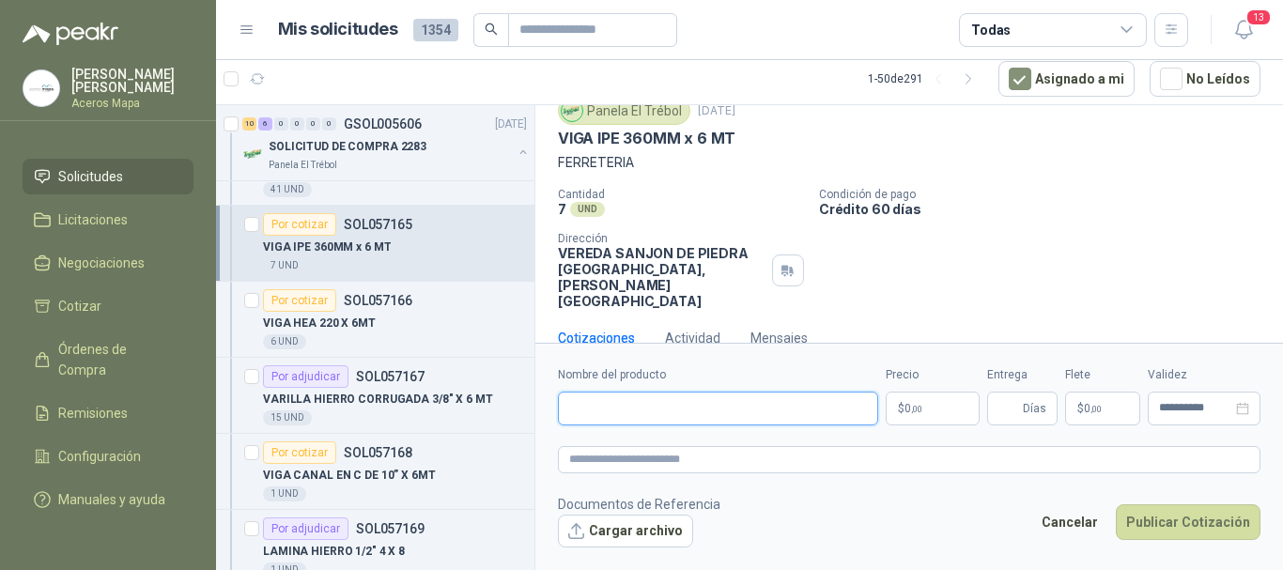
paste input "**********"
type input "**********"
click at [905, 407] on span "0 ,00" at bounding box center [914, 408] width 18 height 11
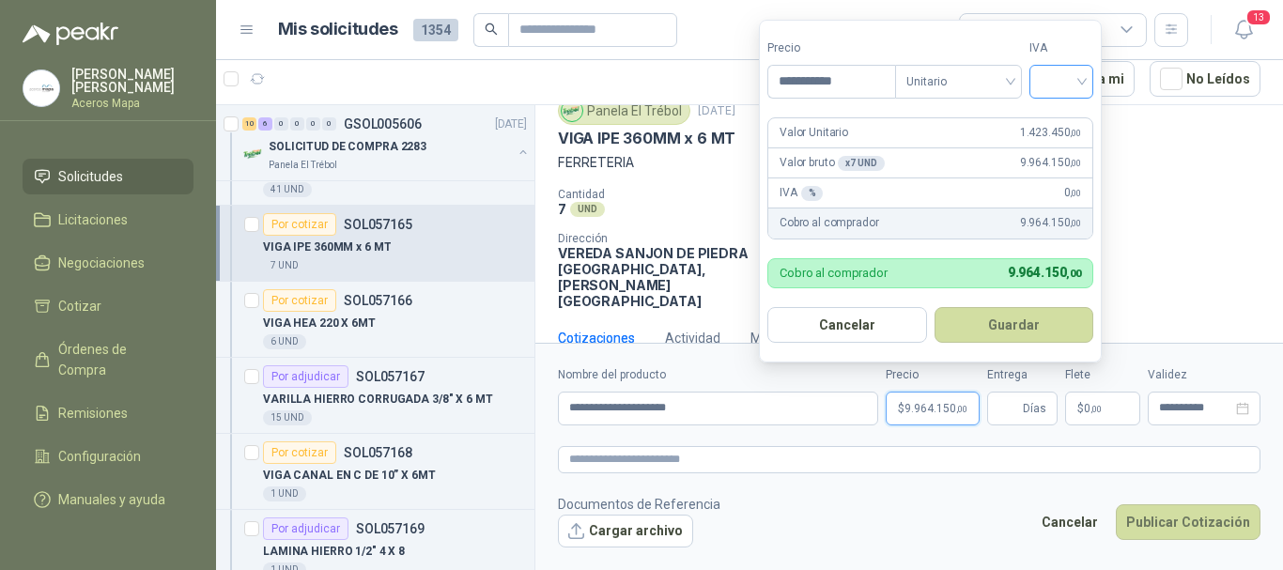
type input "**********"
click at [1071, 84] on input "search" at bounding box center [1061, 80] width 41 height 28
click at [1068, 117] on div "19%" at bounding box center [1065, 120] width 35 height 21
click at [1036, 322] on button "Guardar" at bounding box center [1015, 325] width 162 height 36
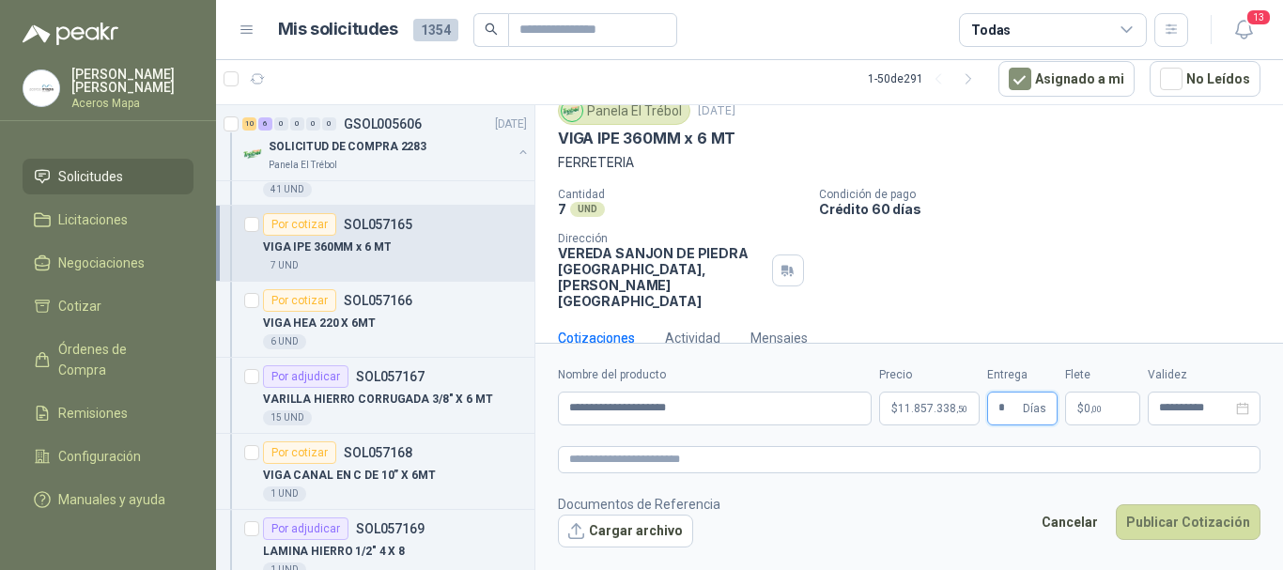
type input "*"
click at [1102, 410] on span ",00" at bounding box center [1096, 409] width 11 height 10
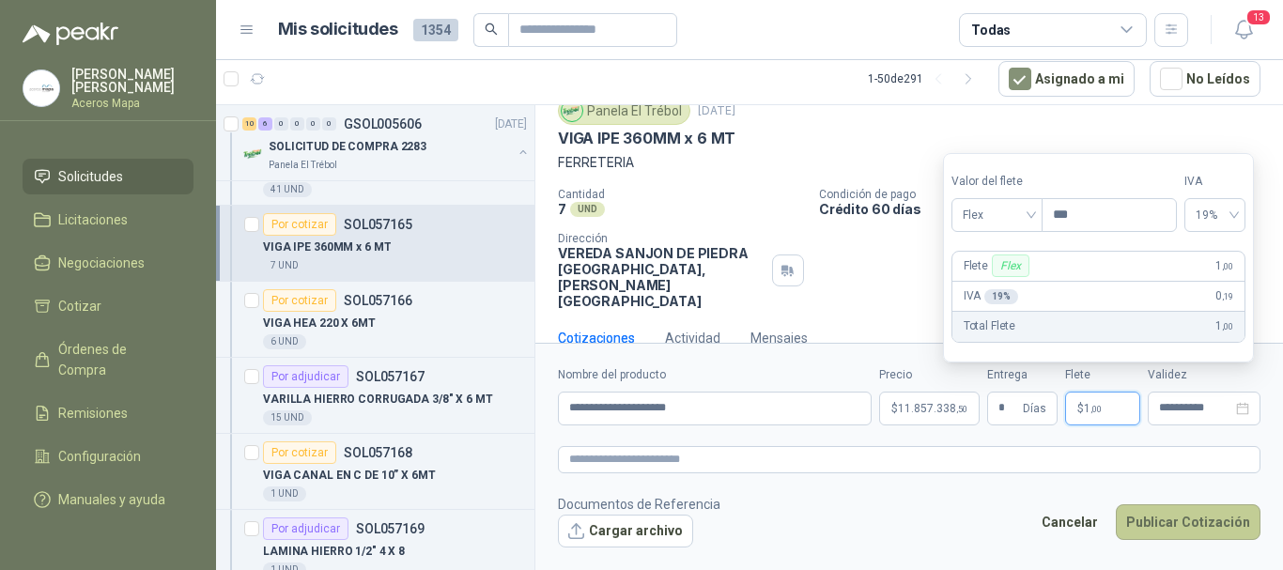
type input "***"
click at [1166, 520] on button "Publicar Cotización" at bounding box center [1188, 522] width 145 height 36
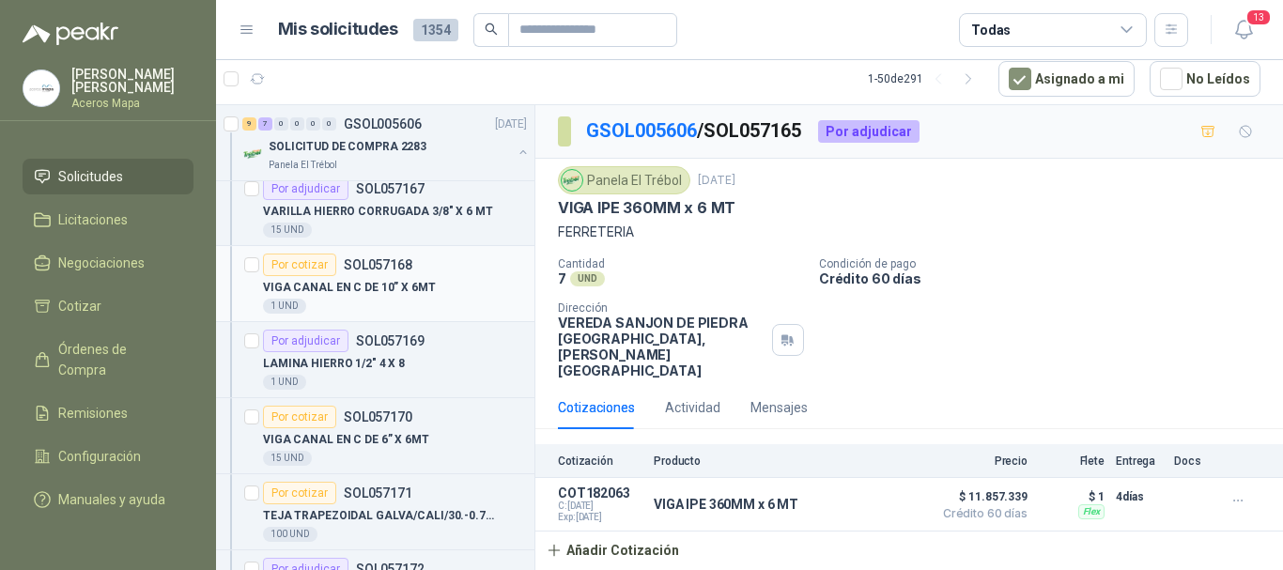
scroll to position [470, 0]
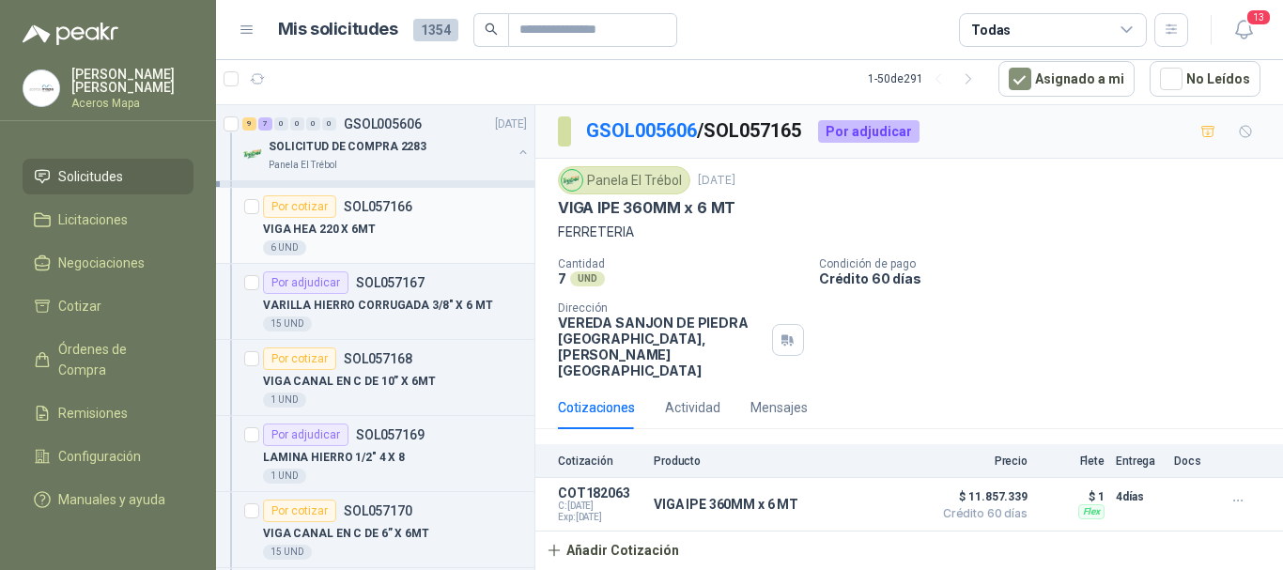
click at [387, 216] on div "Por cotizar SOL057166" at bounding box center [337, 206] width 149 height 23
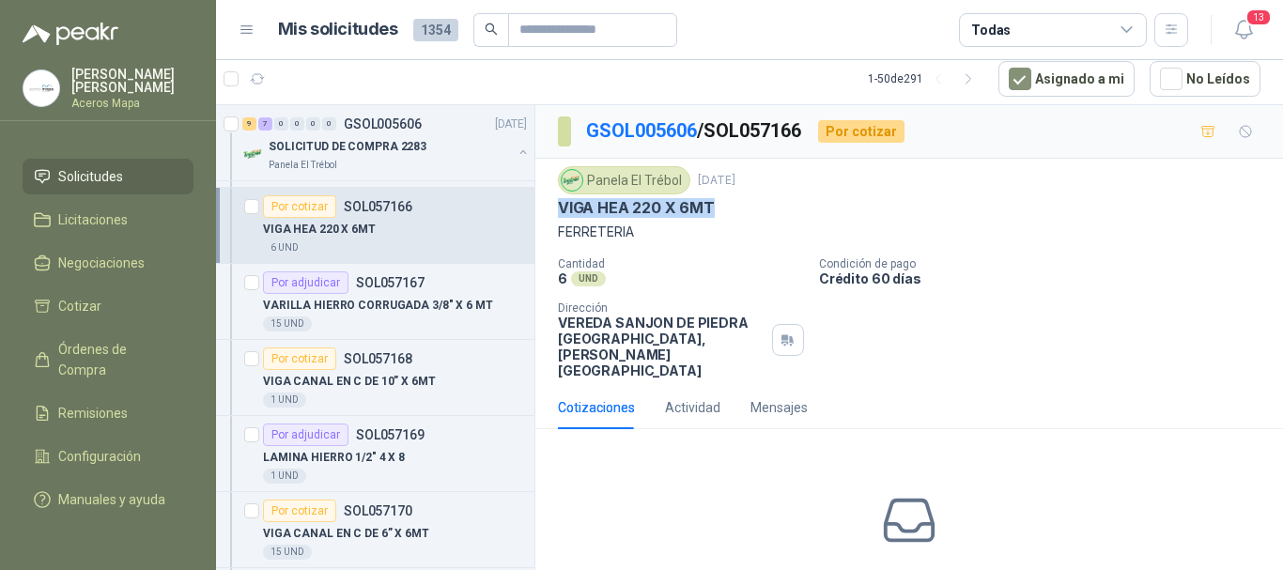
drag, startPoint x: 557, startPoint y: 209, endPoint x: 715, endPoint y: 205, distance: 157.9
click at [715, 205] on div "Panela El Trébol [DATE] VIGA HEA 220 X 6MT FERRETERIA Cantidad 6 UND  Condició…" at bounding box center [909, 272] width 748 height 227
copy p "VIGA HEA 220 X 6MT"
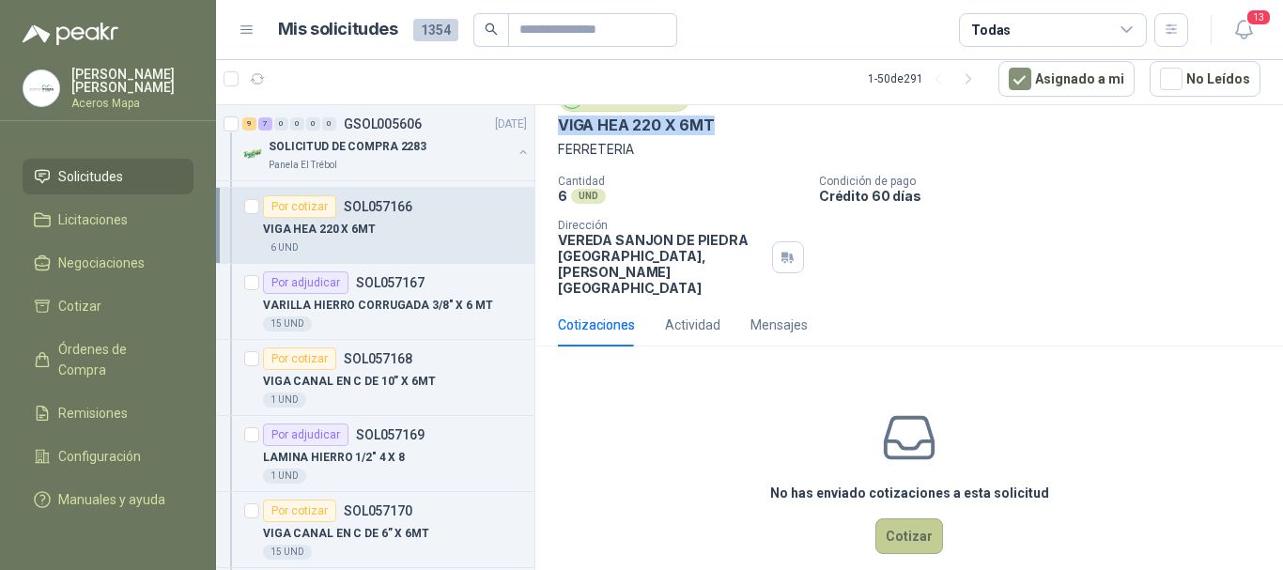
click at [892, 519] on button "Cotizar" at bounding box center [909, 537] width 68 height 36
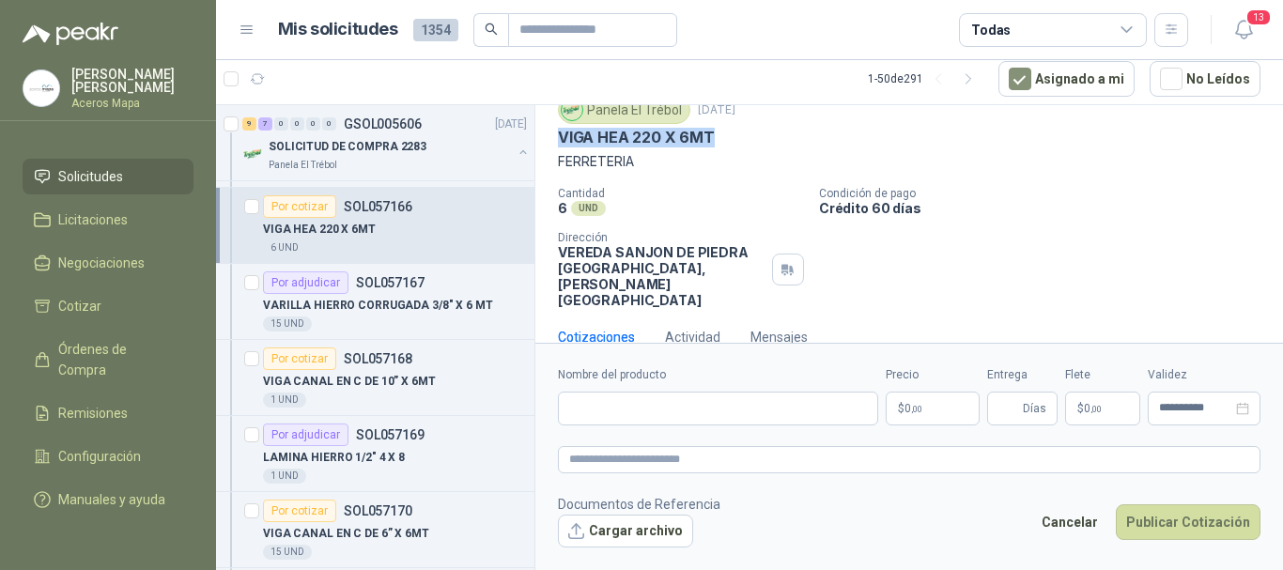
scroll to position [70, 0]
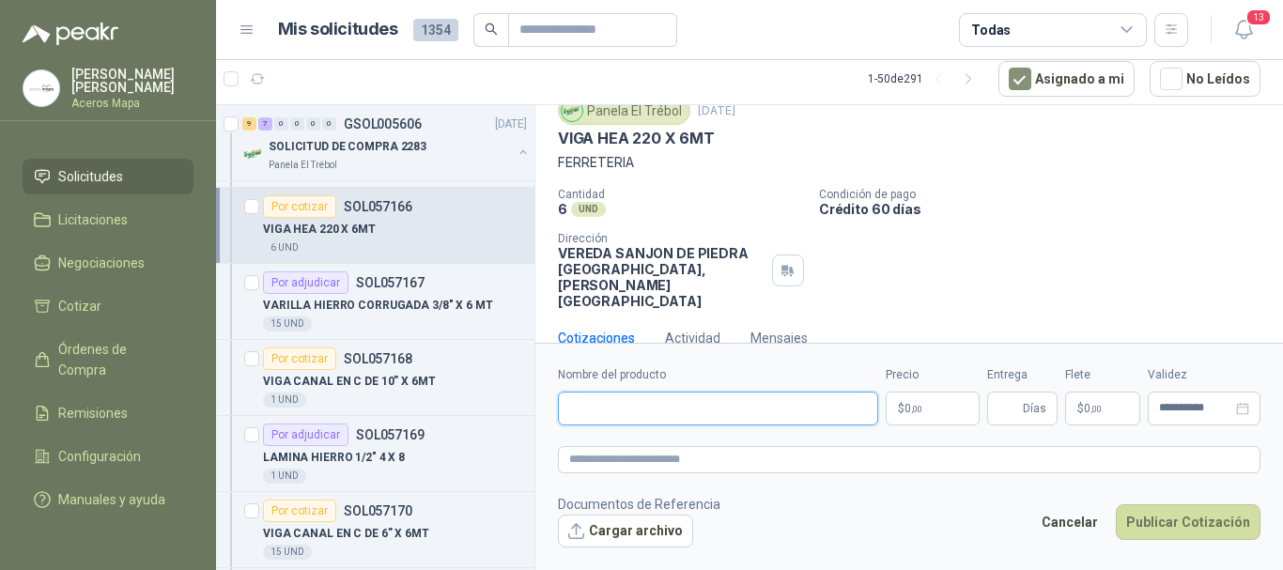
paste input "**********"
type input "**********"
click at [934, 410] on p "$ 0 ,00" at bounding box center [933, 409] width 94 height 34
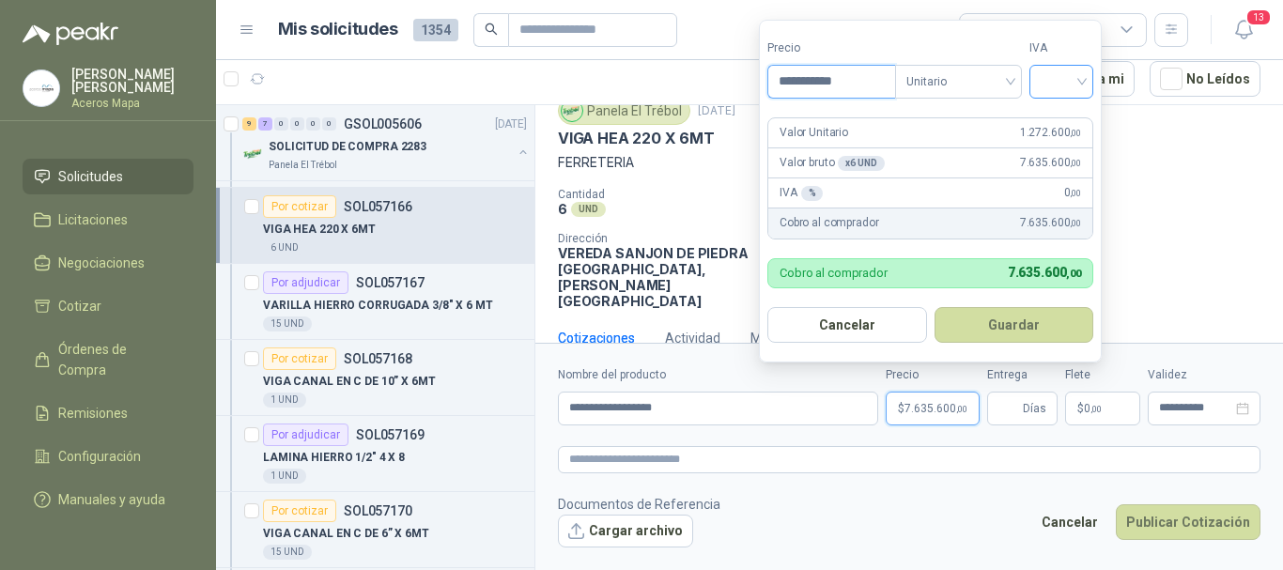
type input "**********"
click at [1055, 83] on input "search" at bounding box center [1061, 80] width 41 height 28
click at [1056, 114] on div "19%" at bounding box center [1065, 120] width 35 height 21
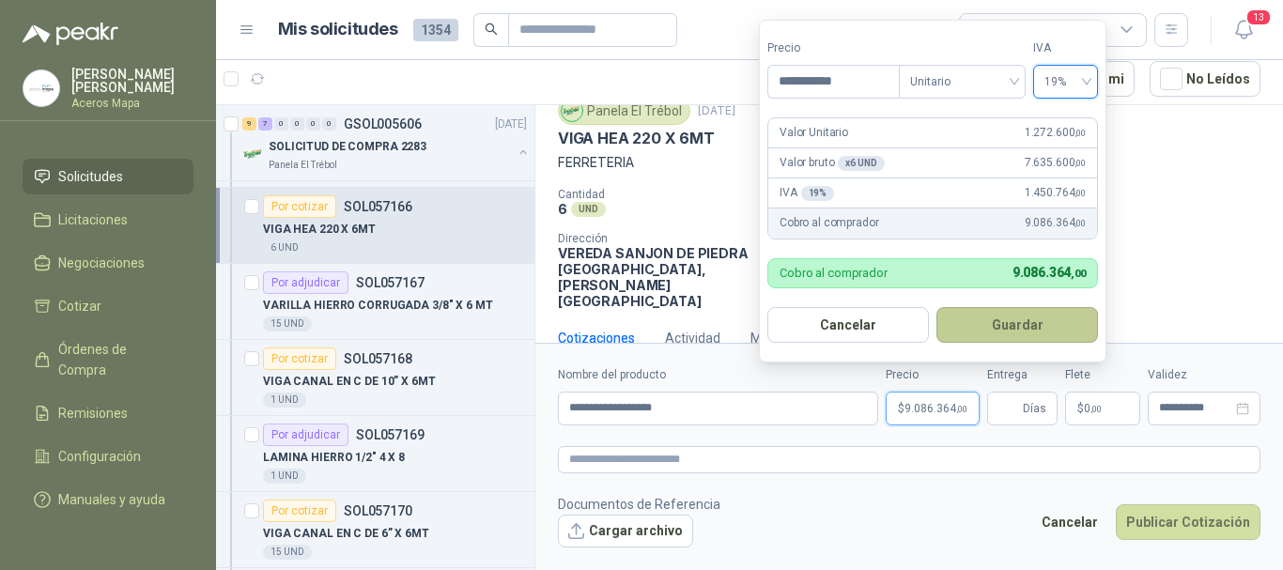
click at [1031, 329] on button "Guardar" at bounding box center [1018, 325] width 162 height 36
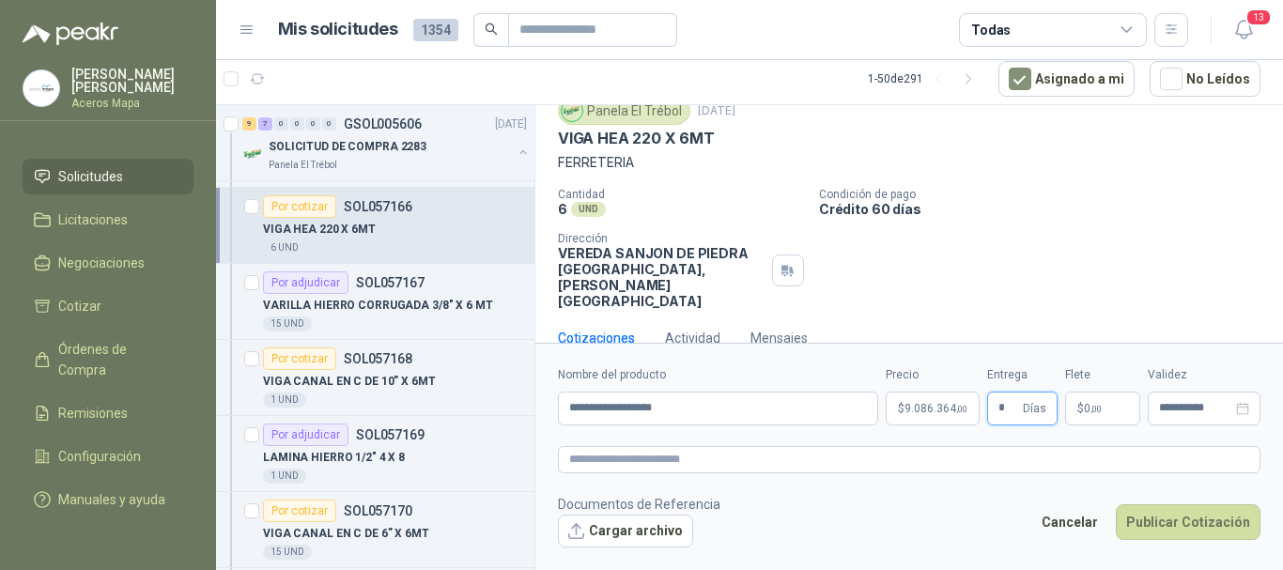
type input "*"
click at [1087, 411] on span "0 ,00" at bounding box center [1093, 408] width 18 height 11
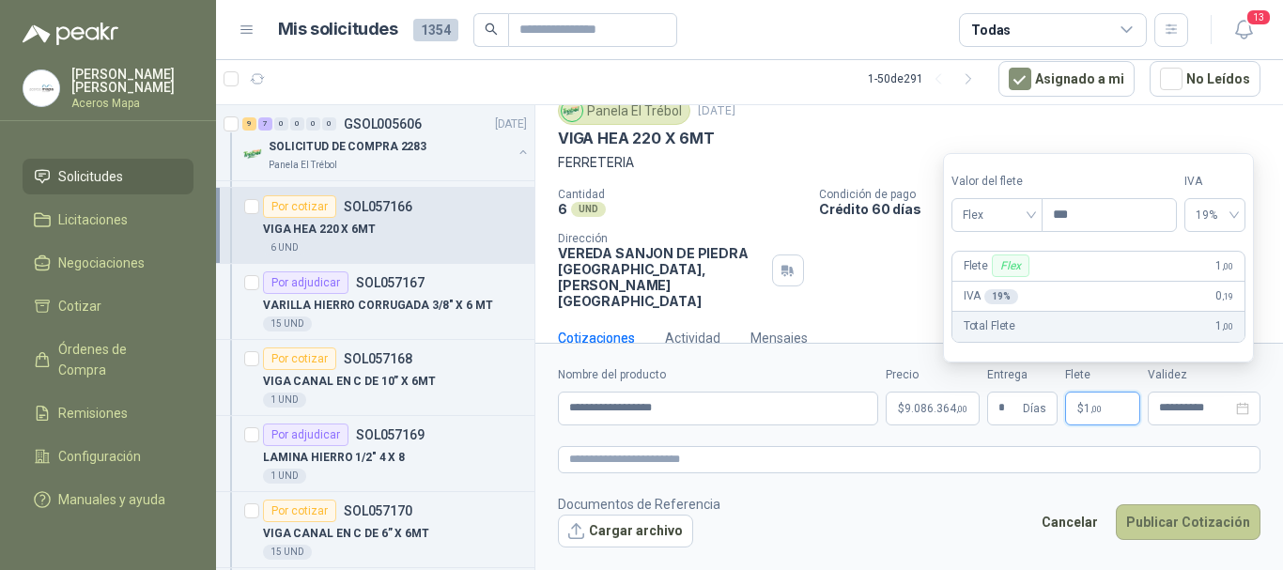
type input "***"
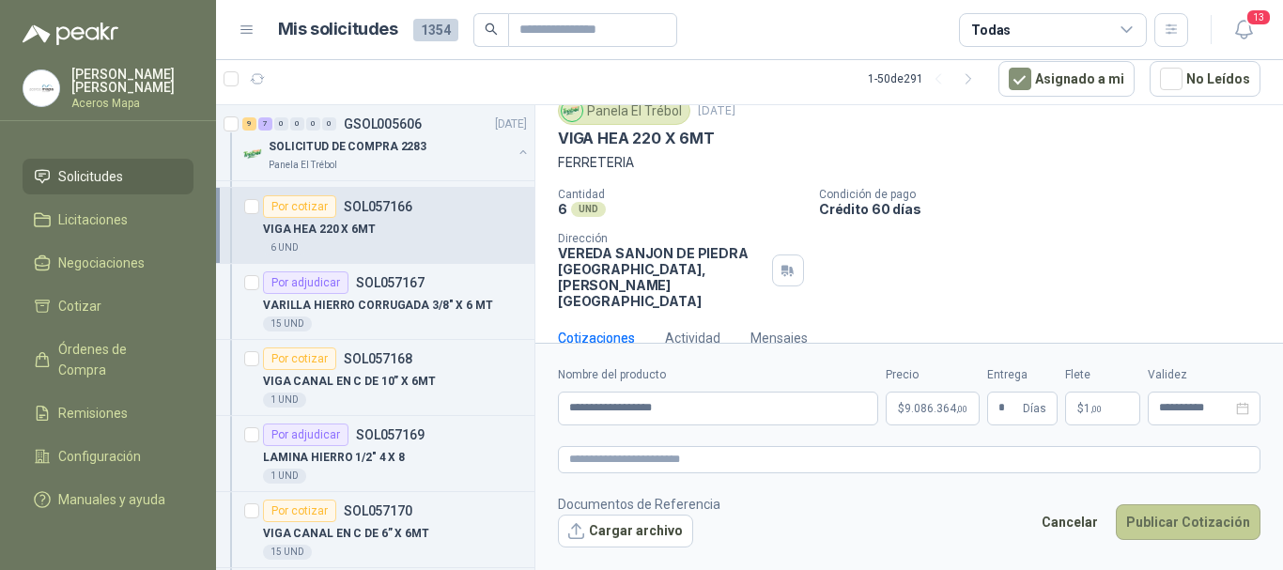
click at [1191, 532] on button "Publicar Cotización" at bounding box center [1188, 522] width 145 height 36
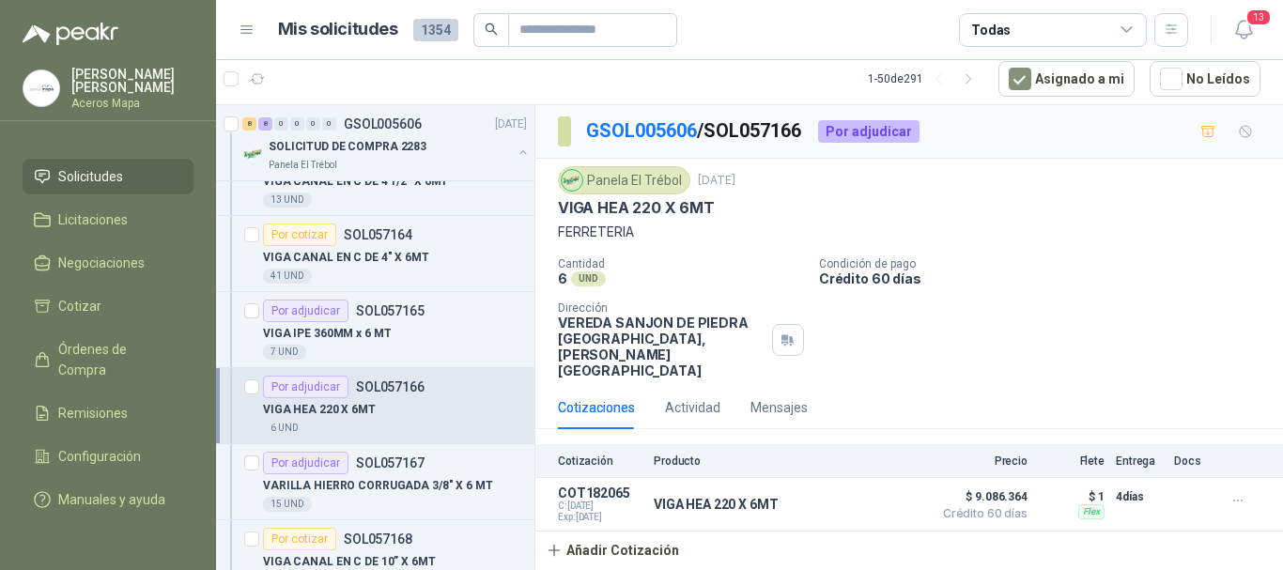
scroll to position [282, 0]
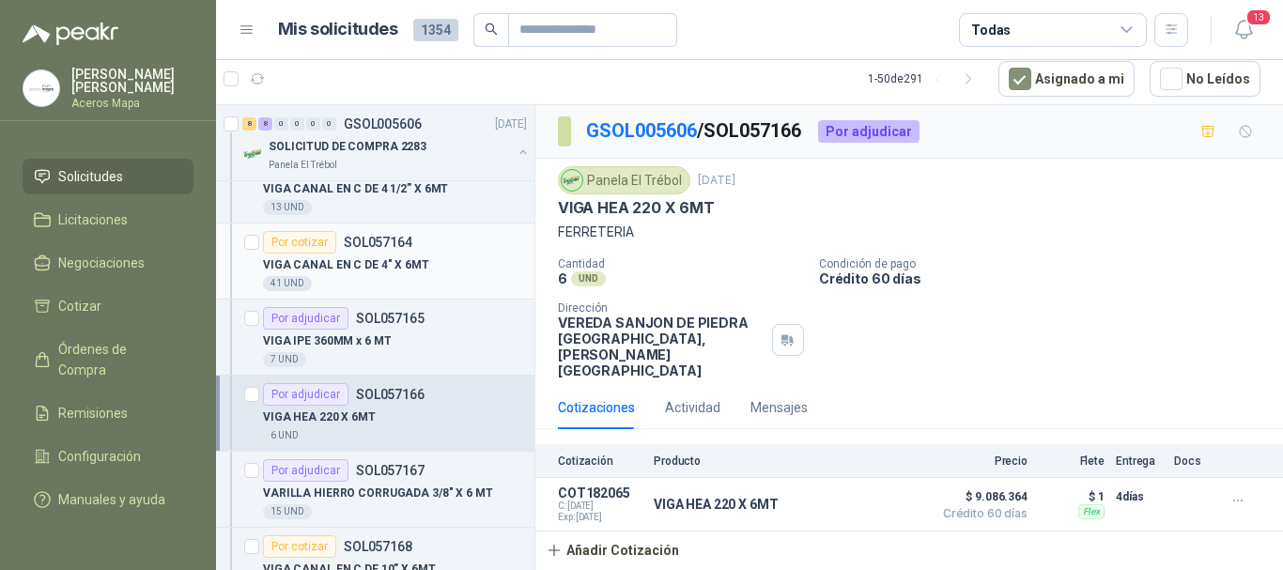
click at [405, 258] on p "VIGA CANAL EN C DE 4" X 6MT" at bounding box center [346, 265] width 166 height 18
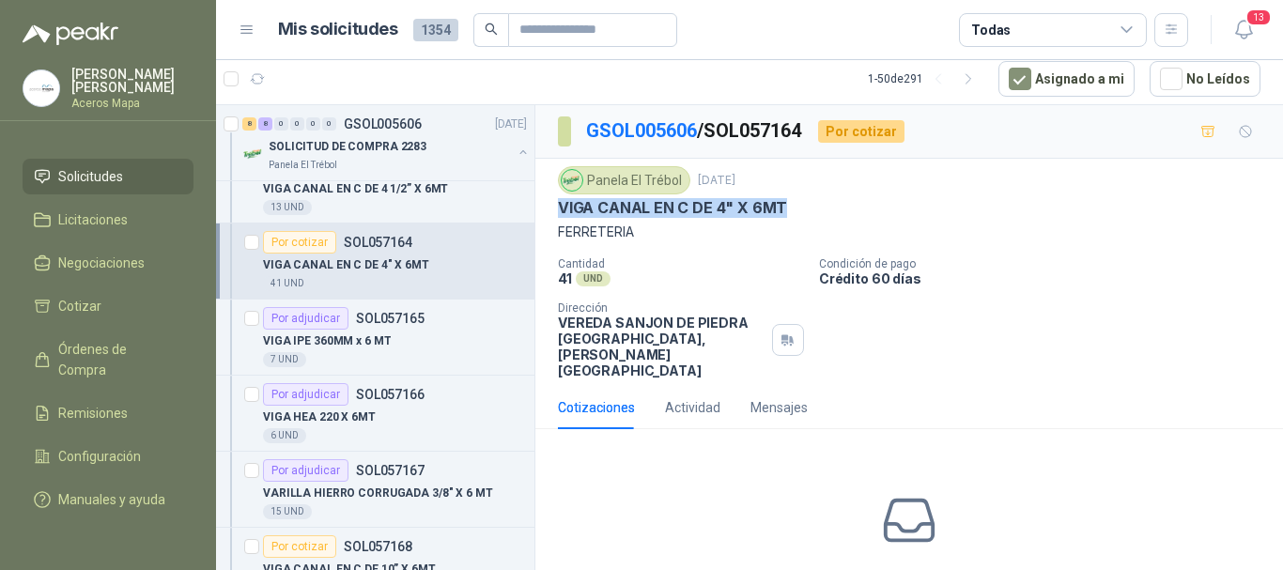
drag, startPoint x: 556, startPoint y: 212, endPoint x: 796, endPoint y: 214, distance: 239.5
click at [796, 214] on div "Panela El Trébol [DATE] VIGA CANAL EN C DE 4" X 6MT FERRETERIA Cantidad 41 UND …" at bounding box center [909, 272] width 748 height 227
copy p "VIGA CANAL EN C DE 4" X 6MT"
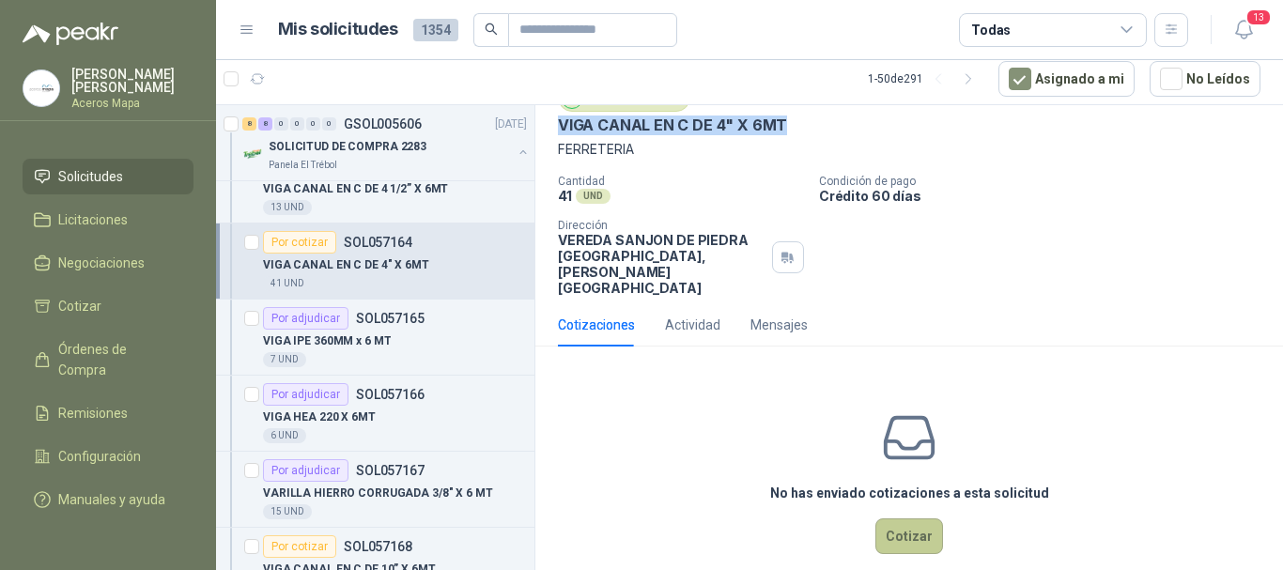
click at [905, 519] on button "Cotizar" at bounding box center [909, 537] width 68 height 36
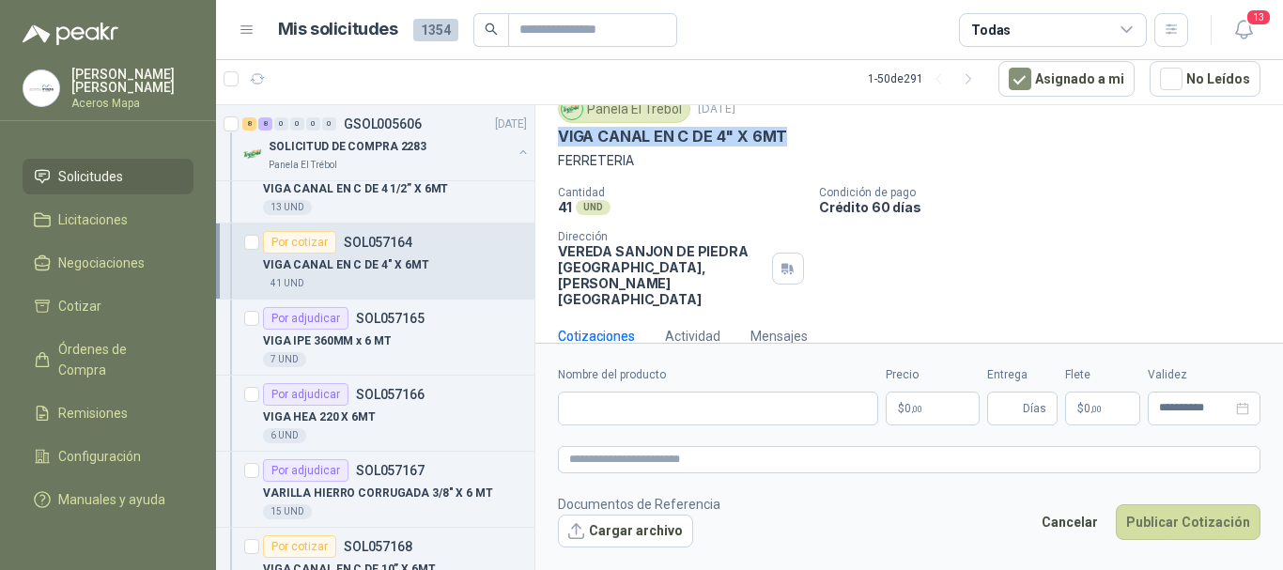
scroll to position [70, 0]
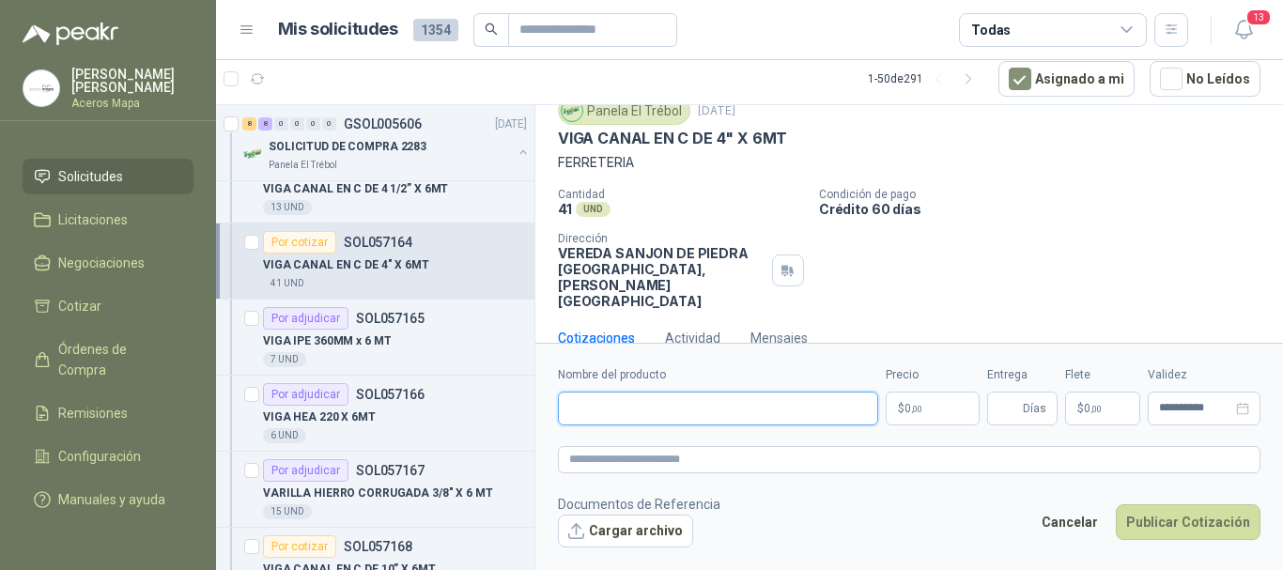
paste input "**********"
type input "**********"
click at [918, 405] on span ",00" at bounding box center [916, 409] width 11 height 10
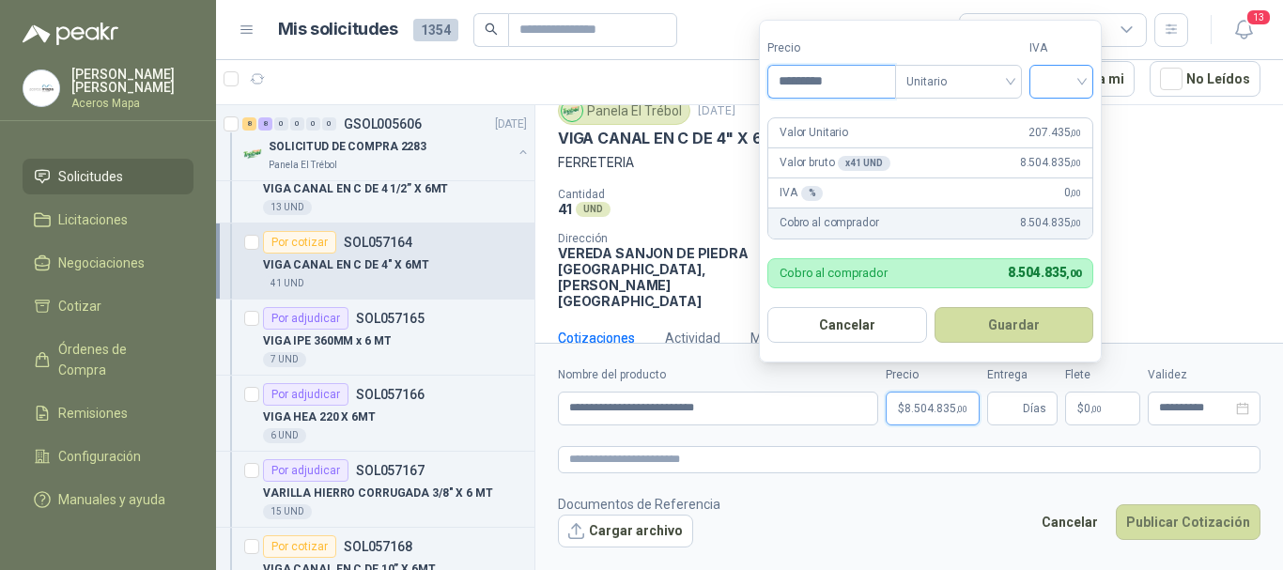
type input "*********"
click at [1072, 86] on input "search" at bounding box center [1061, 80] width 41 height 28
click at [1073, 114] on div "19%" at bounding box center [1065, 120] width 35 height 21
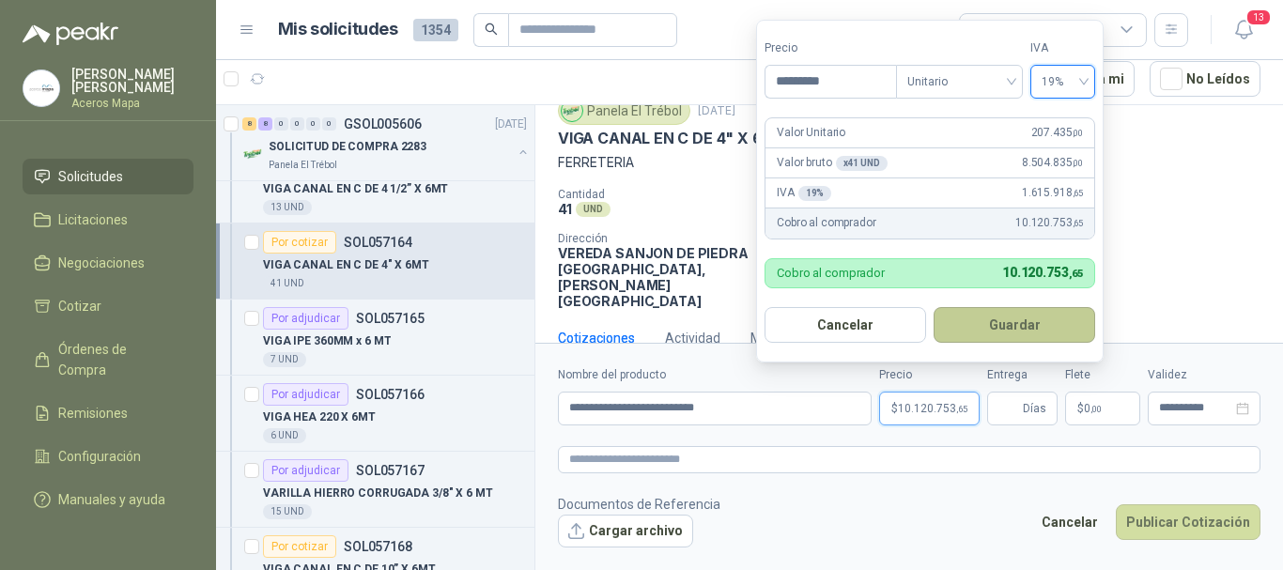
click at [1003, 327] on button "Guardar" at bounding box center [1015, 325] width 162 height 36
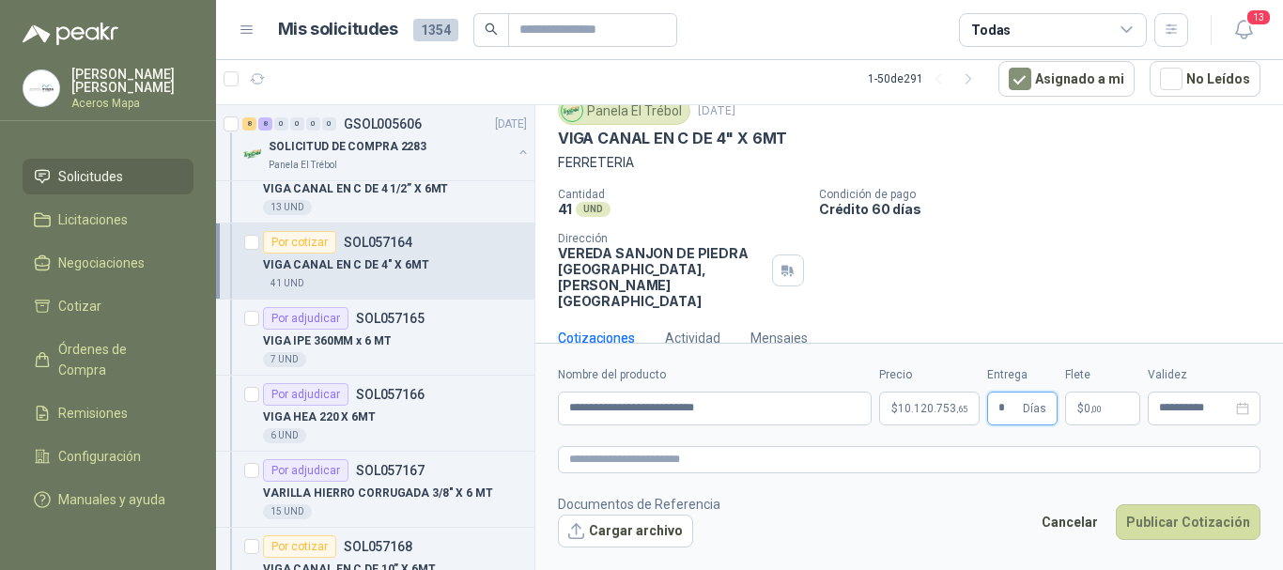
type input "*"
click at [1094, 410] on span ",00" at bounding box center [1096, 409] width 11 height 10
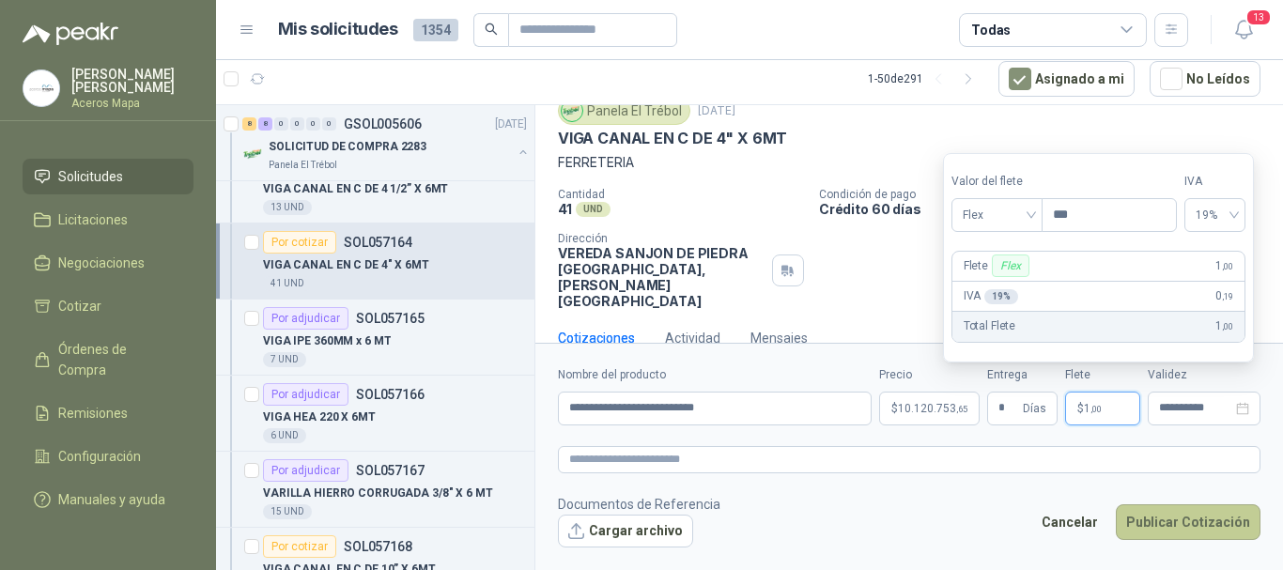
type input "***"
click at [1199, 521] on button "Publicar Cotización" at bounding box center [1188, 522] width 145 height 36
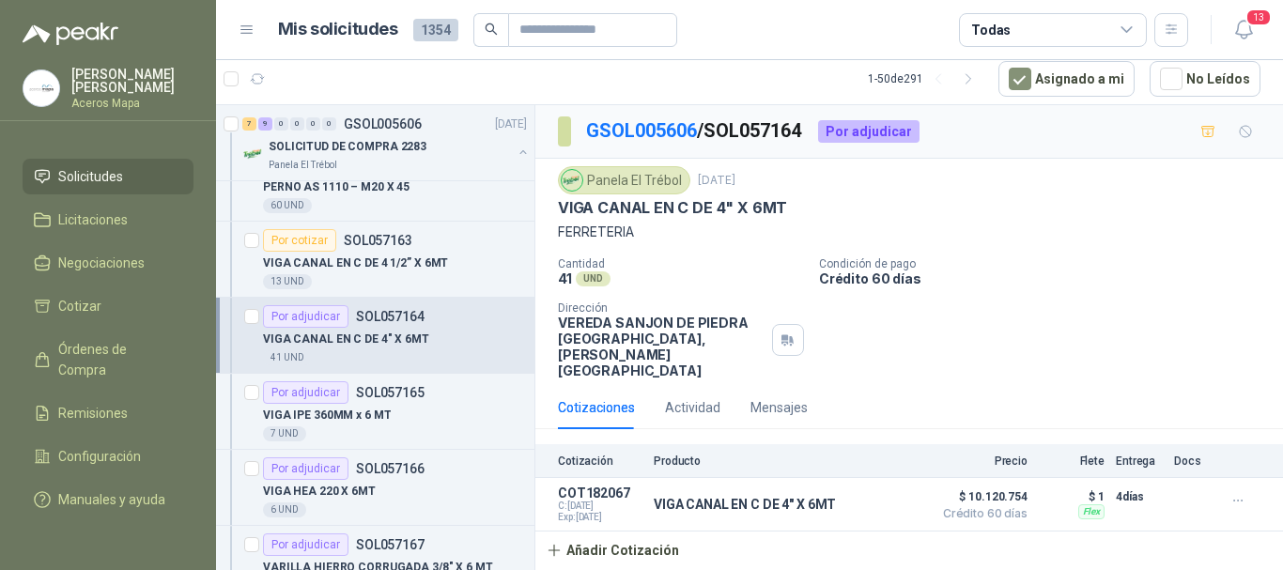
scroll to position [0, 0]
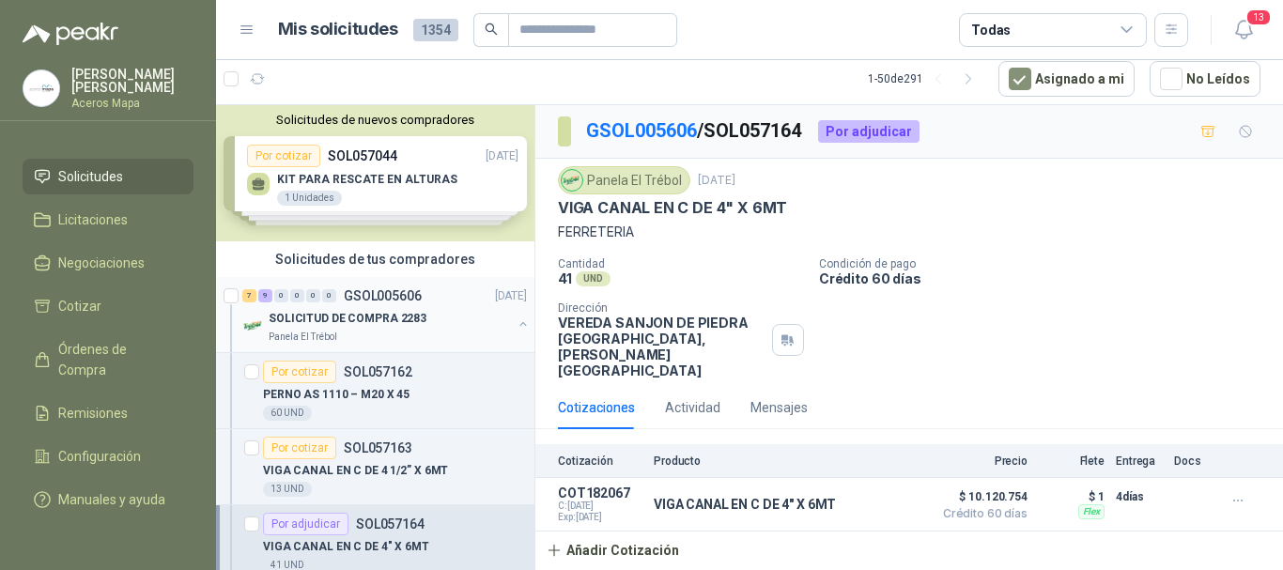
click at [352, 307] on div "SOLICITUD DE COMPRA 2283" at bounding box center [390, 318] width 243 height 23
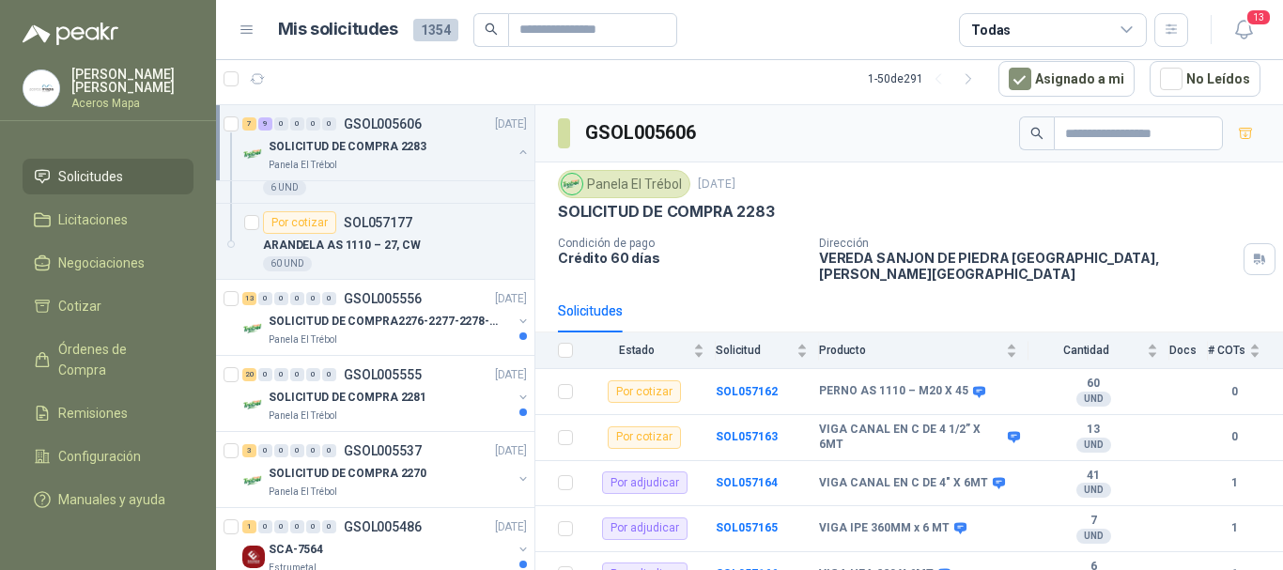
scroll to position [1315, 0]
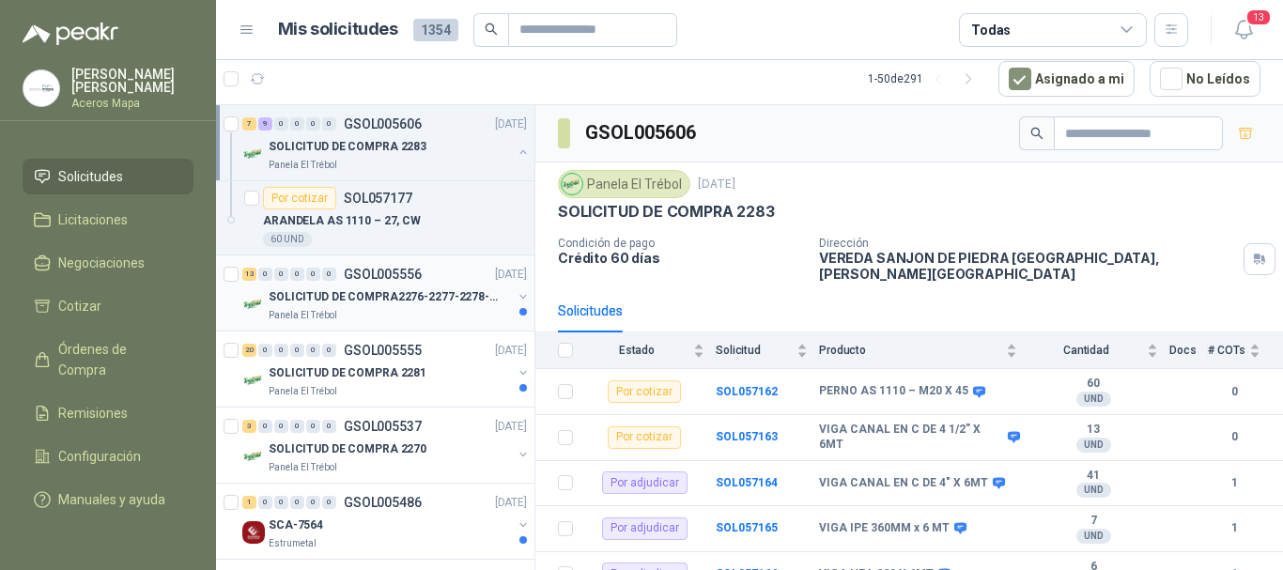
click at [410, 293] on p "SOLICITUD DE COMPRA2276-2277-2278-2284-2285-" at bounding box center [386, 297] width 234 height 18
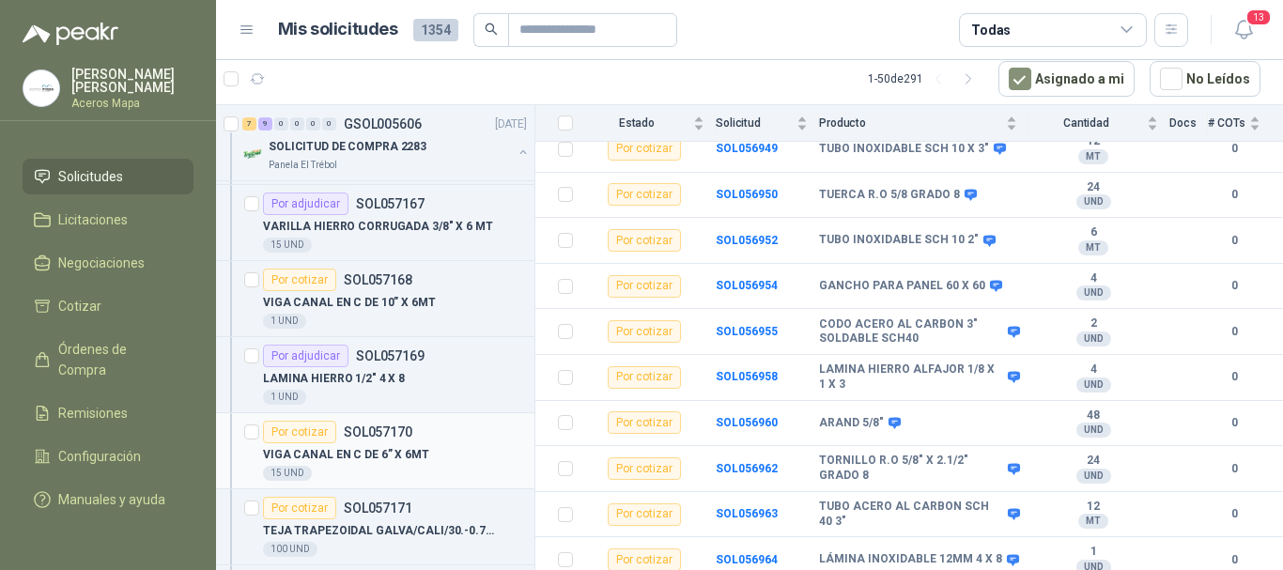
scroll to position [564, 0]
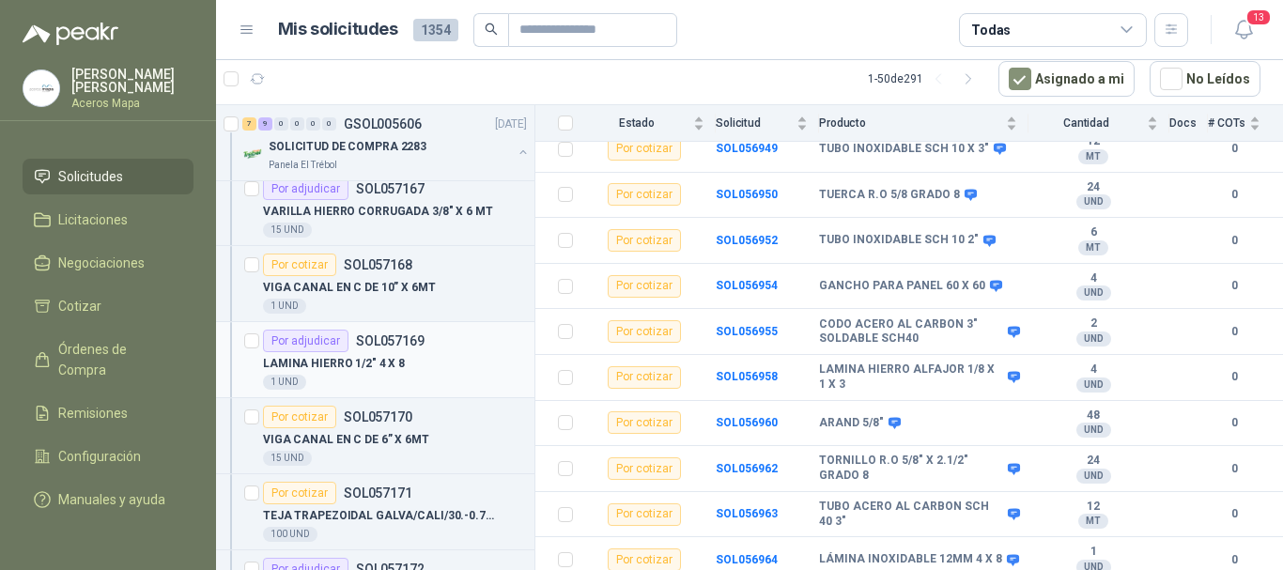
click at [368, 387] on div "1 UND" at bounding box center [395, 382] width 264 height 15
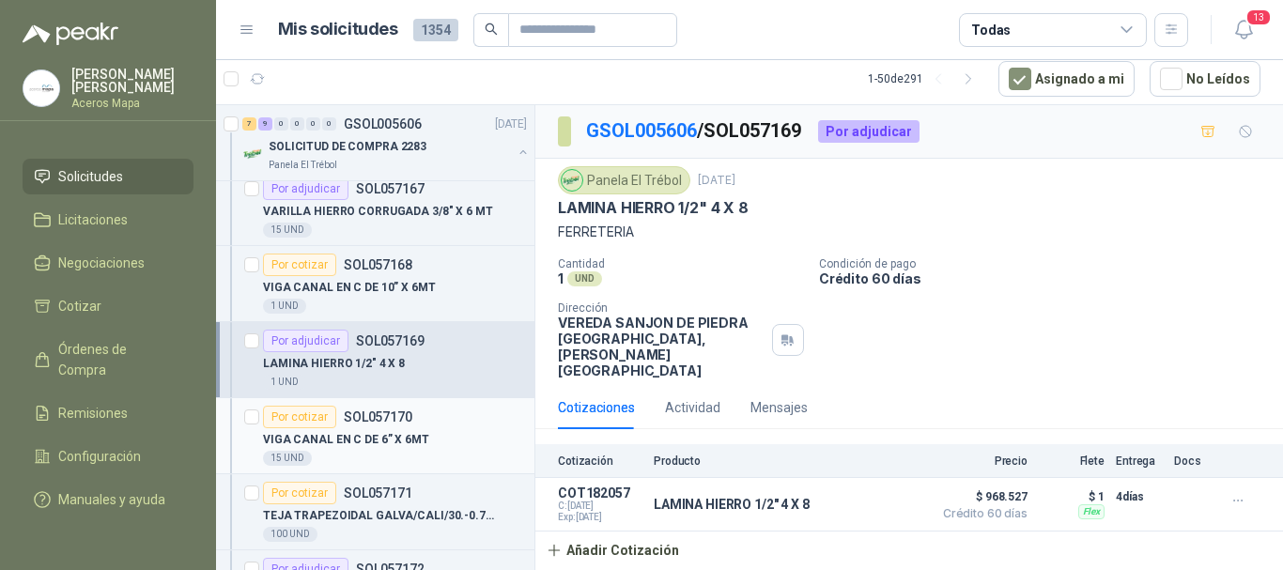
click at [367, 424] on p "SOL057170" at bounding box center [378, 416] width 69 height 13
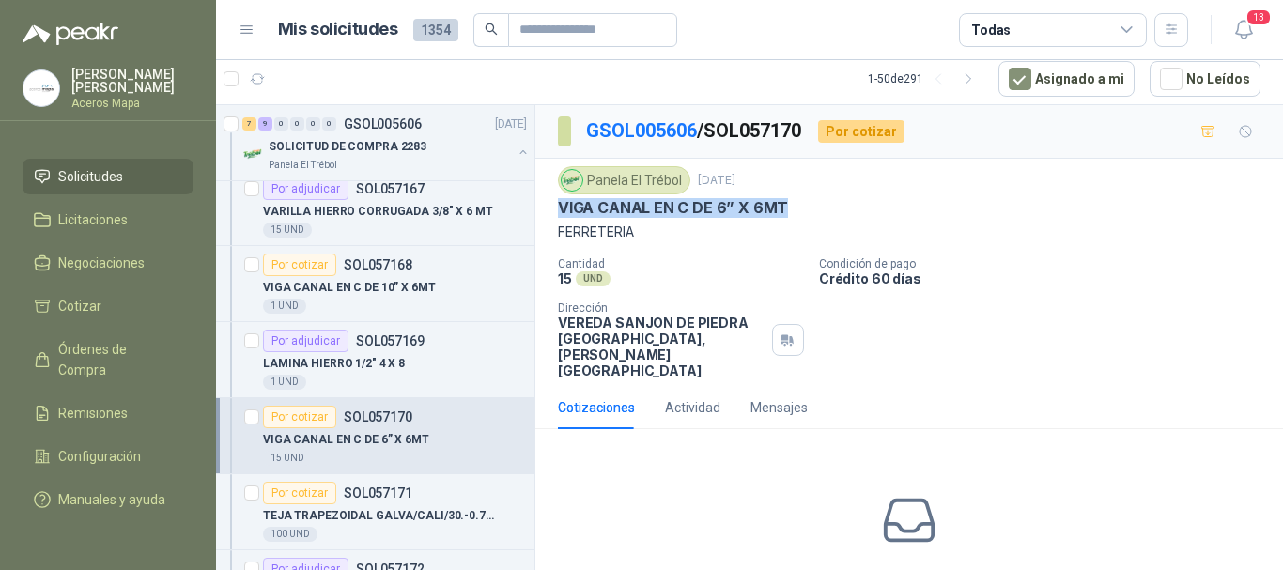
drag, startPoint x: 557, startPoint y: 208, endPoint x: 793, endPoint y: 208, distance: 235.8
click at [793, 208] on div "Panela El Trébol [DATE] VIGA CANAL EN C DE 6” X 6MT FERRETERIA Cantidad 15 UND …" at bounding box center [909, 272] width 748 height 227
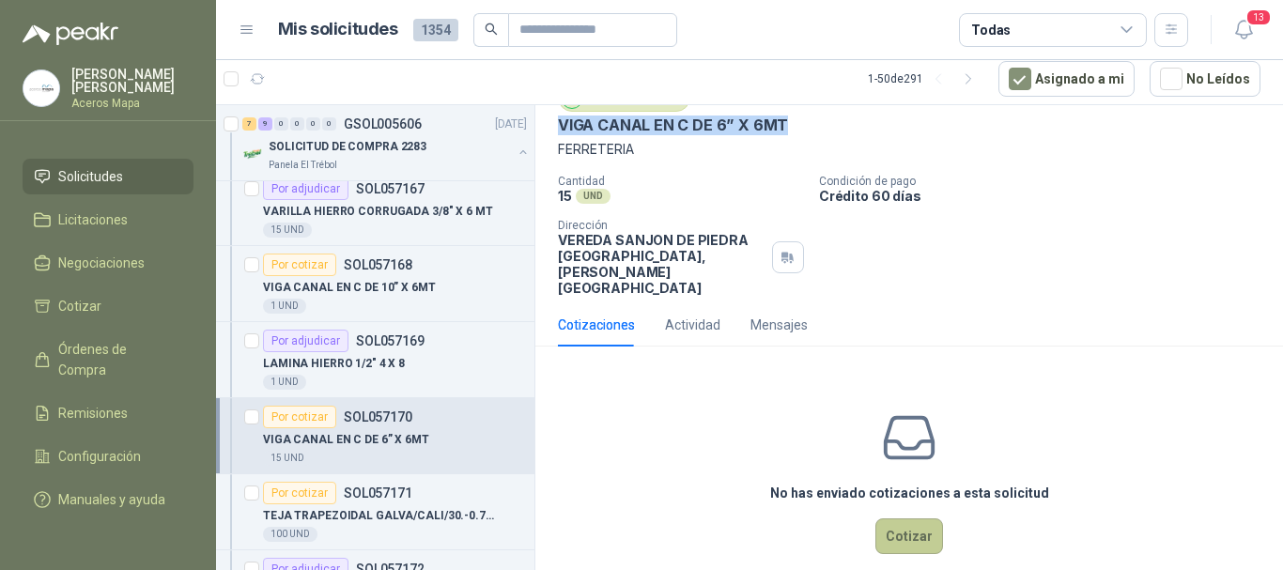
click at [910, 519] on button "Cotizar" at bounding box center [909, 537] width 68 height 36
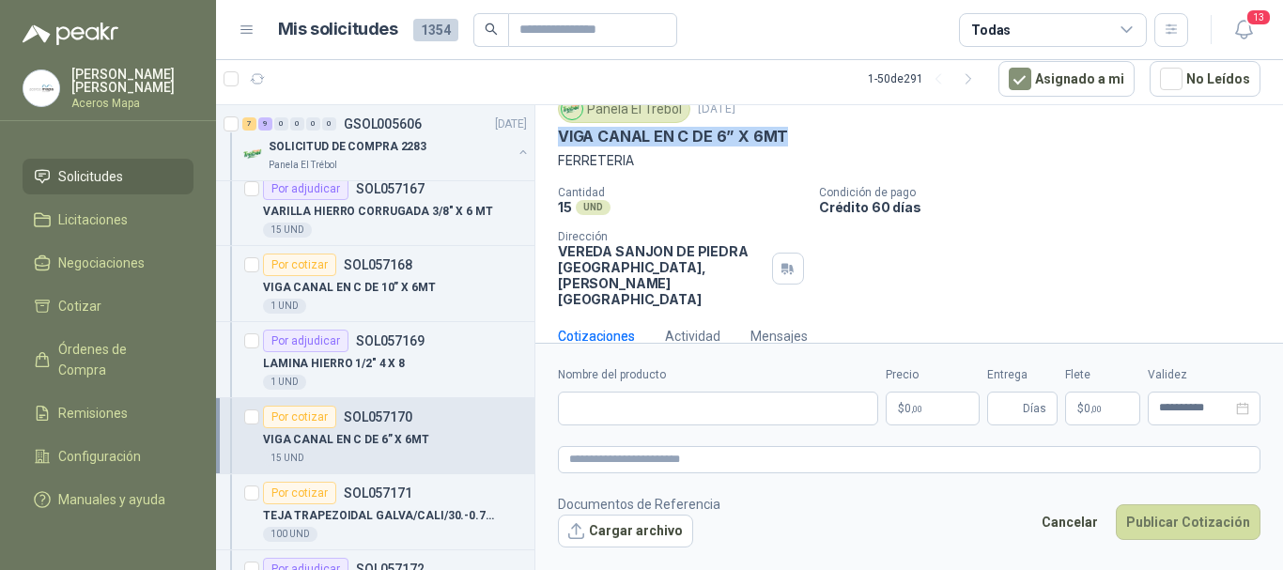
scroll to position [70, 0]
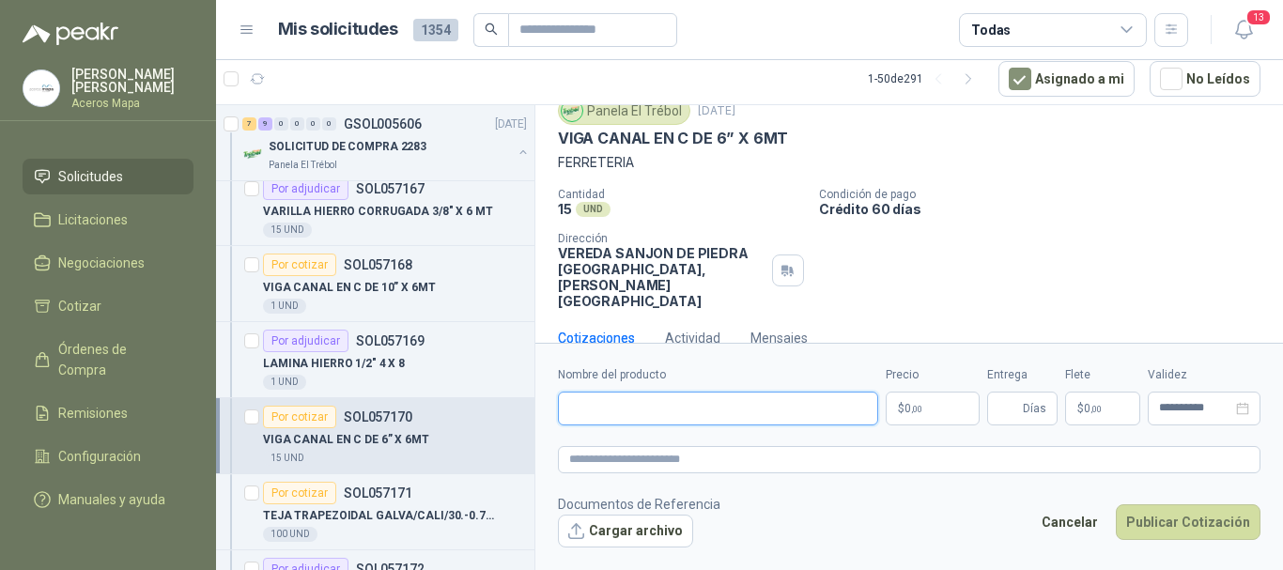
paste input "**********"
type input "**********"
click at [909, 405] on span "0 ,00" at bounding box center [914, 408] width 18 height 11
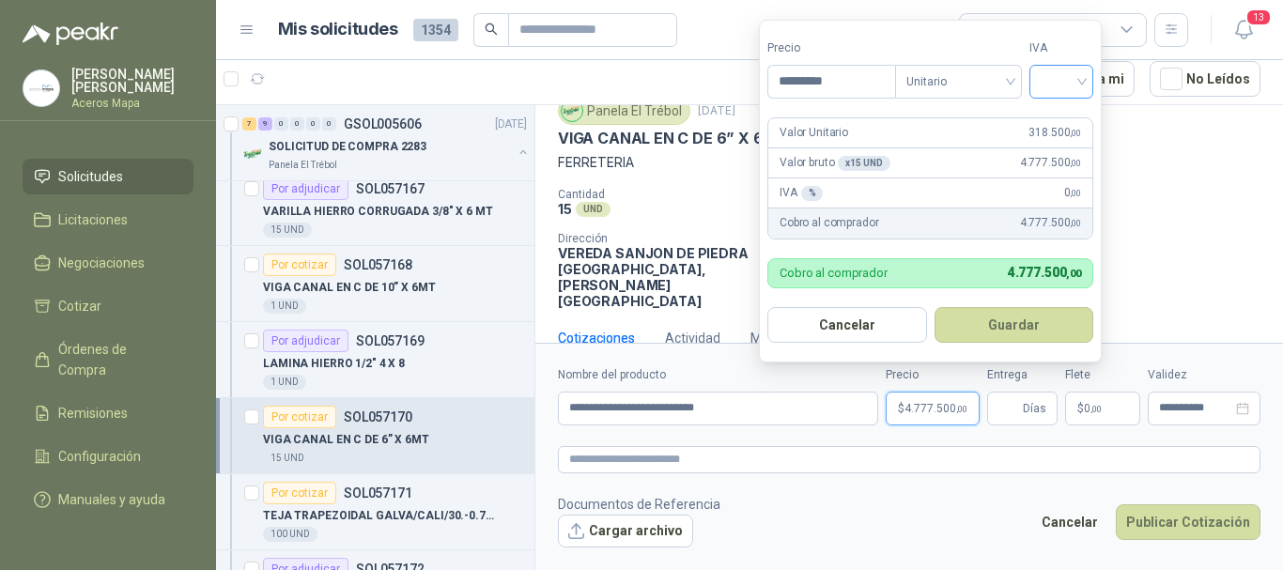
type input "*********"
click at [1070, 86] on input "search" at bounding box center [1061, 80] width 41 height 28
click at [1063, 127] on div "19%" at bounding box center [1065, 120] width 35 height 21
click at [1050, 318] on button "Guardar" at bounding box center [1018, 325] width 162 height 36
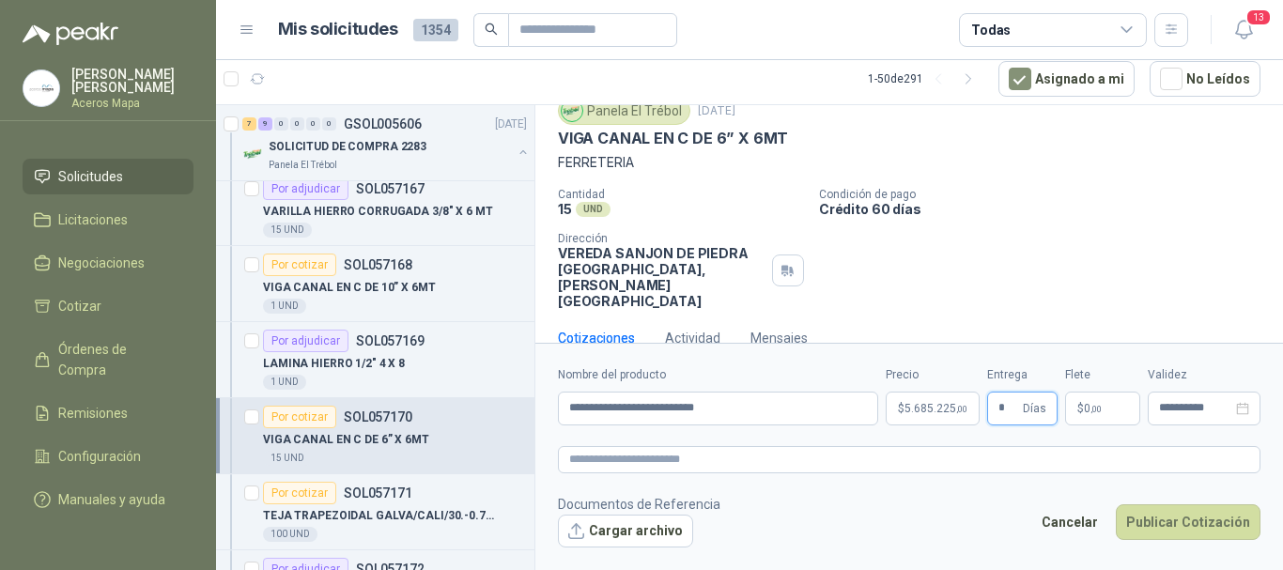
type input "*"
click at [1087, 411] on span "0 ,00" at bounding box center [1093, 408] width 18 height 11
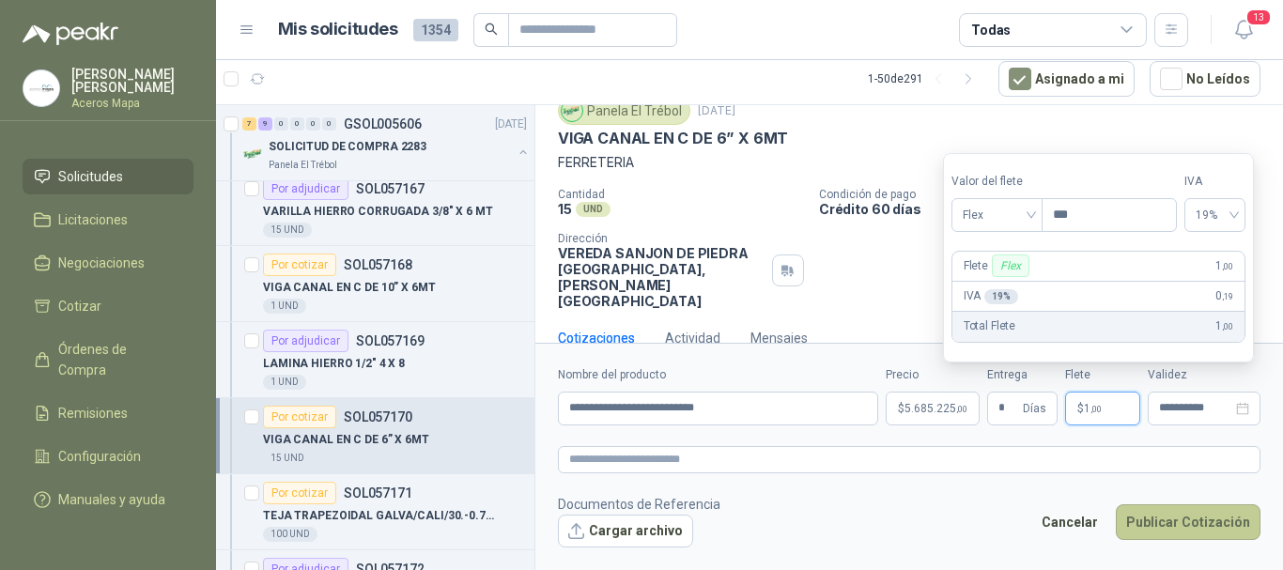
type input "***"
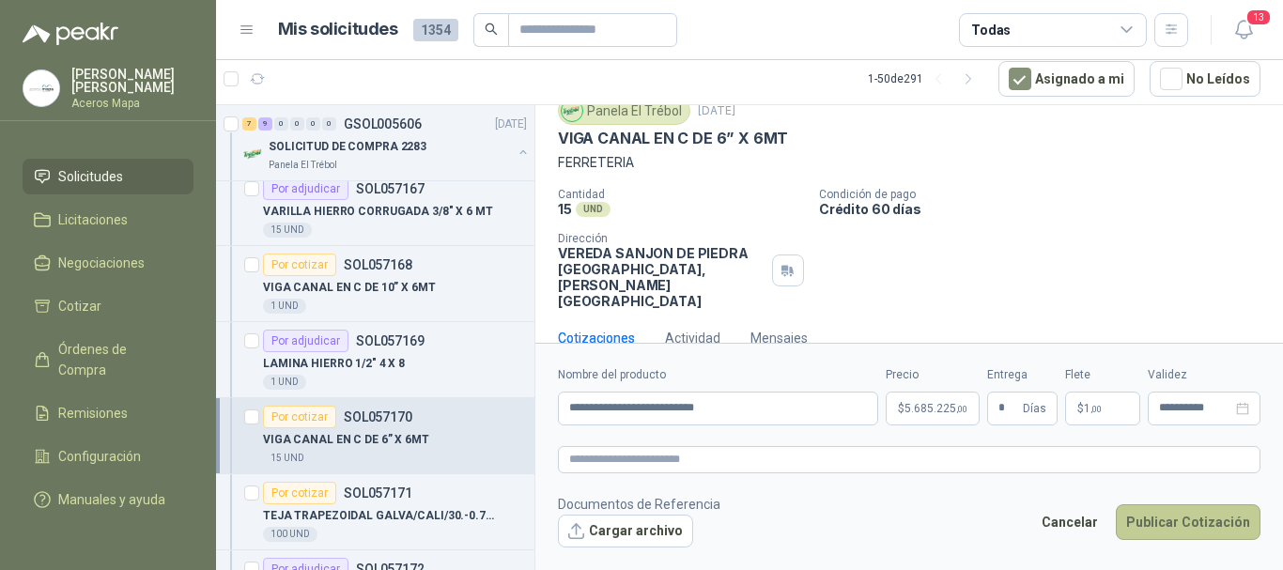
click at [1212, 524] on button "Publicar Cotización" at bounding box center [1188, 522] width 145 height 36
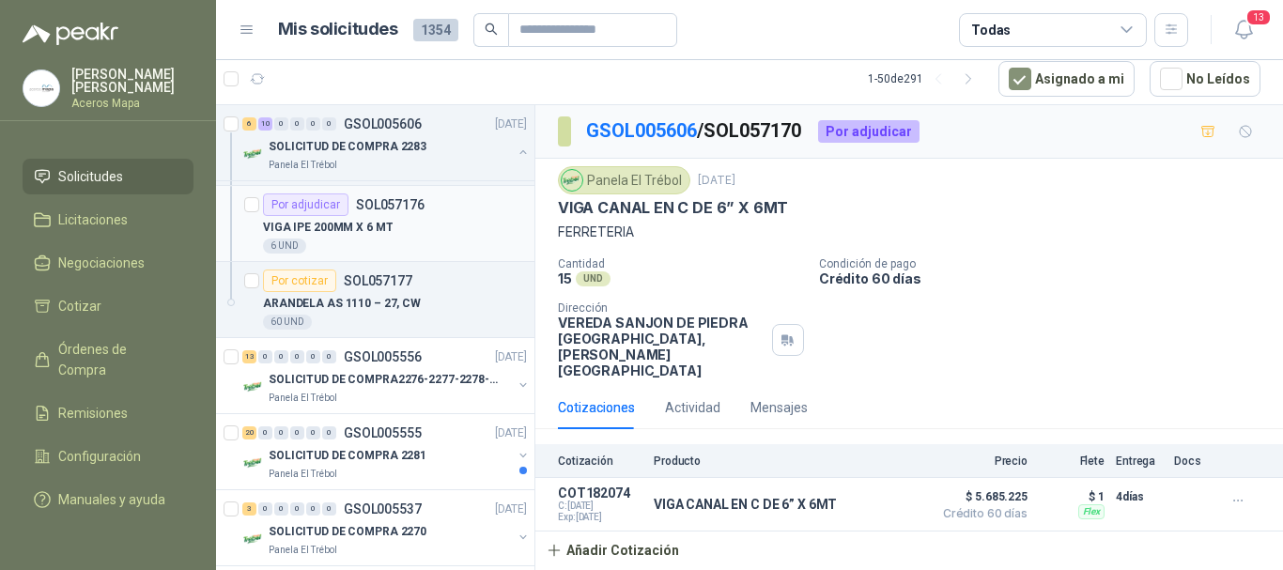
scroll to position [1221, 0]
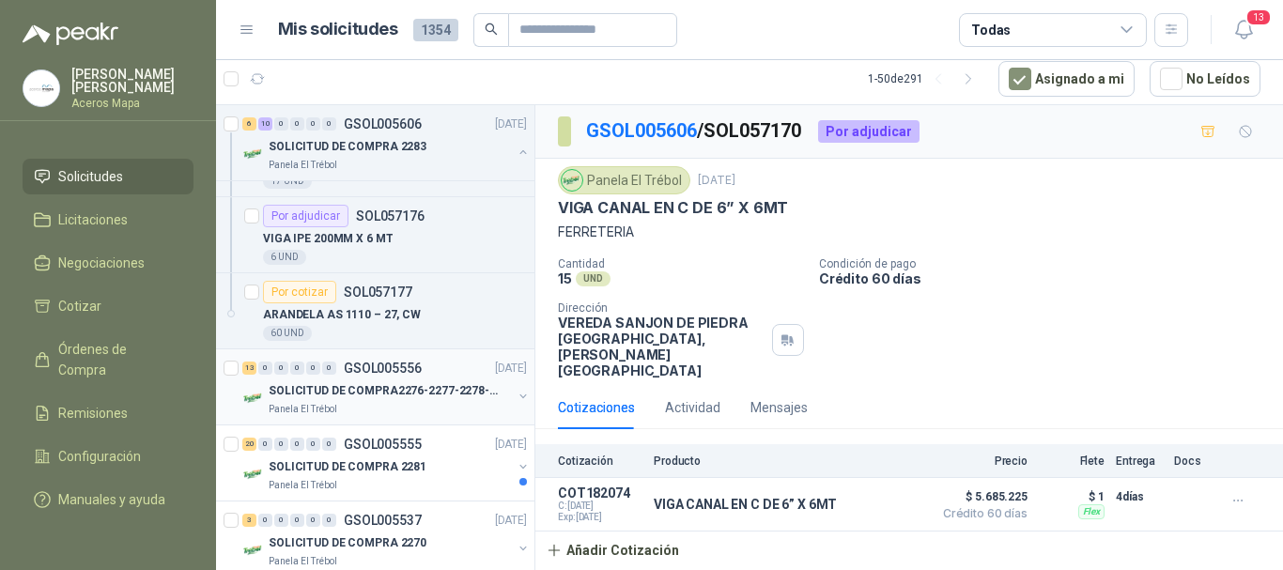
click at [367, 378] on div "13 0 0 0 0 0 GSOL005556 [DATE]" at bounding box center [386, 368] width 288 height 23
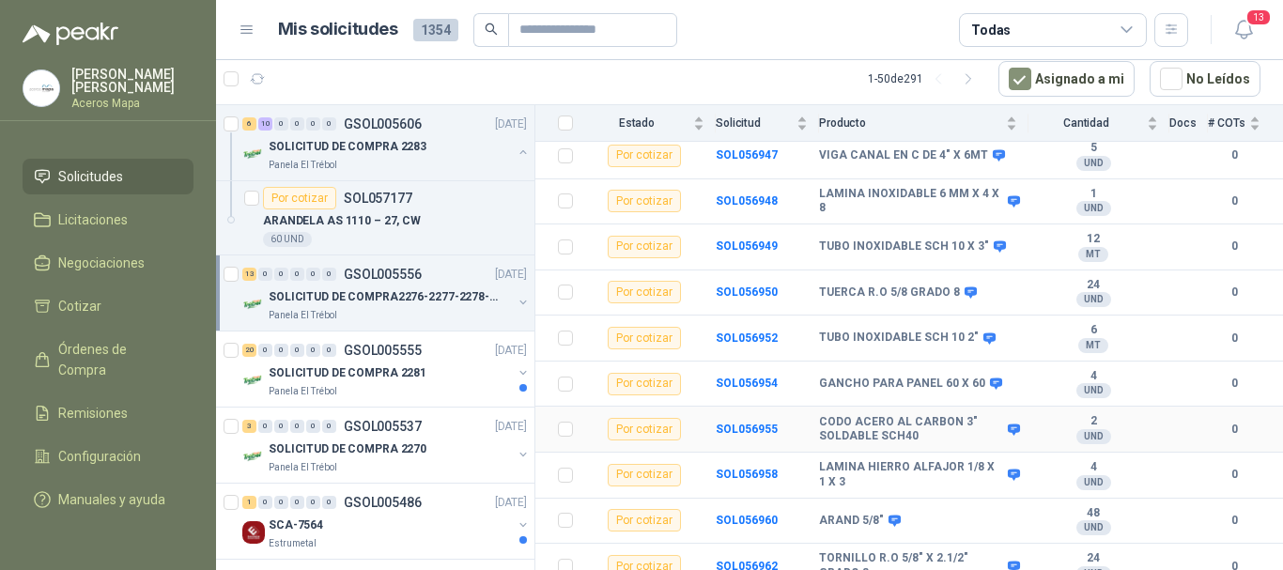
scroll to position [379, 0]
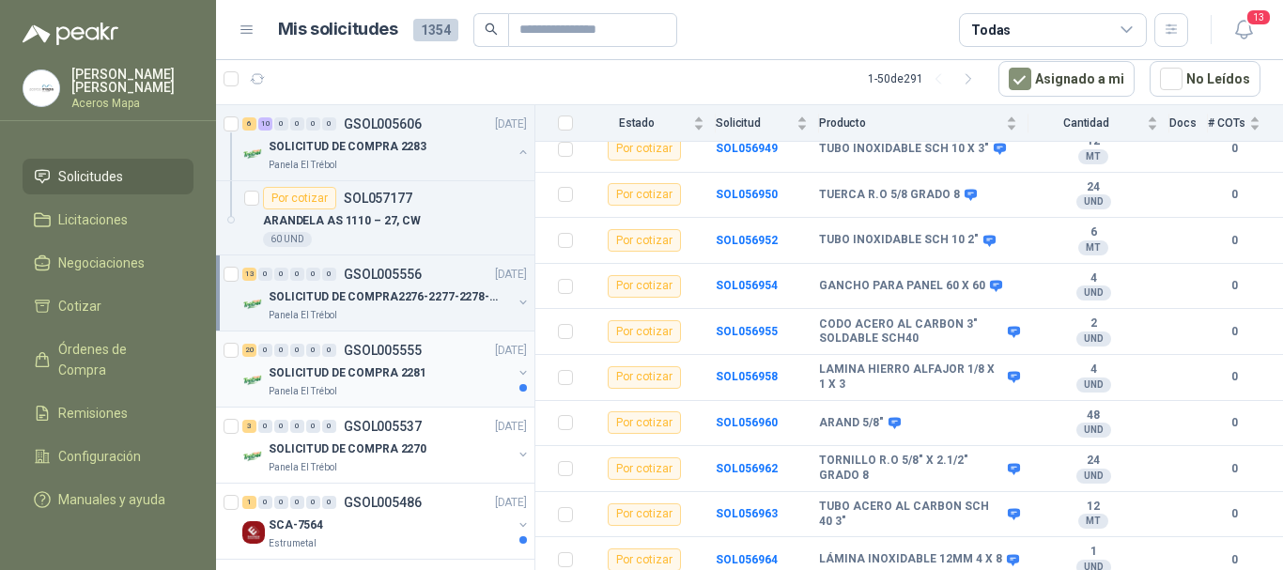
click at [403, 359] on div "20 0 0 0 0 0 GSOL005555 [DATE]" at bounding box center [386, 350] width 288 height 23
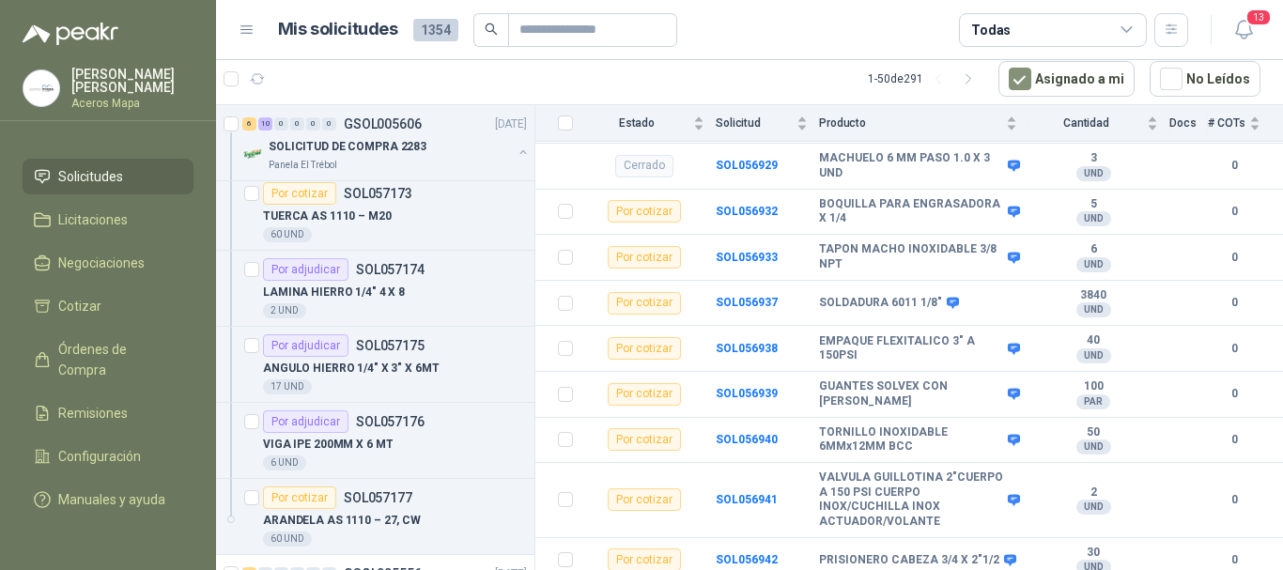
scroll to position [939, 0]
